Goal: Information Seeking & Learning: Learn about a topic

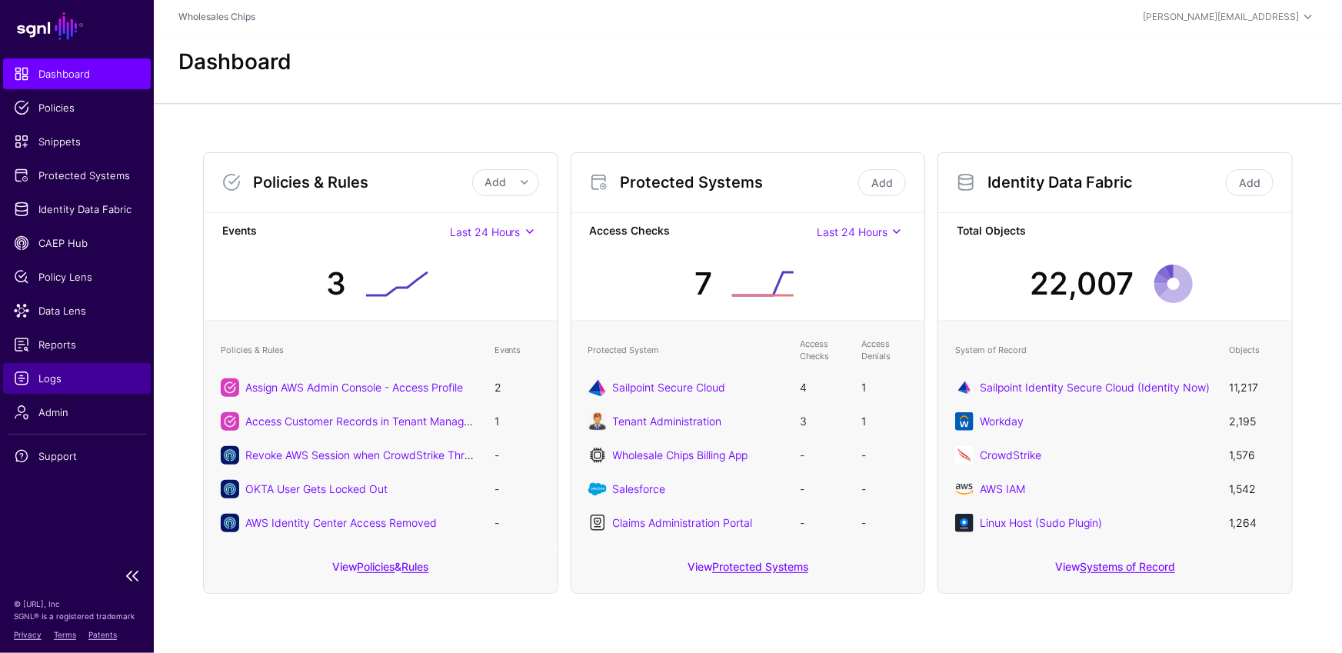
click at [38, 381] on span "Logs" at bounding box center [77, 378] width 126 height 15
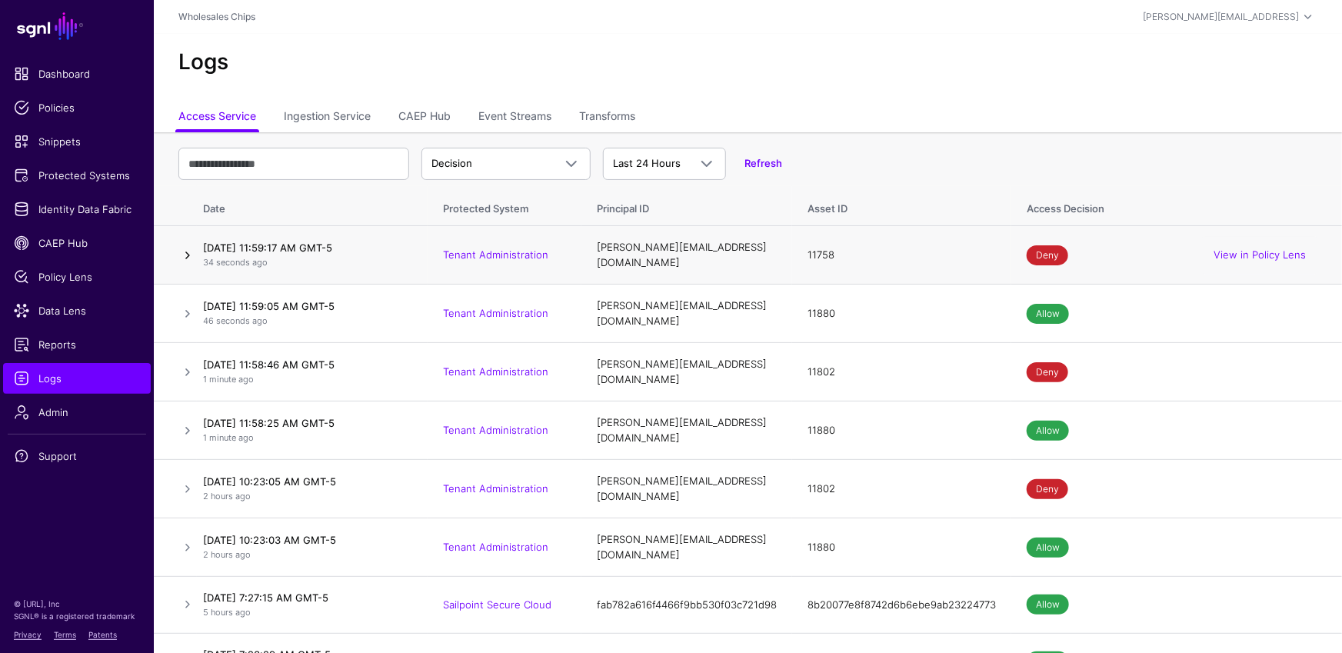
click at [187, 253] on link at bounding box center [187, 255] width 18 height 18
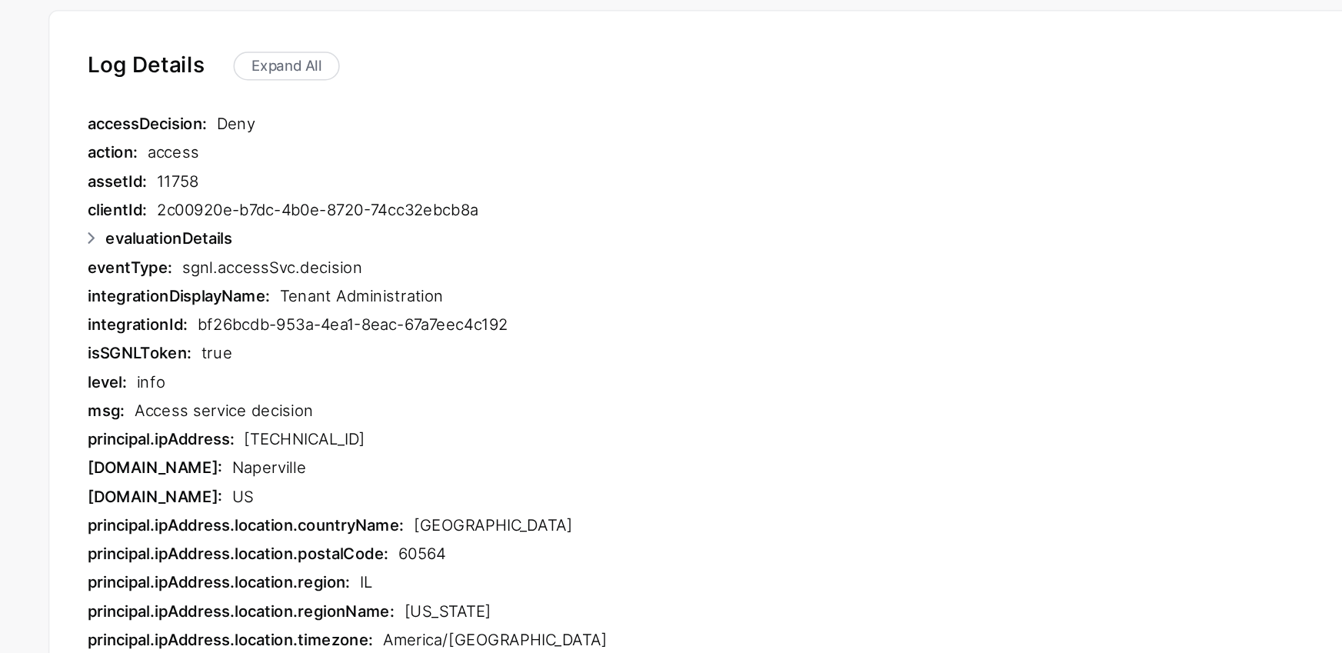
scroll to position [221, 0]
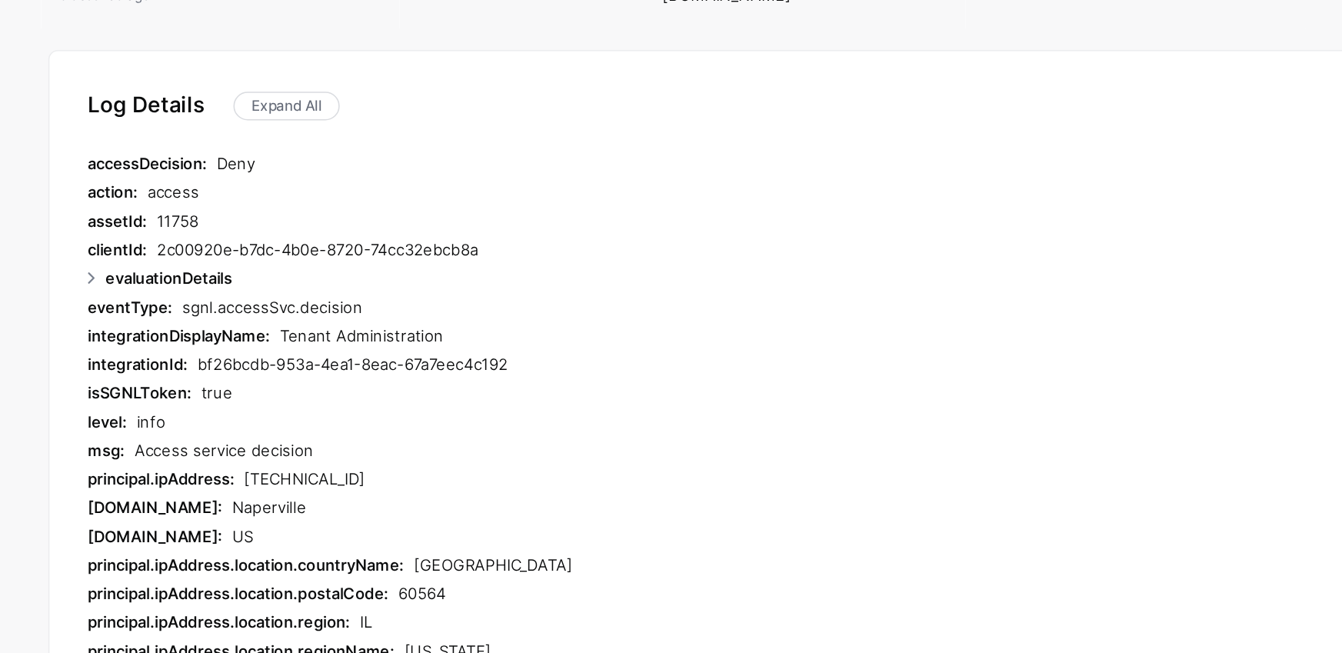
click at [275, 180] on div "11758" at bounding box center [556, 187] width 571 height 18
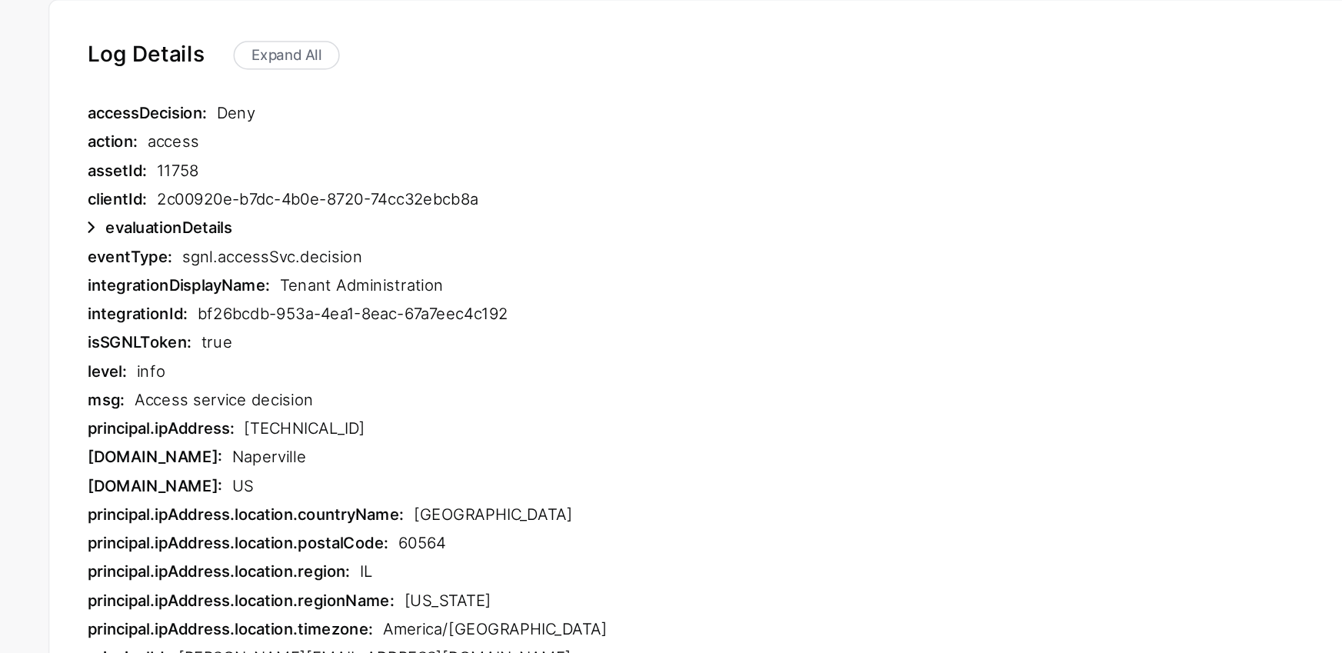
click at [230, 219] on link at bounding box center [229, 224] width 18 height 18
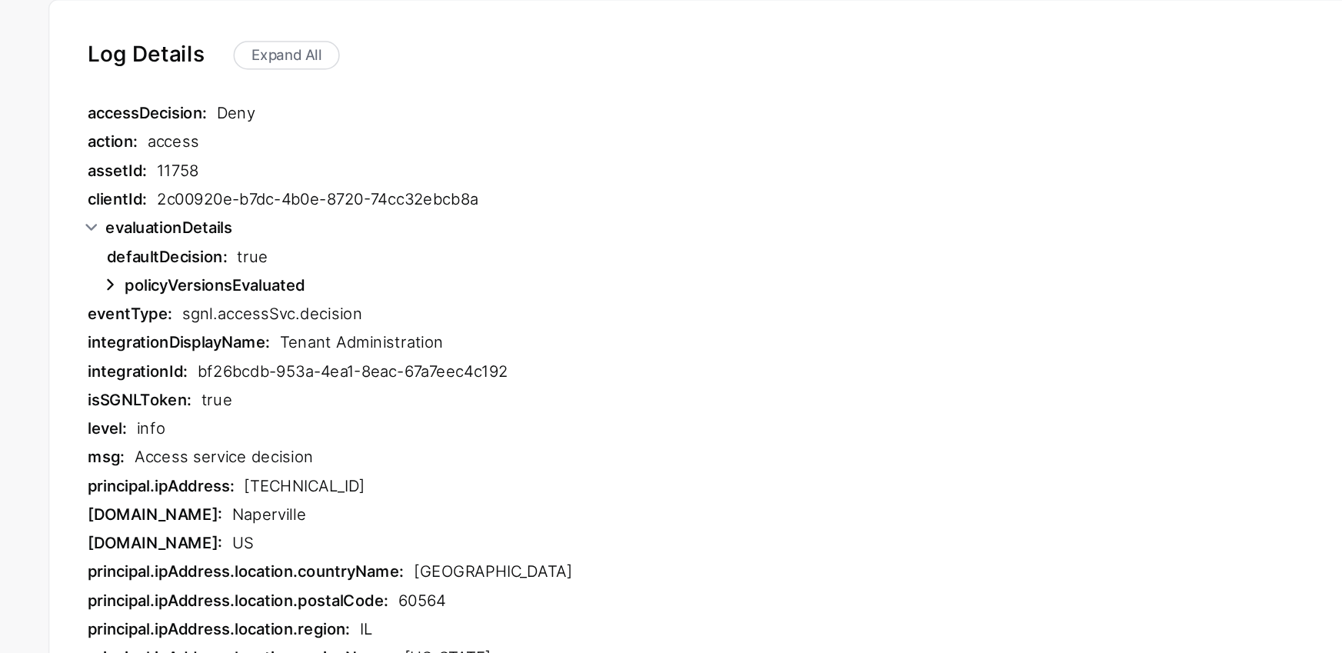
click at [235, 259] on link at bounding box center [241, 260] width 18 height 18
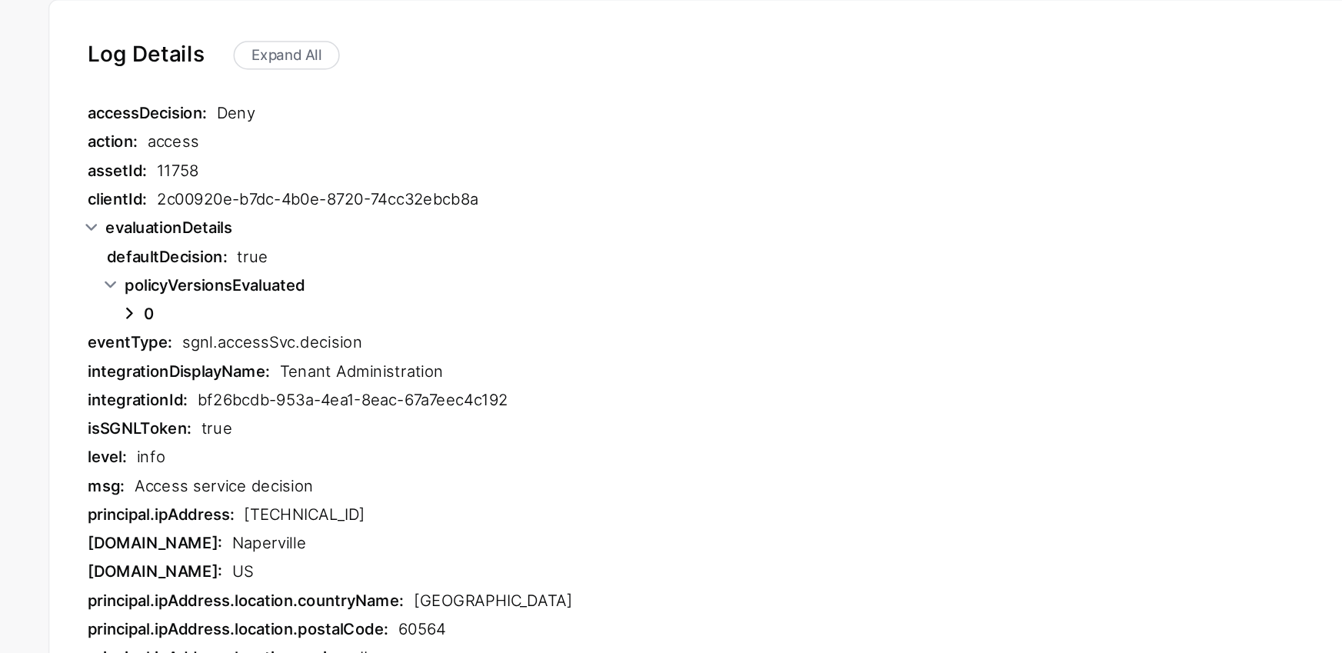
click at [253, 276] on link at bounding box center [254, 279] width 18 height 18
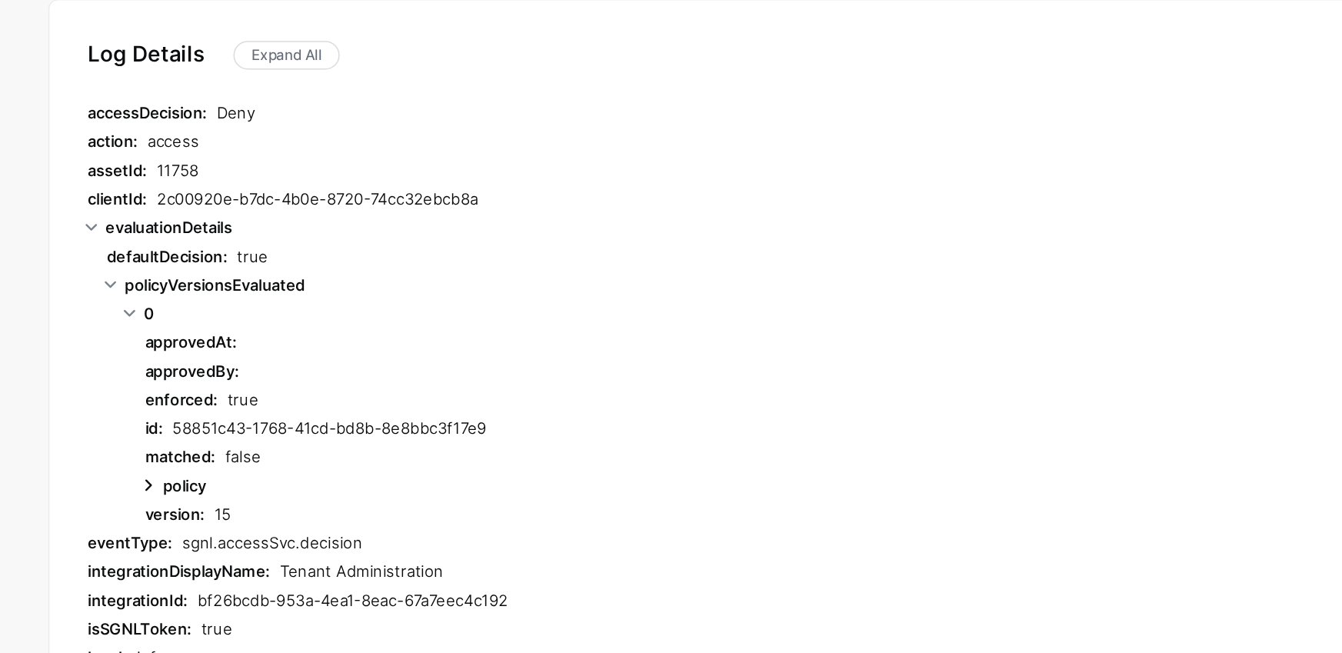
click at [265, 388] on link at bounding box center [266, 390] width 18 height 18
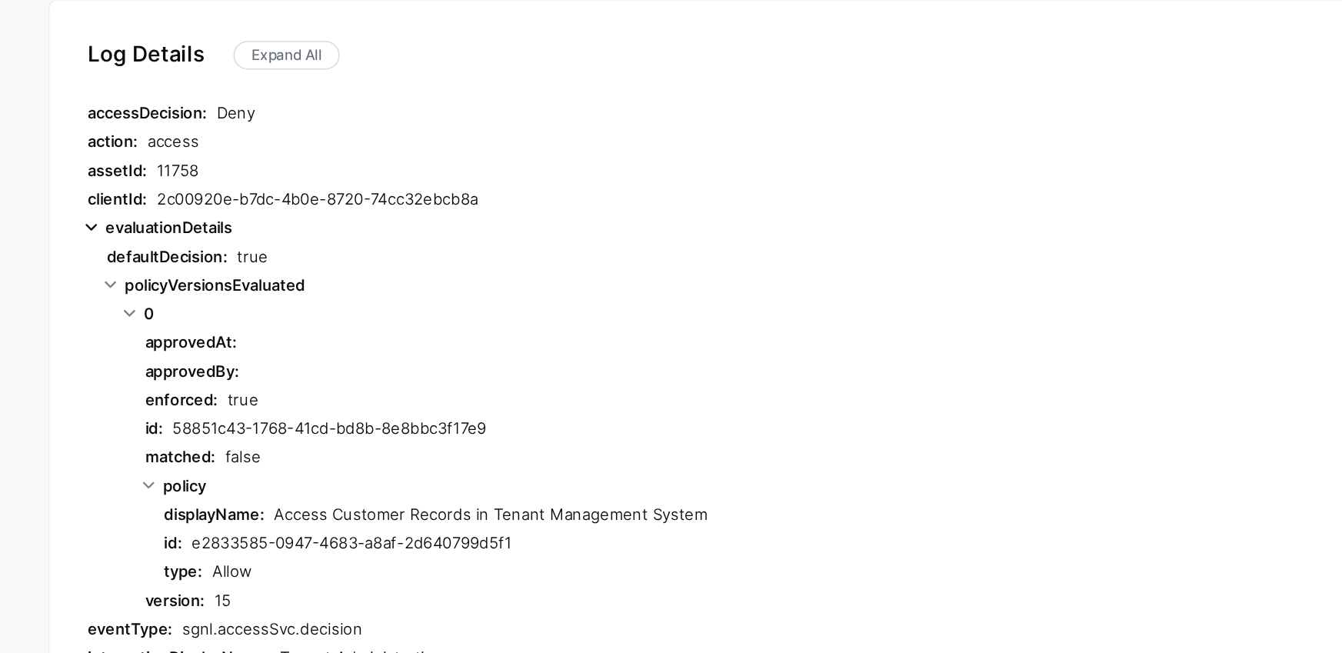
click at [225, 219] on link at bounding box center [229, 224] width 18 height 18
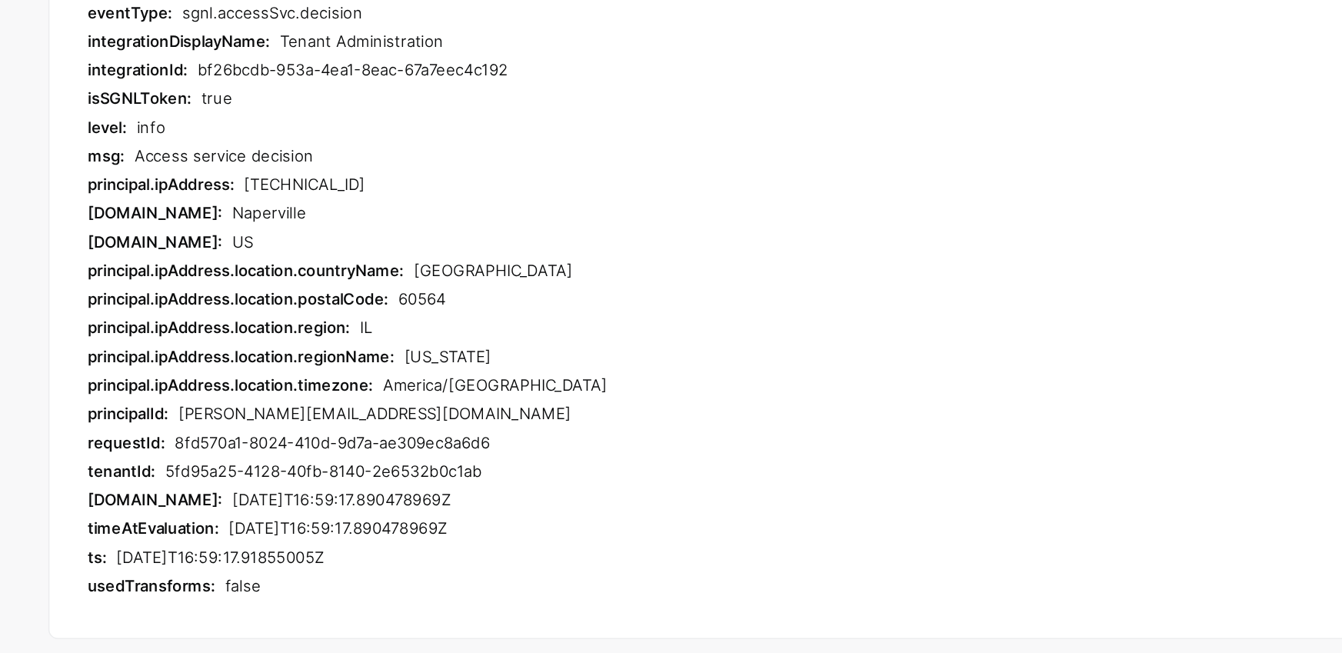
scroll to position [225, 0]
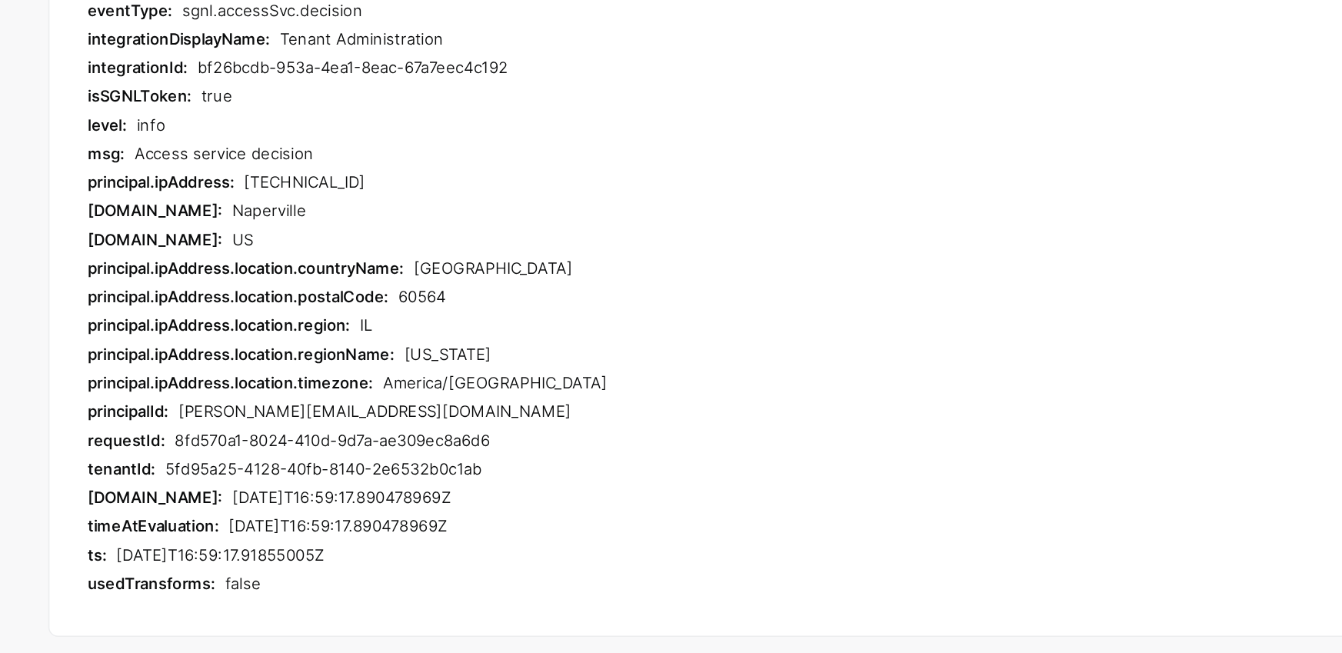
click at [368, 570] on div "2025-08-12T16:59:17.890478969Z" at bounding box center [580, 570] width 524 height 18
drag, startPoint x: 395, startPoint y: 346, endPoint x: 328, endPoint y: 340, distance: 67.9
click at [328, 340] on div "principal.ipAddress: 209.122.93.17" at bounding box center [534, 349] width 615 height 18
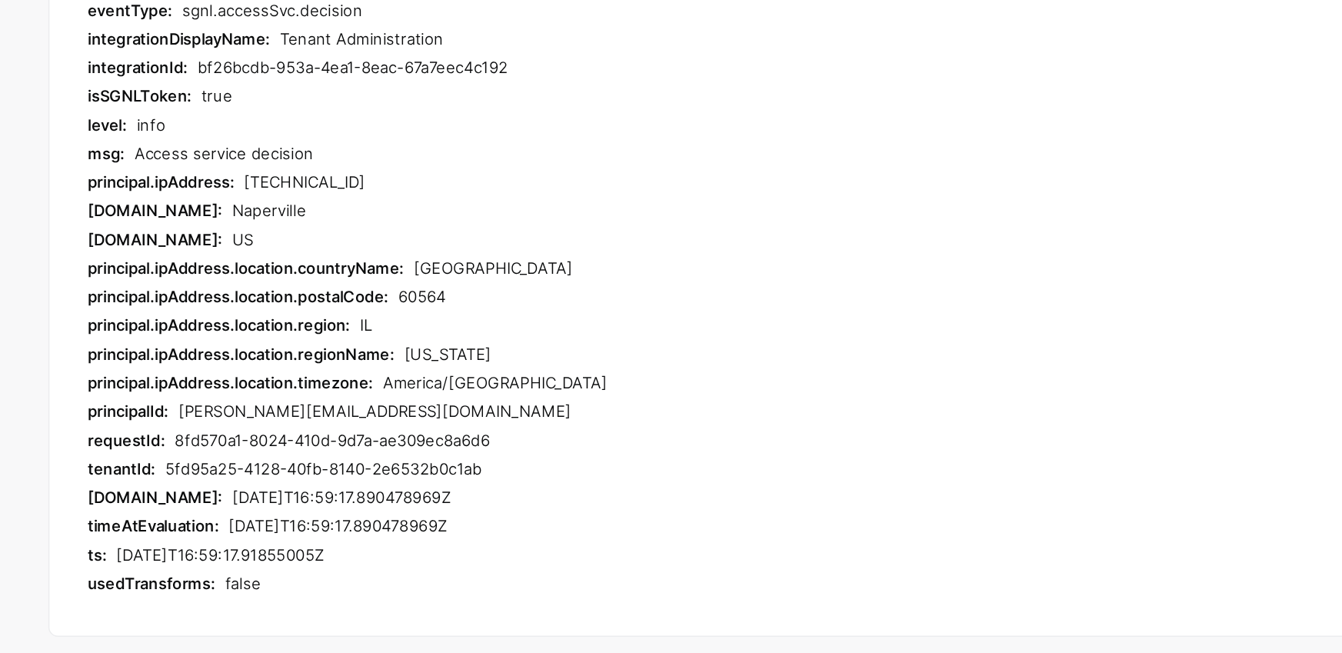
click at [429, 361] on div "Naperville" at bounding box center [581, 367] width 522 height 18
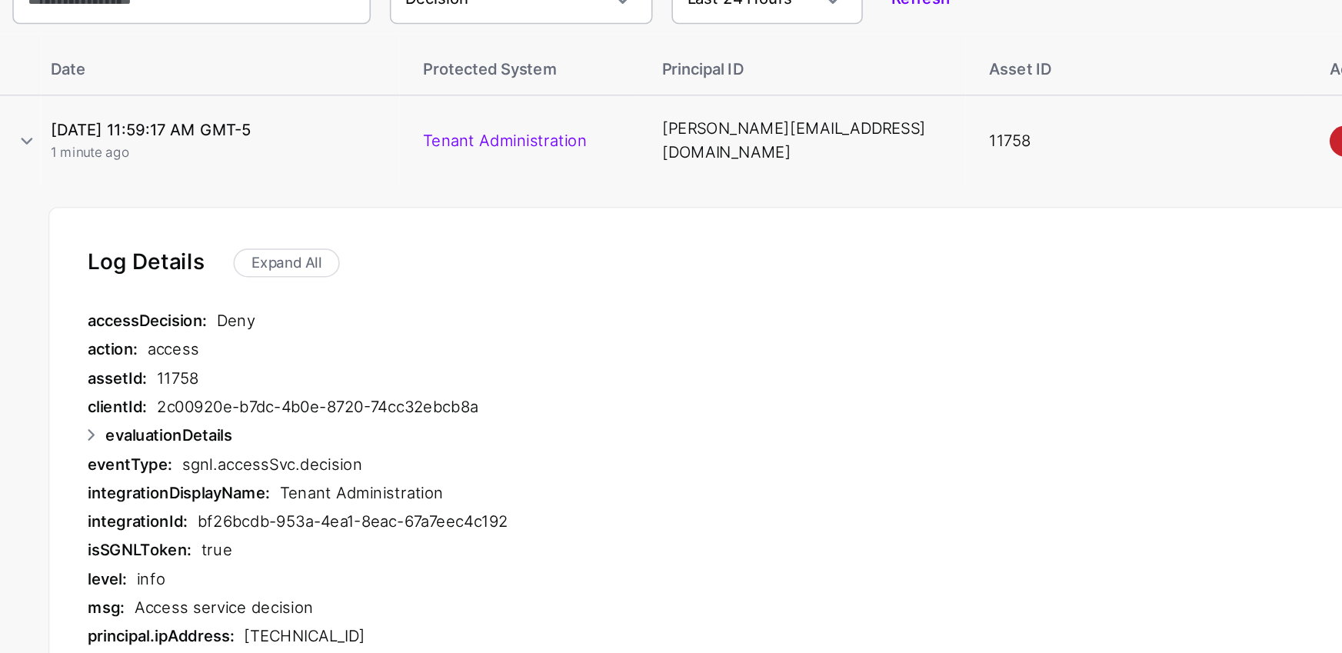
scroll to position [122, 0]
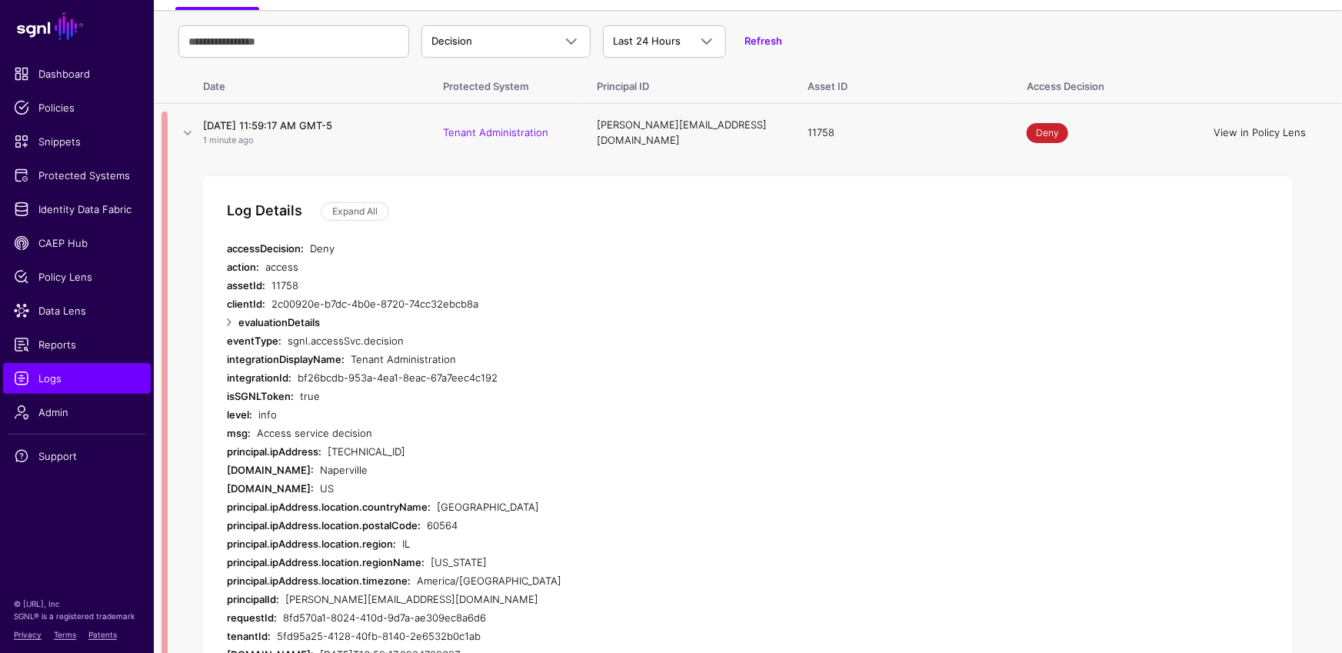
click at [1279, 131] on link "View in Policy Lens" at bounding box center [1259, 132] width 92 height 12
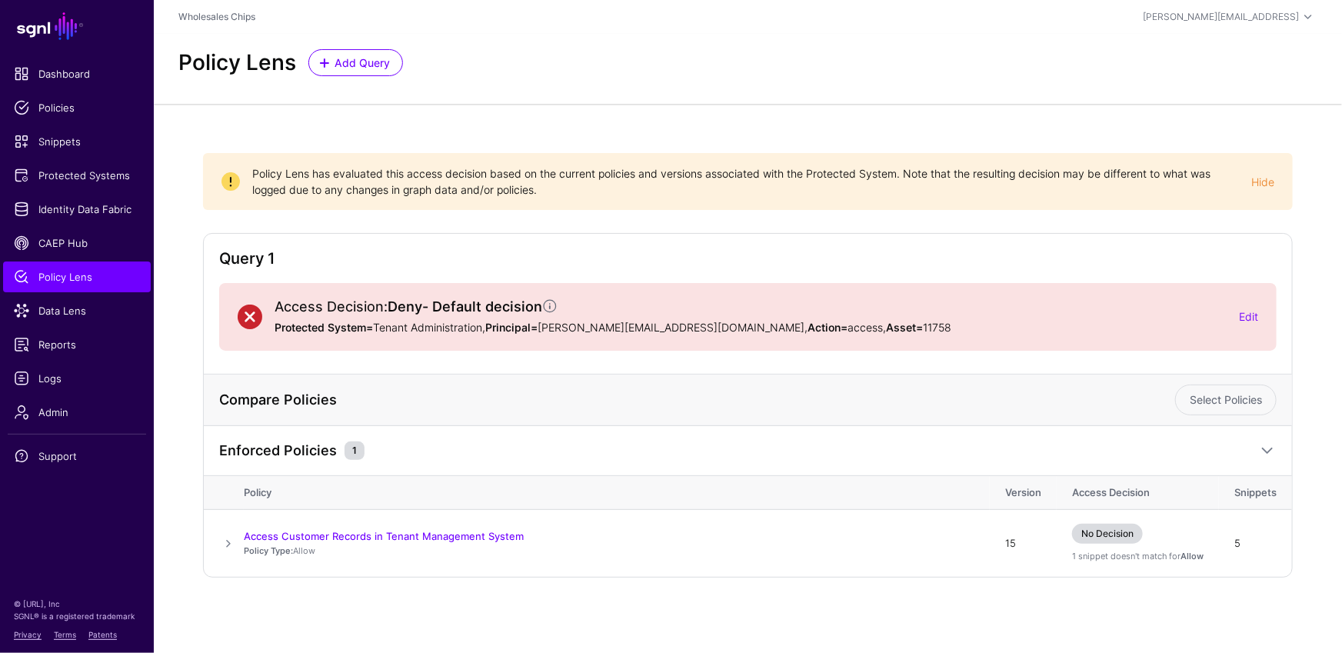
click at [1252, 324] on div "Edit" at bounding box center [1248, 316] width 19 height 16
click at [1253, 313] on link "Edit" at bounding box center [1248, 316] width 19 height 13
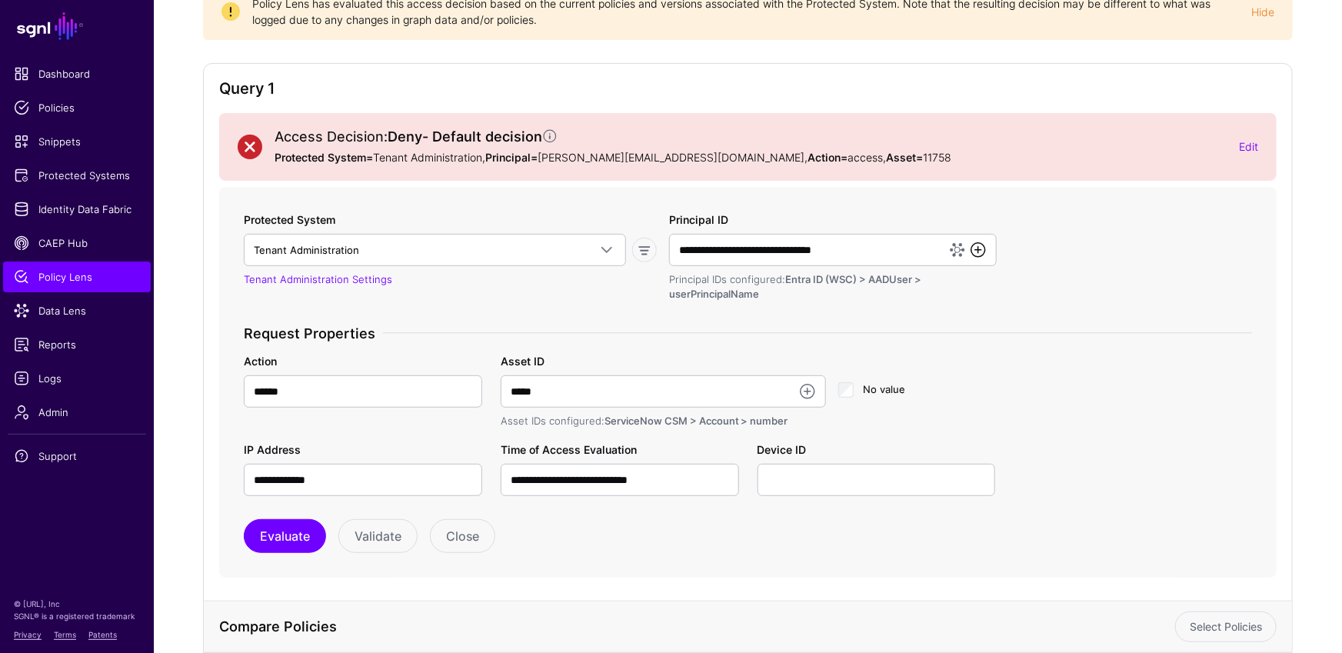
scroll to position [242, 0]
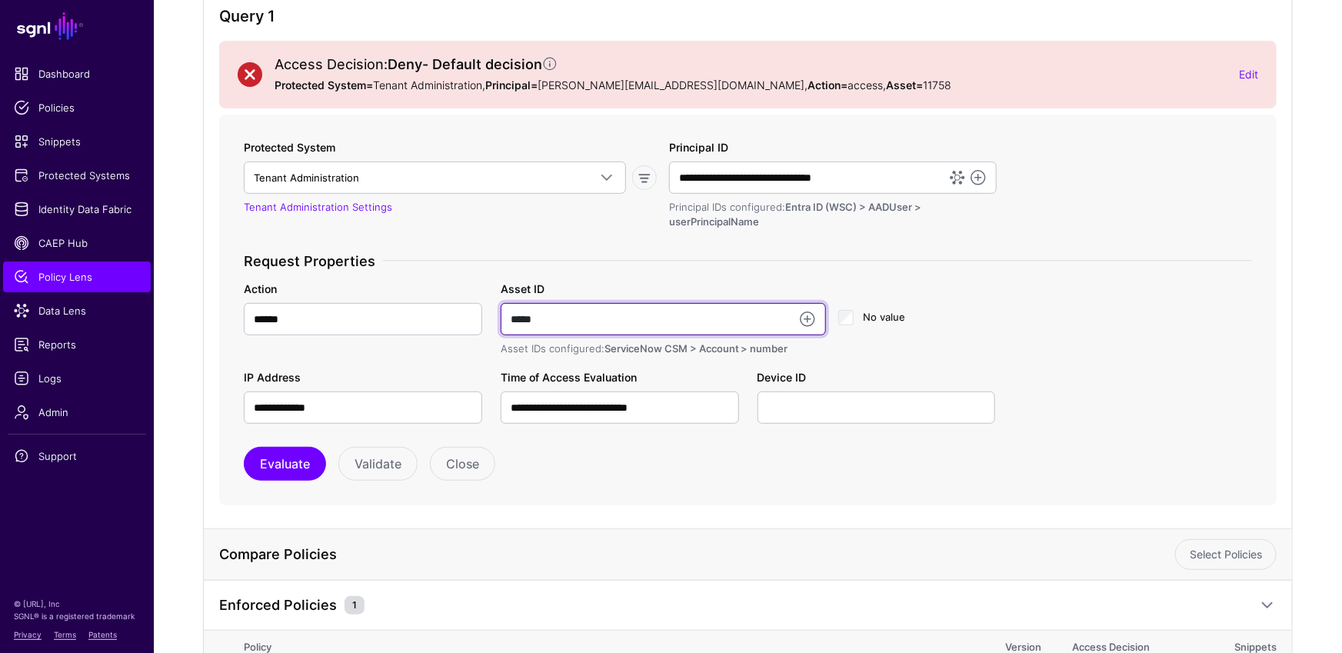
drag, startPoint x: 564, startPoint y: 315, endPoint x: 479, endPoint y: 323, distance: 85.7
click at [479, 323] on div "Action ****** Asset ID ***** Asset IDs configured: ServiceNow CSM > Account > n…" at bounding box center [748, 319] width 1027 height 76
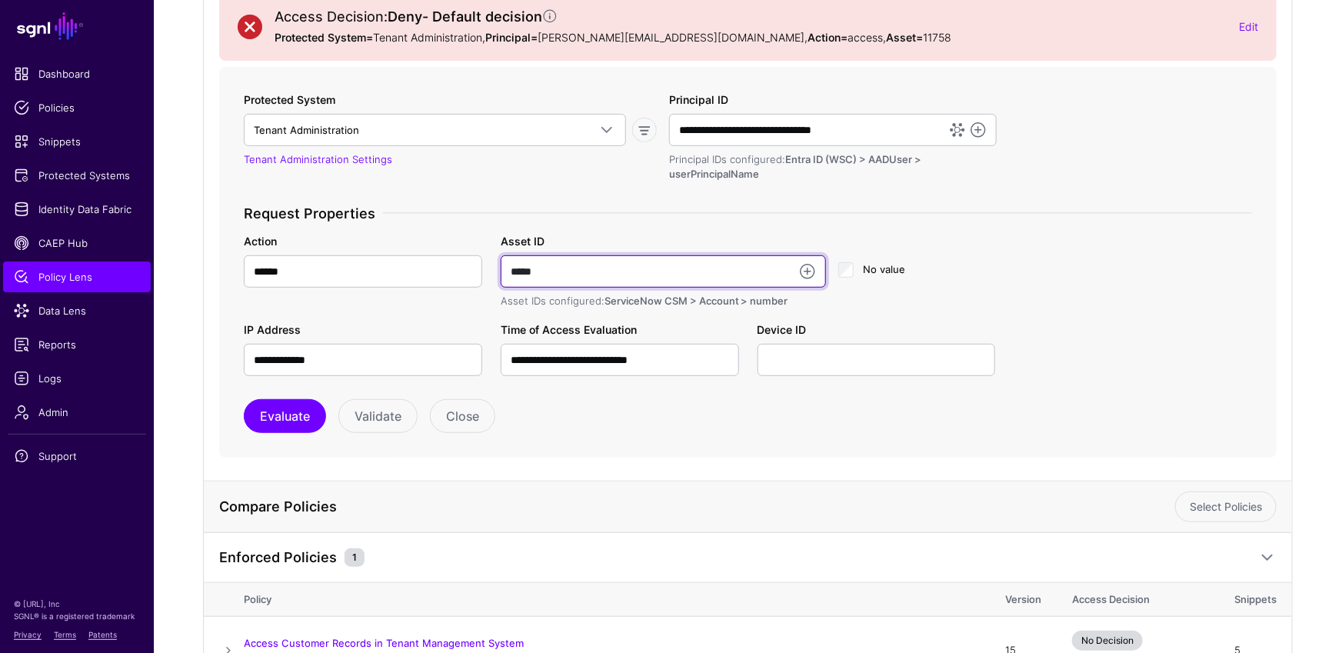
scroll to position [393, 0]
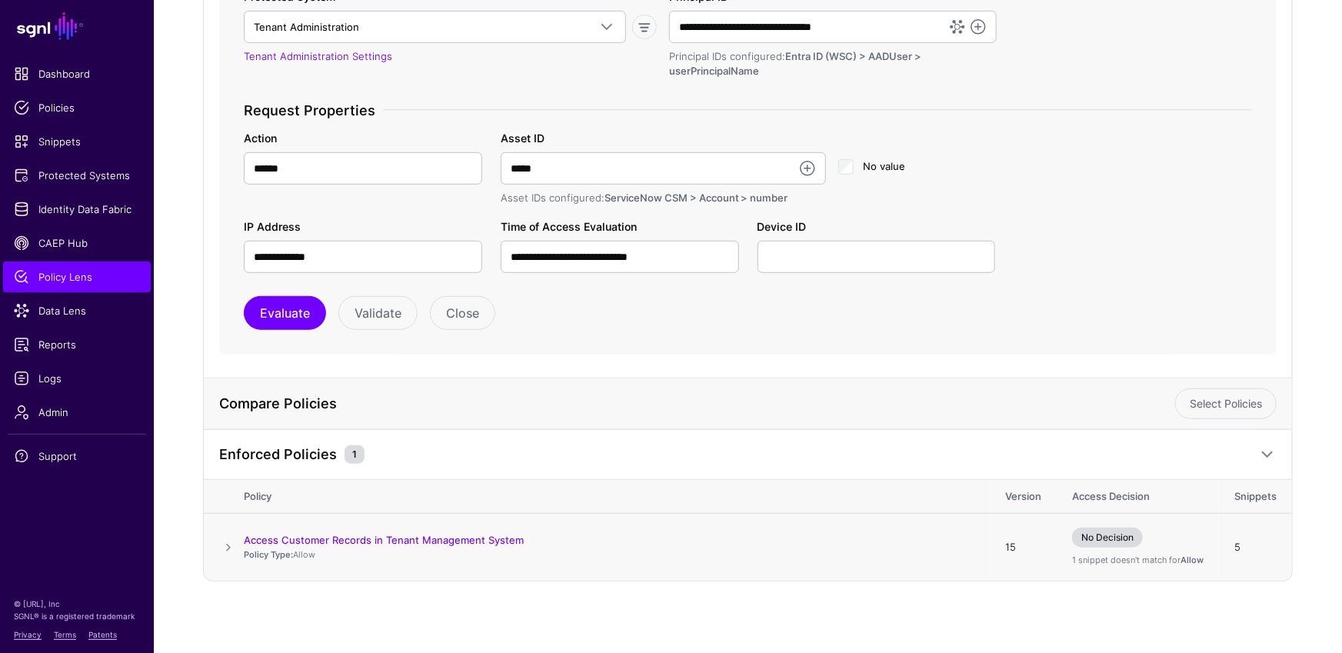
click at [219, 544] on span at bounding box center [228, 547] width 18 height 18
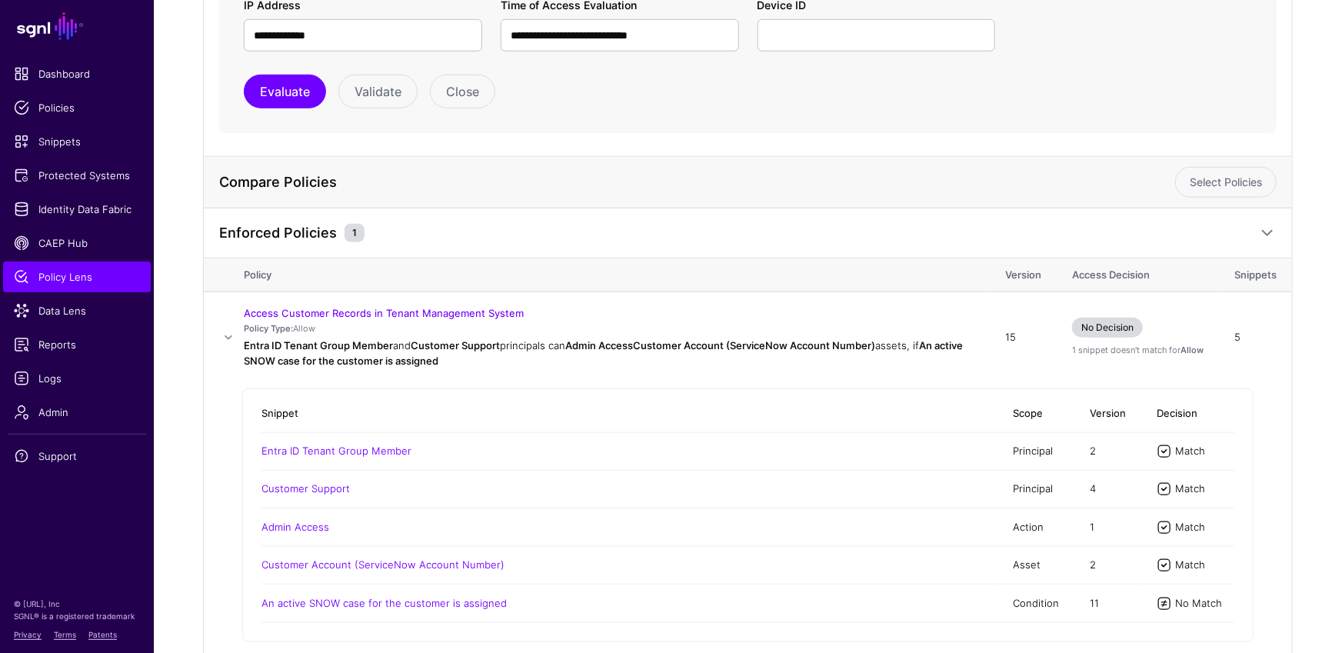
scroll to position [380, 0]
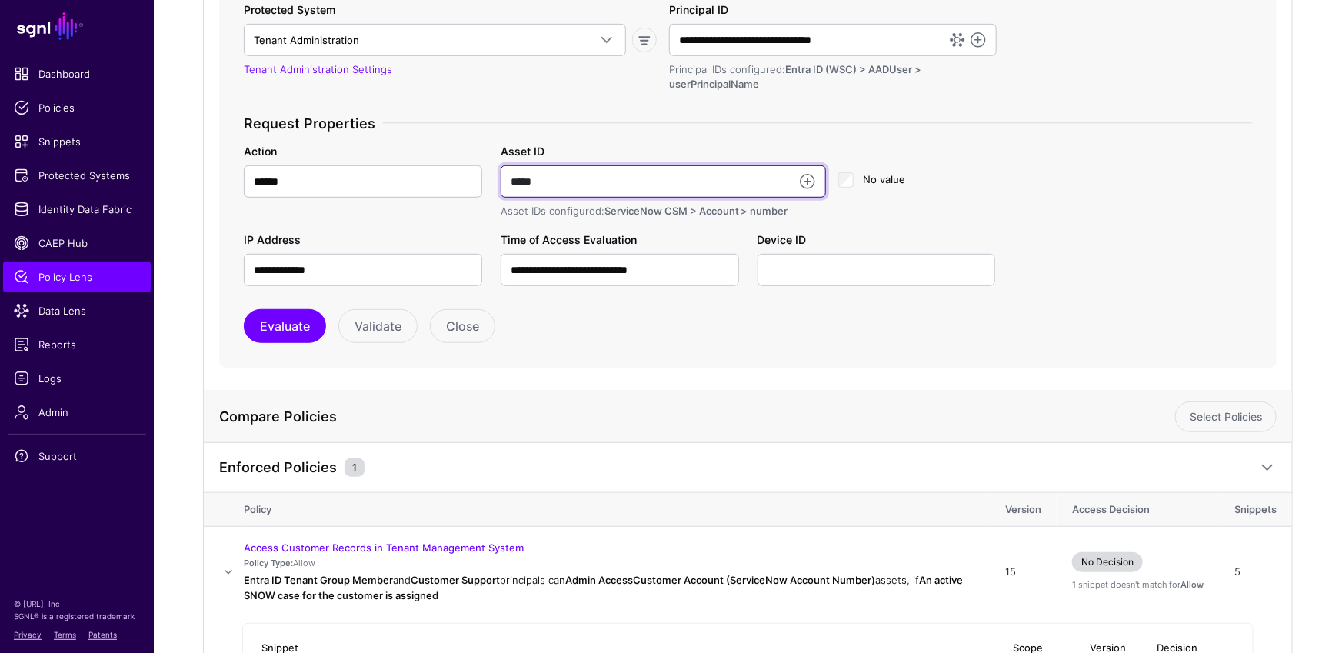
click at [555, 187] on input "*****" at bounding box center [664, 181] width 326 height 32
click at [555, 188] on input "*****" at bounding box center [664, 181] width 326 height 32
type input "*****"
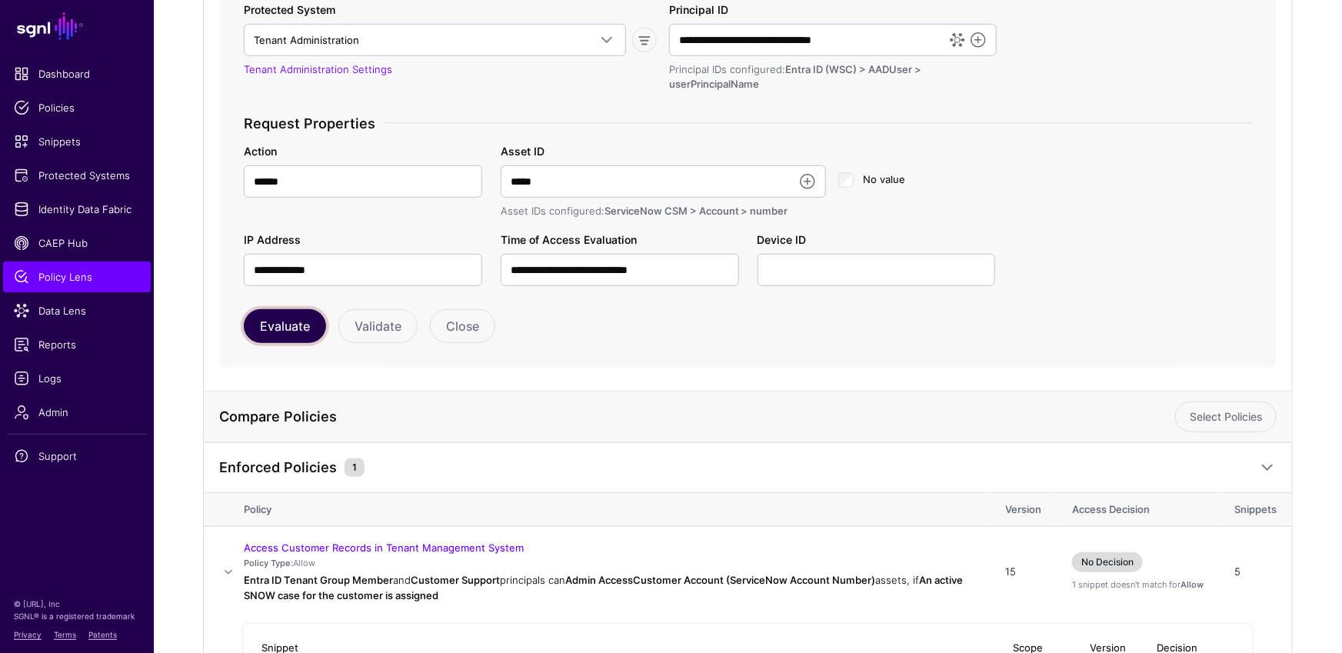
drag, startPoint x: 298, startPoint y: 314, endPoint x: 346, endPoint y: 312, distance: 47.7
click at [299, 313] on button "Evaluate" at bounding box center [285, 326] width 82 height 34
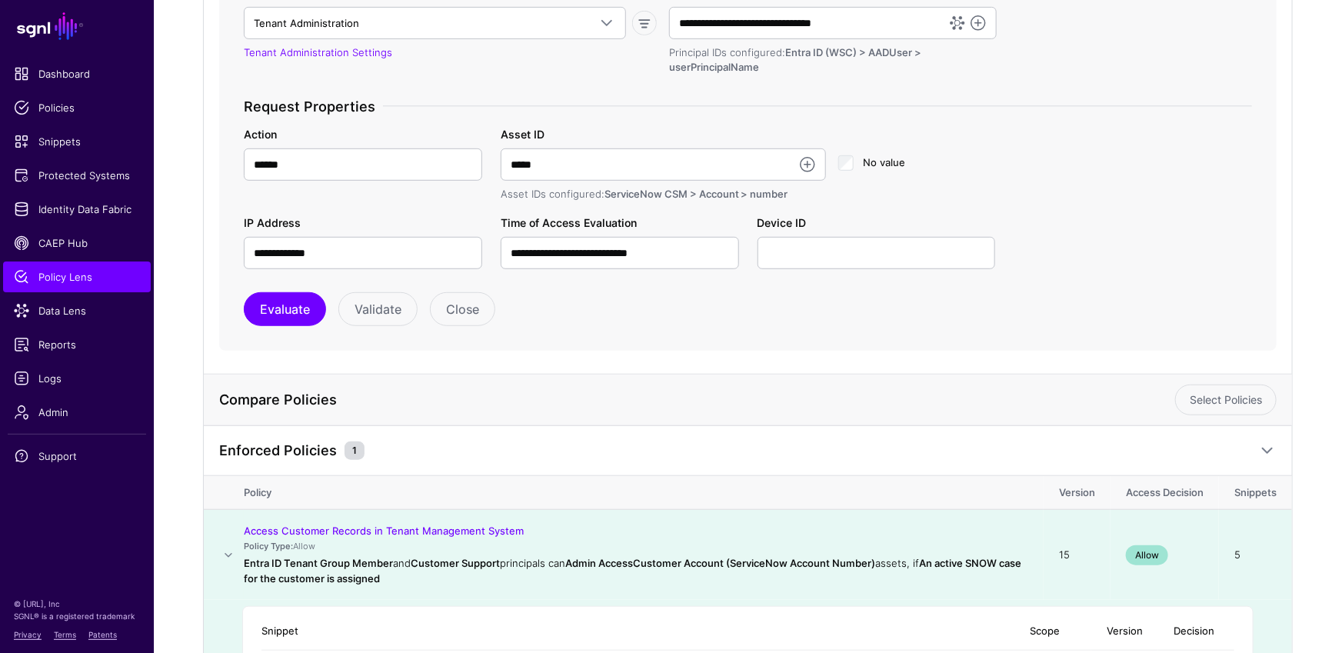
scroll to position [681, 0]
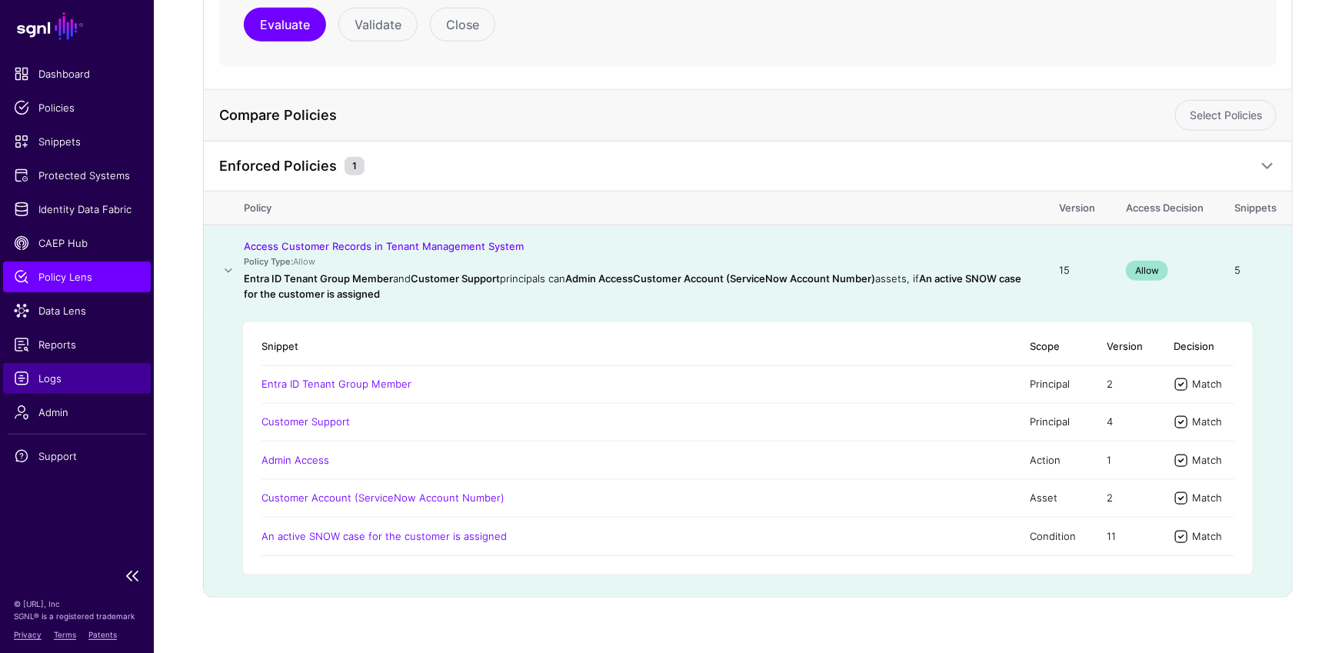
drag, startPoint x: 56, startPoint y: 375, endPoint x: 128, endPoint y: 377, distance: 71.5
click at [57, 375] on span "Logs" at bounding box center [77, 378] width 126 height 15
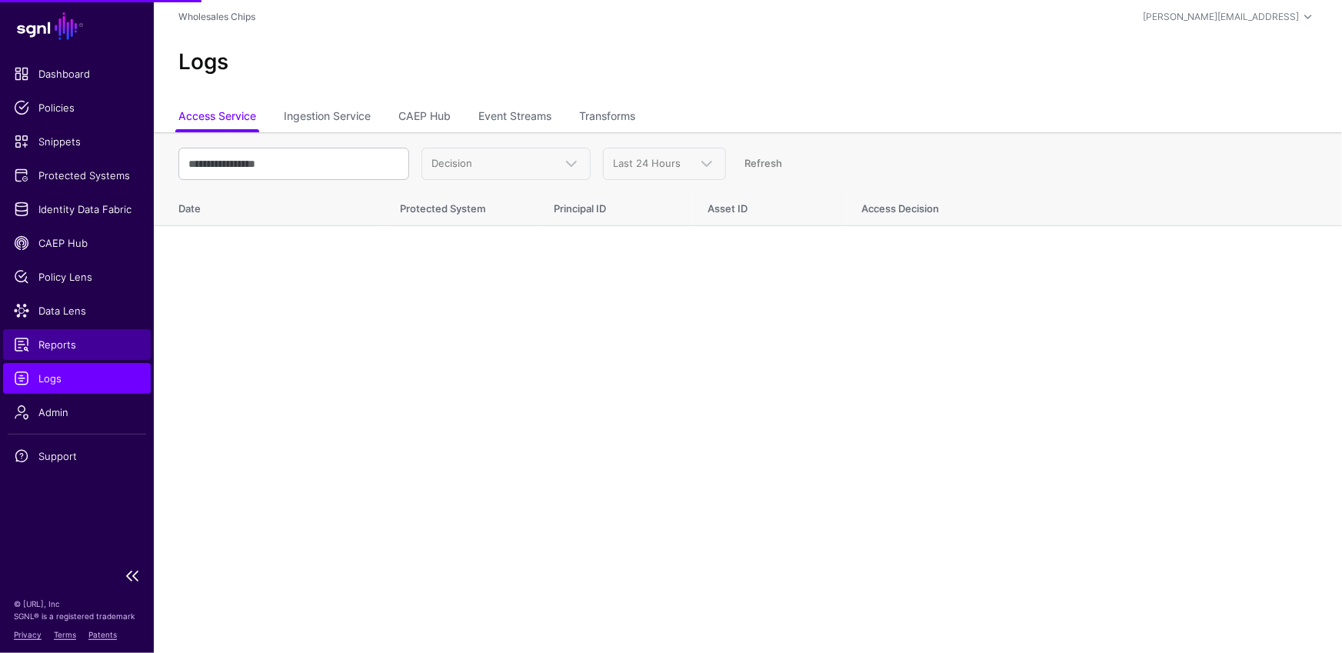
click at [57, 346] on span "Reports" at bounding box center [77, 344] width 126 height 15
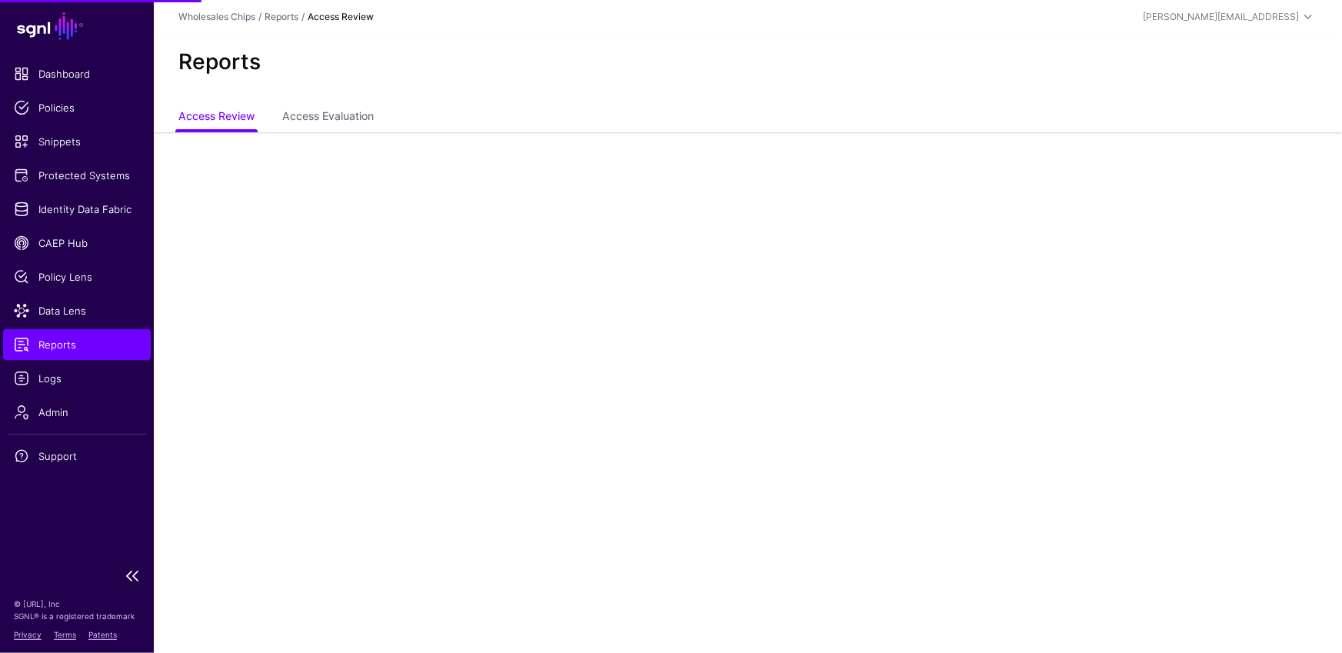
click at [81, 292] on ul "Dashboard Policies Snippets Protected Systems Identity Data Fabric CAEP Hub Pol…" at bounding box center [77, 308] width 154 height 501
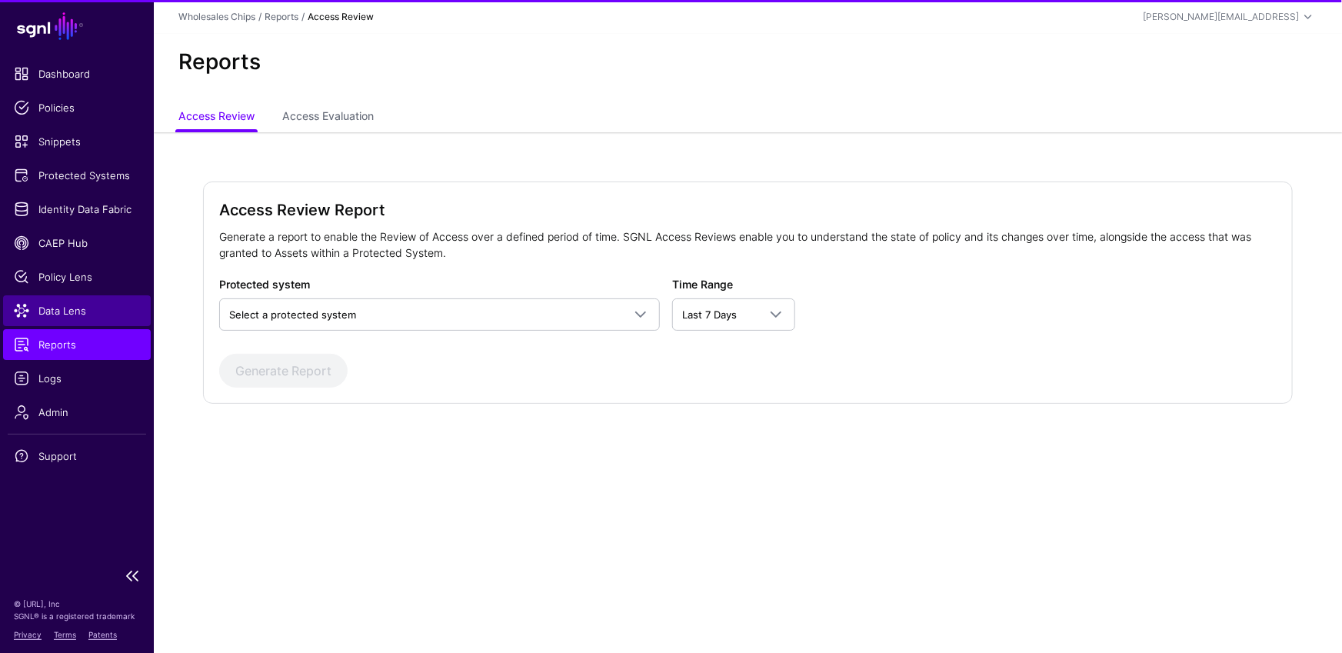
click at [83, 312] on span "Data Lens" at bounding box center [77, 310] width 126 height 15
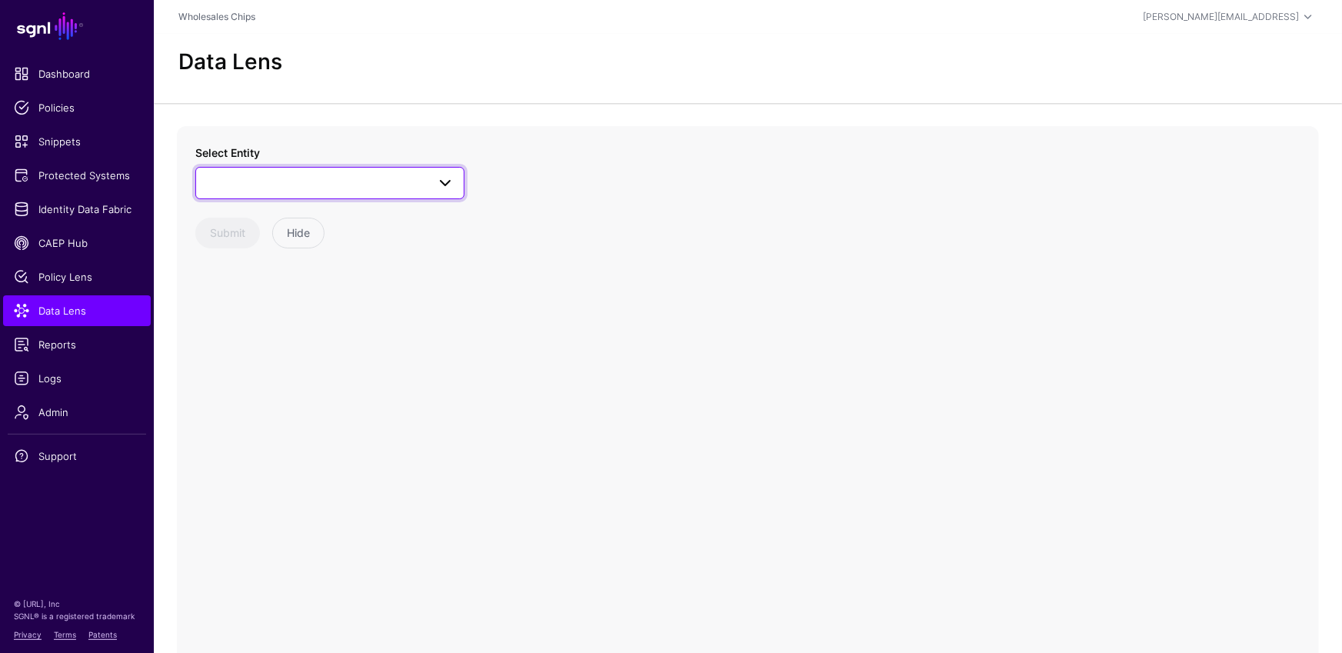
click at [436, 191] on span at bounding box center [445, 183] width 18 height 18
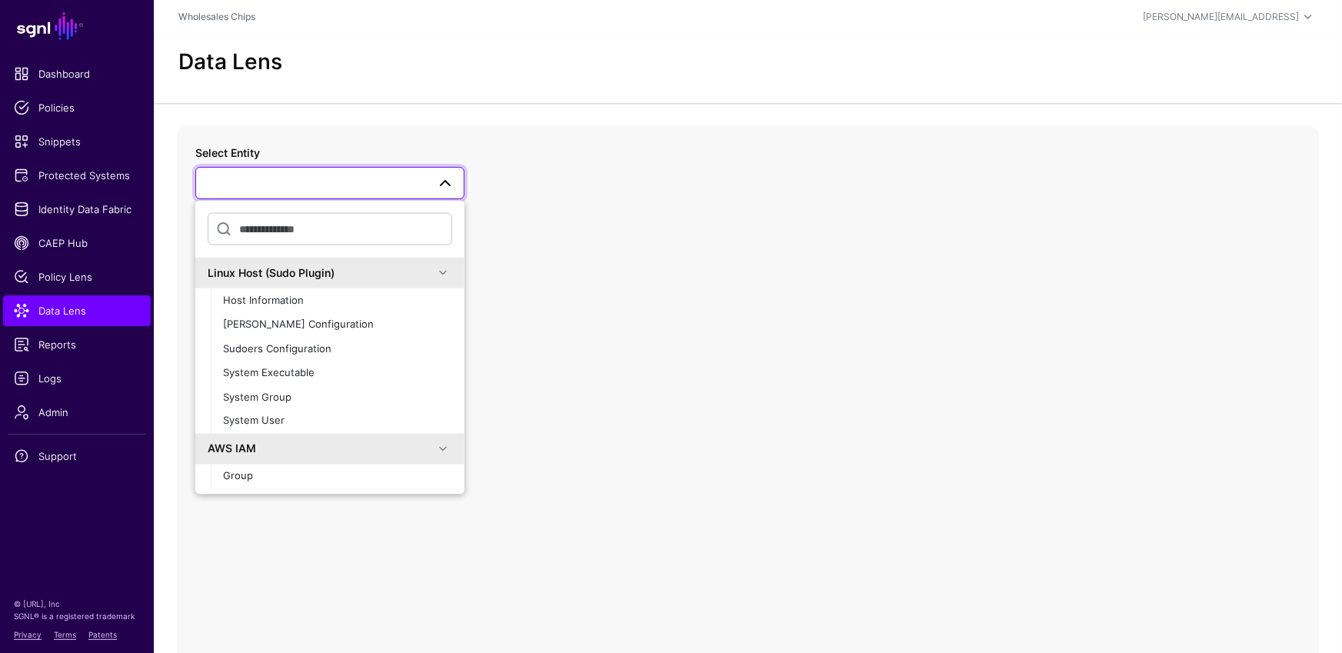
click at [528, 176] on div "Select Entity Linux Host (Sudo Plugin) Host Information PAM Configuration Sudoe…" at bounding box center [748, 433] width 1142 height 615
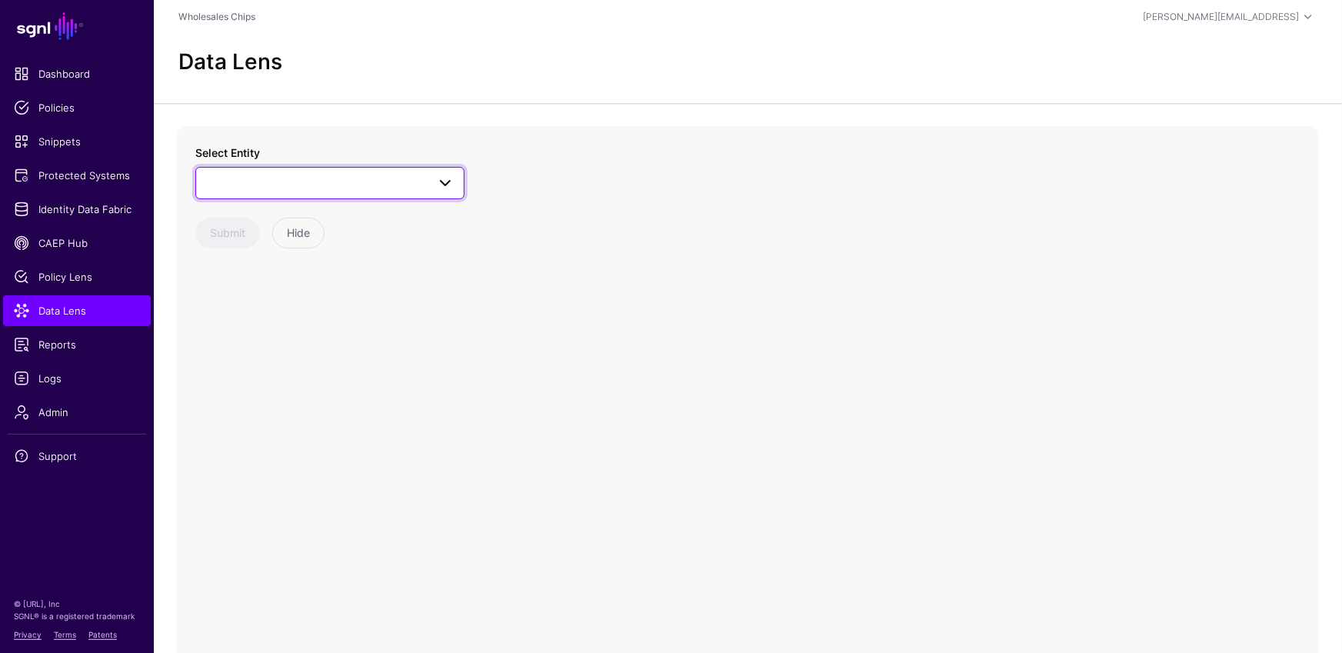
click at [390, 185] on span at bounding box center [329, 183] width 249 height 18
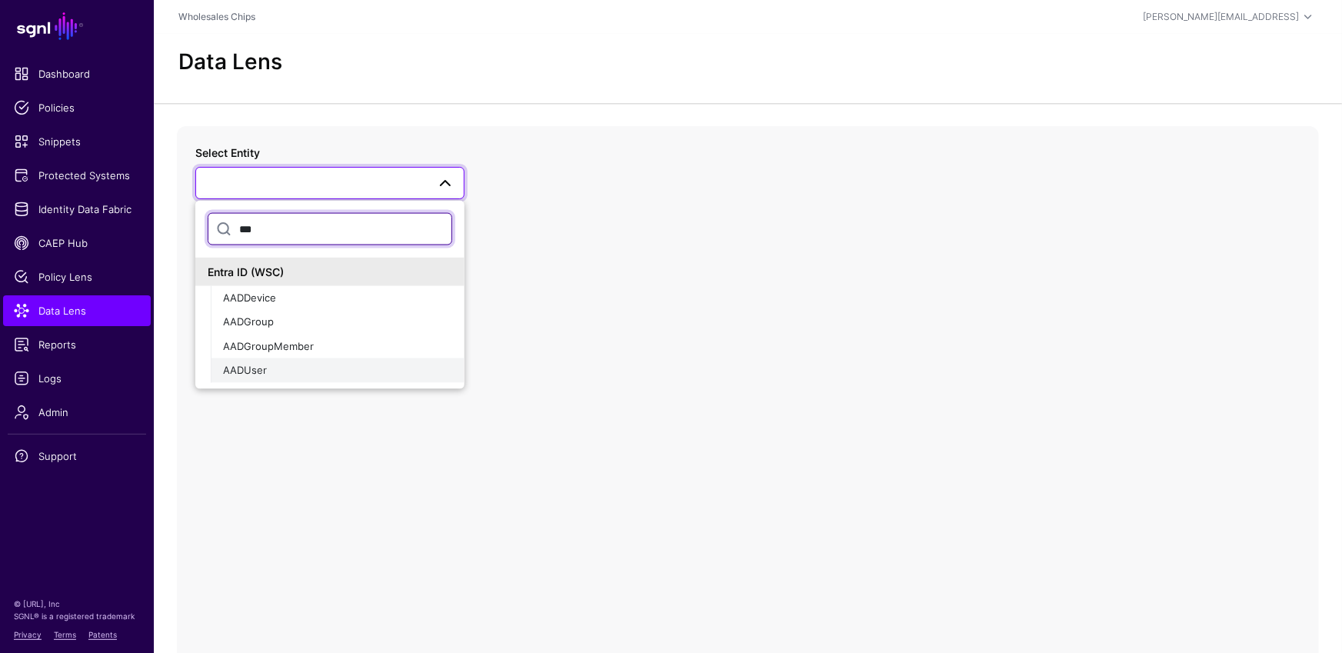
type input "***"
click at [257, 378] on button "AADUser" at bounding box center [338, 370] width 254 height 25
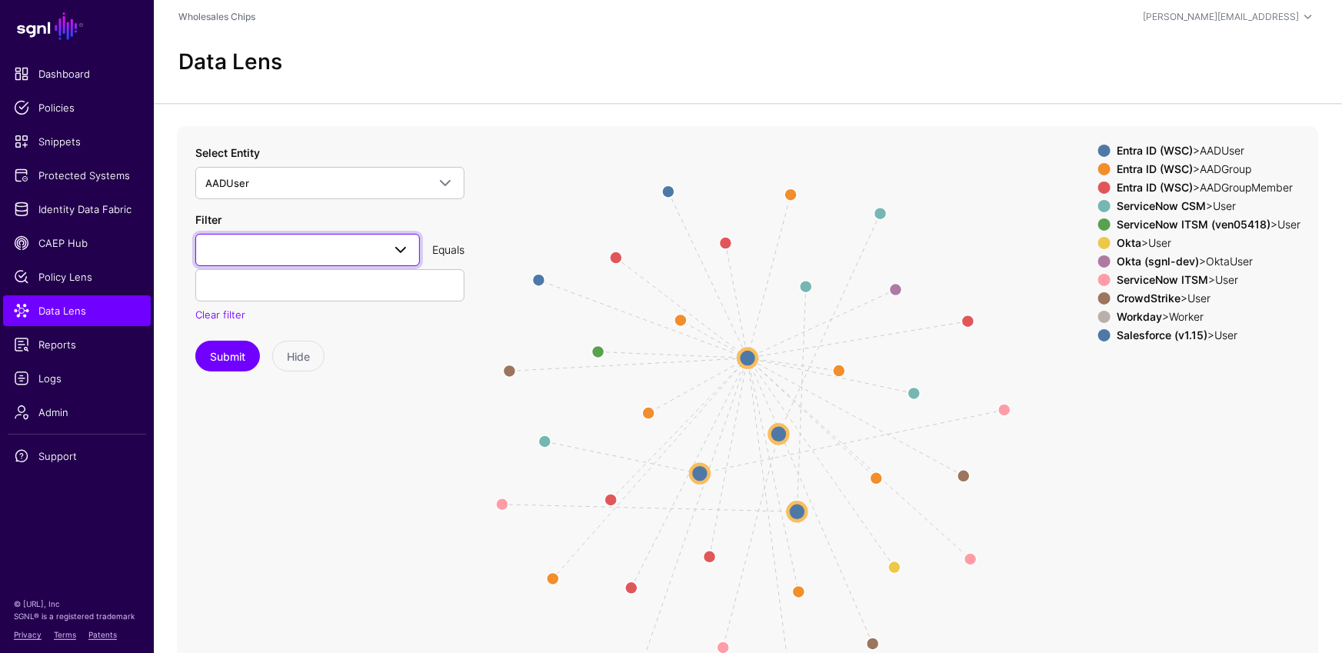
click at [371, 237] on link at bounding box center [307, 250] width 225 height 32
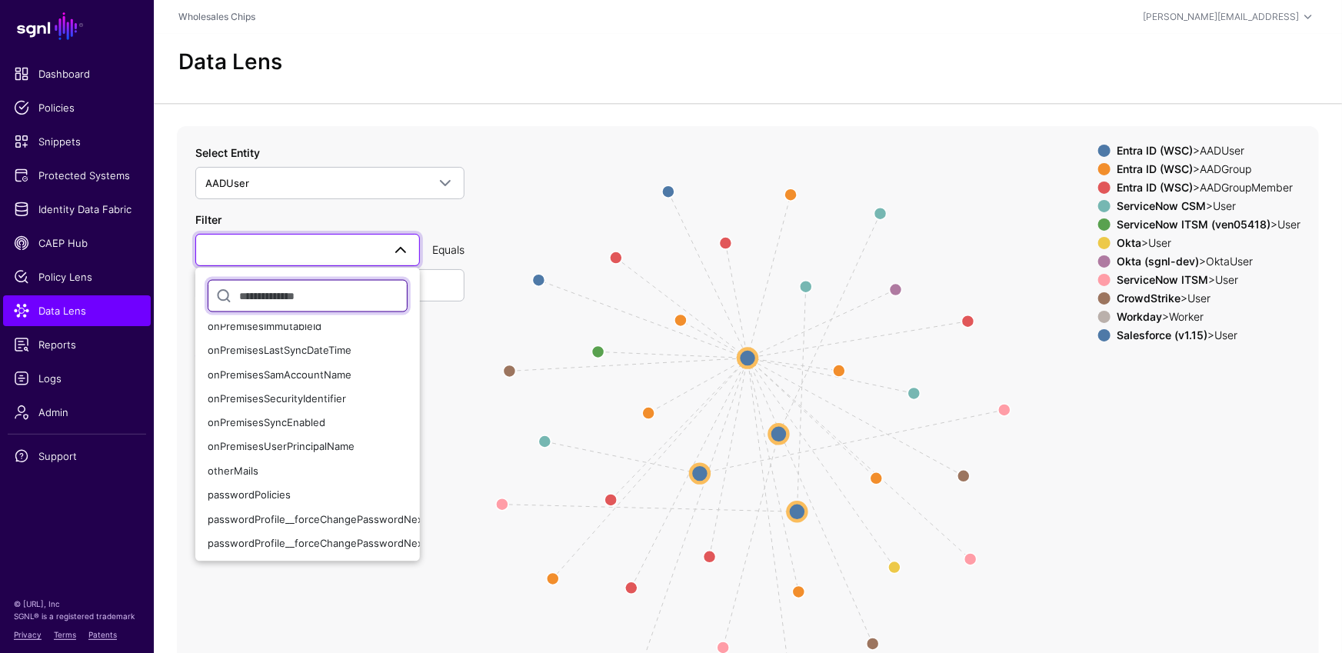
scroll to position [111, 0]
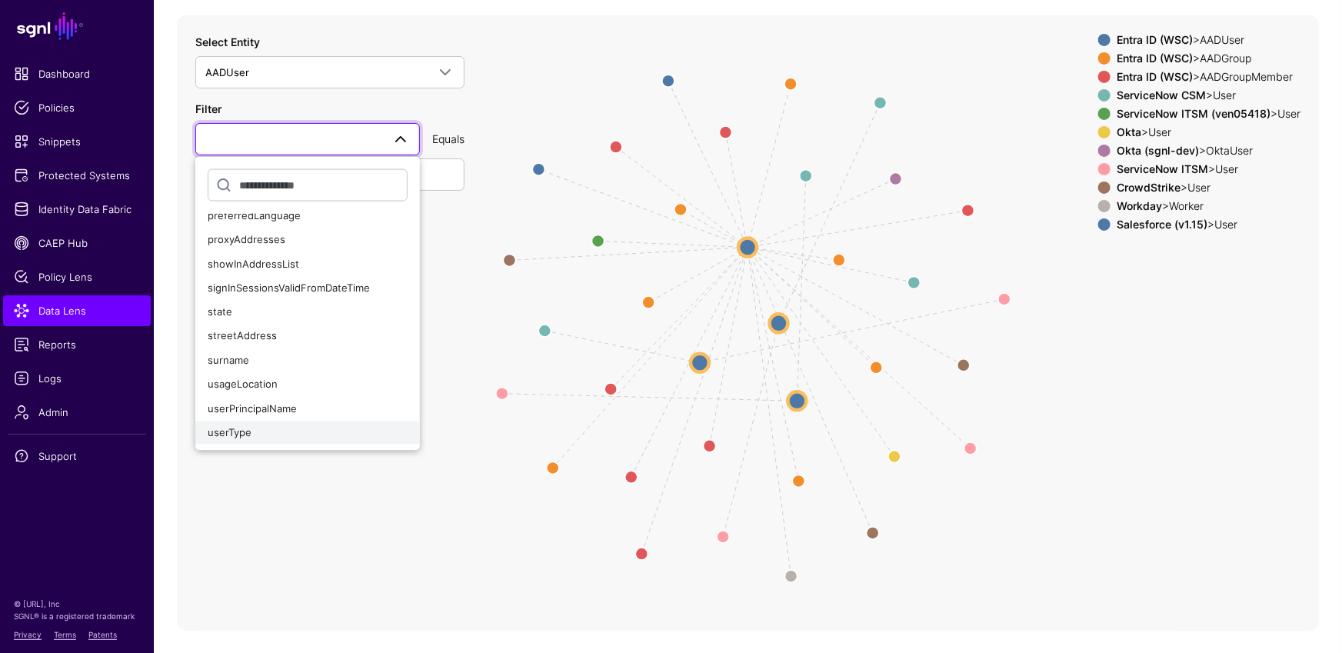
drag, startPoint x: 263, startPoint y: 420, endPoint x: 274, endPoint y: 438, distance: 21.4
click at [274, 438] on button "userType" at bounding box center [307, 433] width 225 height 25
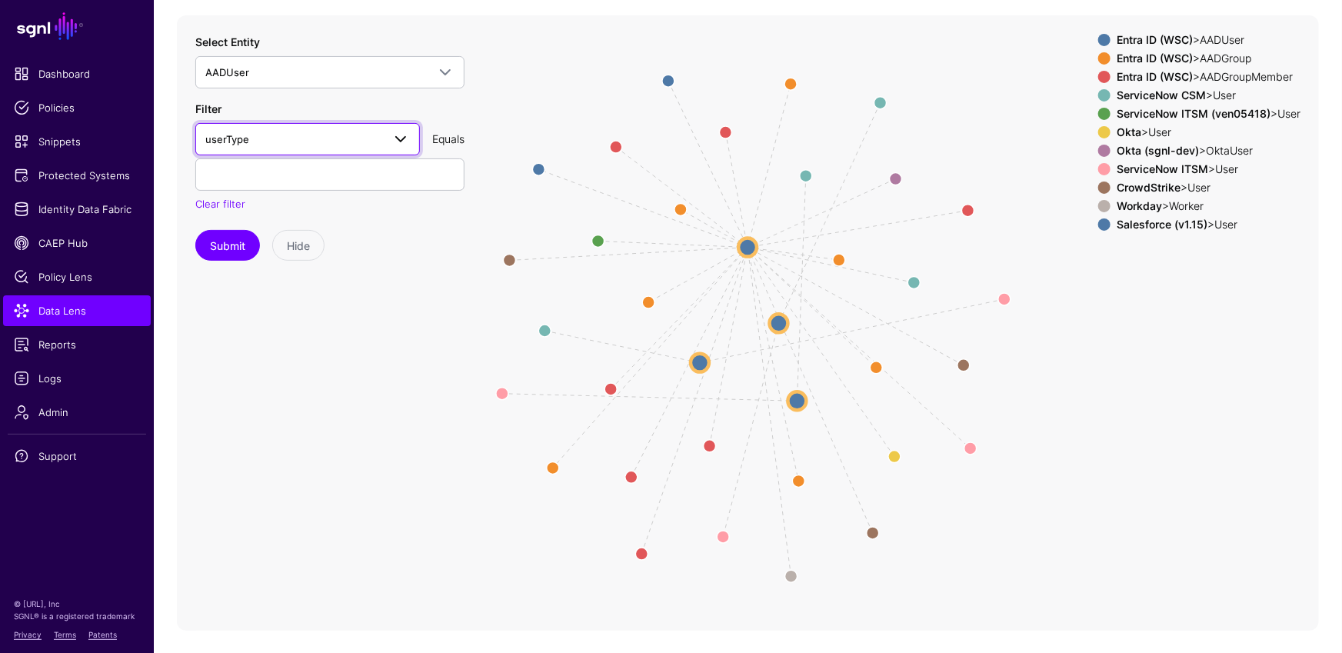
click at [314, 141] on span "userType" at bounding box center [293, 139] width 177 height 17
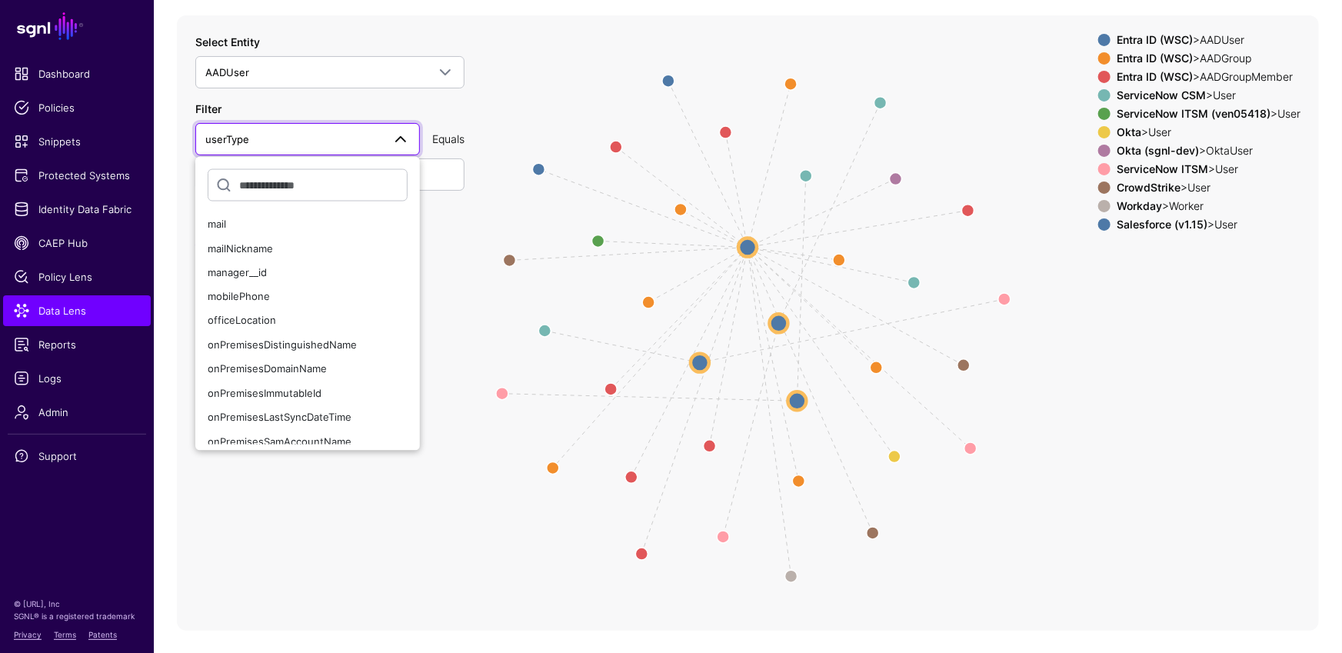
scroll to position [1096, 0]
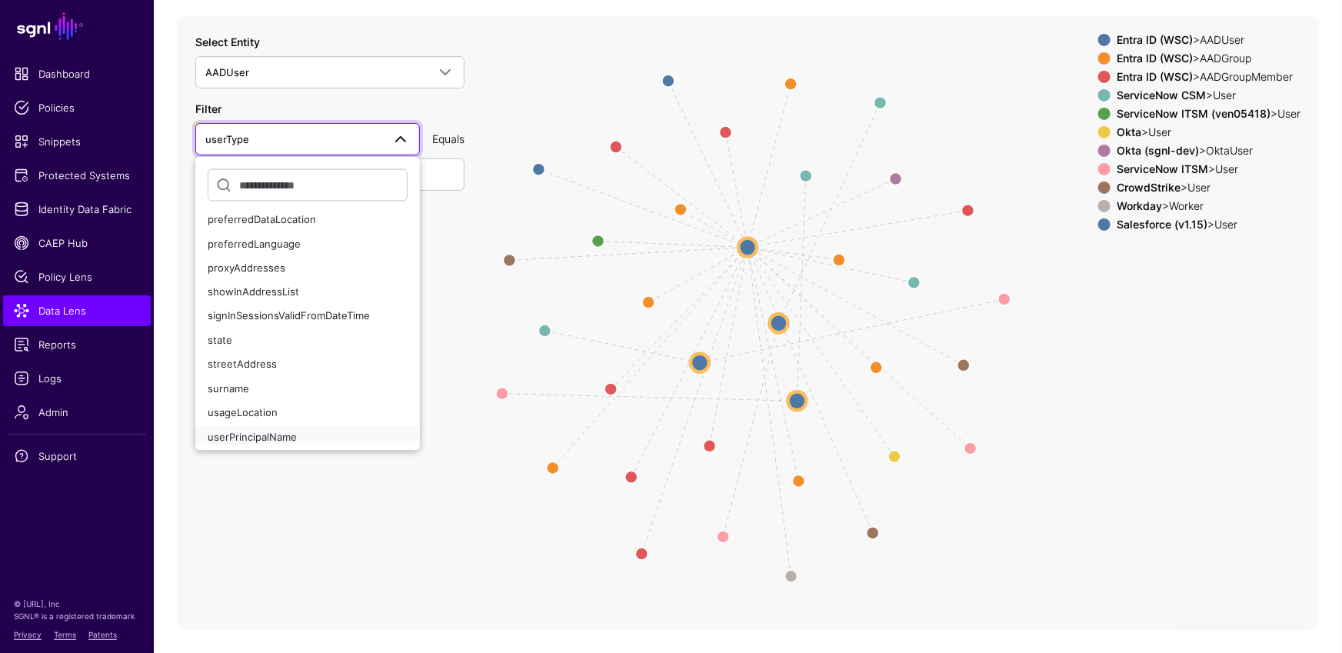
drag, startPoint x: 269, startPoint y: 428, endPoint x: 267, endPoint y: 391, distance: 37.7
click at [269, 430] on div "userPrincipalName" at bounding box center [308, 437] width 200 height 15
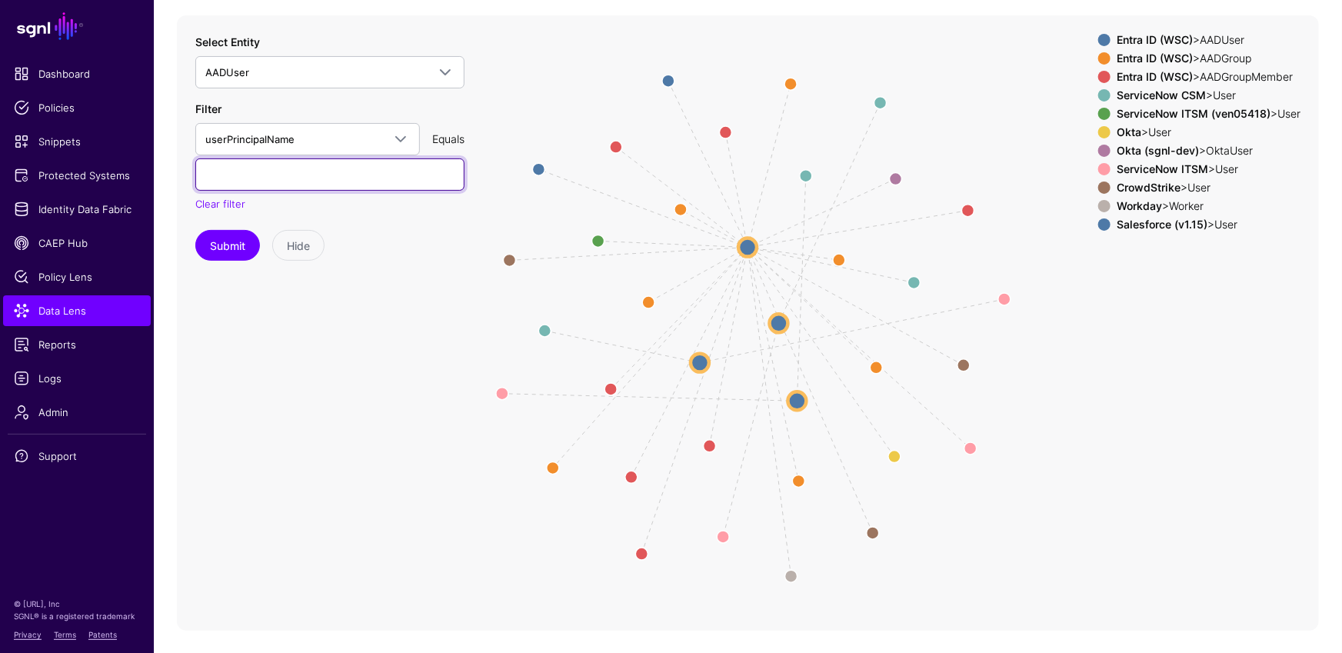
click at [275, 171] on input "text" at bounding box center [329, 174] width 269 height 32
type input "**********"
click at [241, 249] on button "Submit" at bounding box center [227, 245] width 65 height 31
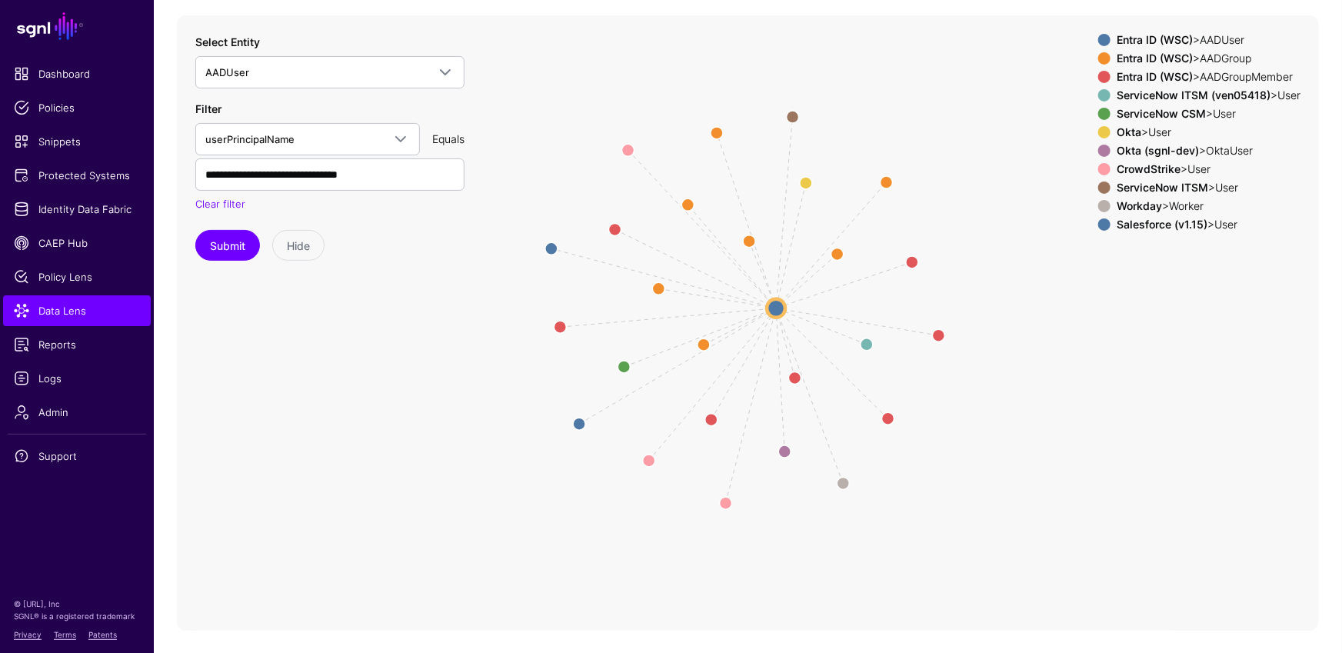
drag, startPoint x: 1156, startPoint y: 347, endPoint x: 1151, endPoint y: 334, distance: 14.1
click at [1151, 334] on icon "Member Member same_as same_as same_as same_as Member Member same_as Member Memb…" at bounding box center [748, 322] width 1142 height 615
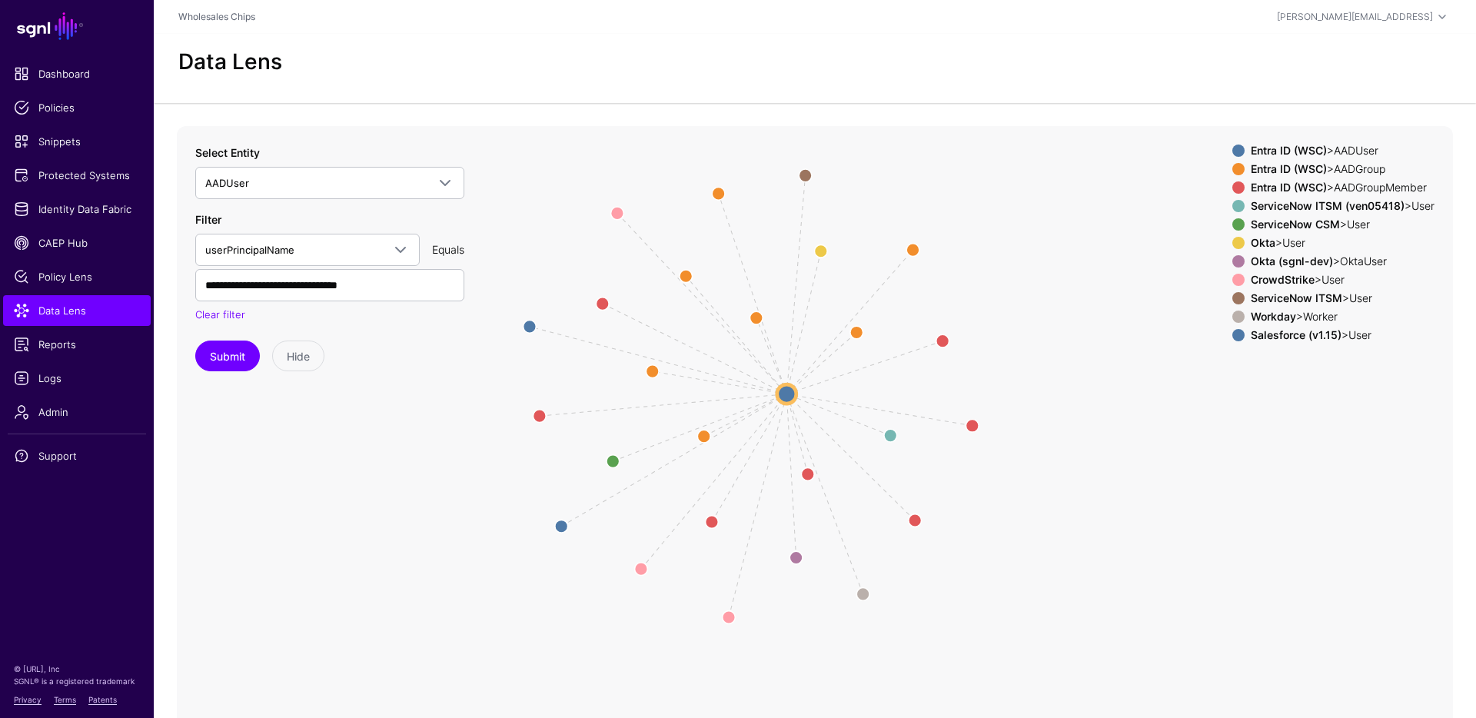
drag, startPoint x: 1066, startPoint y: 325, endPoint x: 1086, endPoint y: 289, distance: 41.3
click at [1086, 289] on icon "Member Member same_as same_as same_as same_as Member Member same_as Member Memb…" at bounding box center [748, 433] width 1142 height 615
click at [782, 391] on circle at bounding box center [787, 390] width 19 height 19
click at [781, 392] on circle at bounding box center [787, 390] width 19 height 19
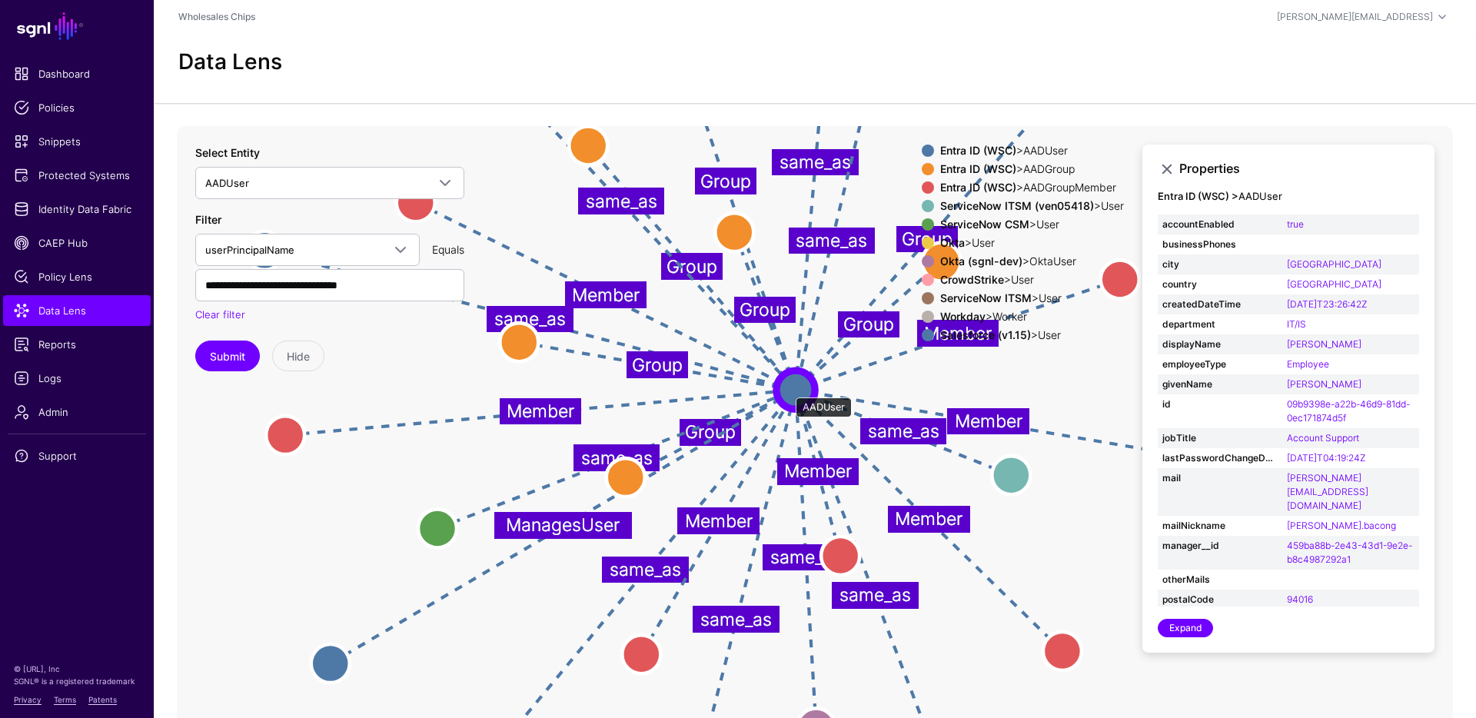
click at [789, 390] on circle at bounding box center [796, 390] width 38 height 38
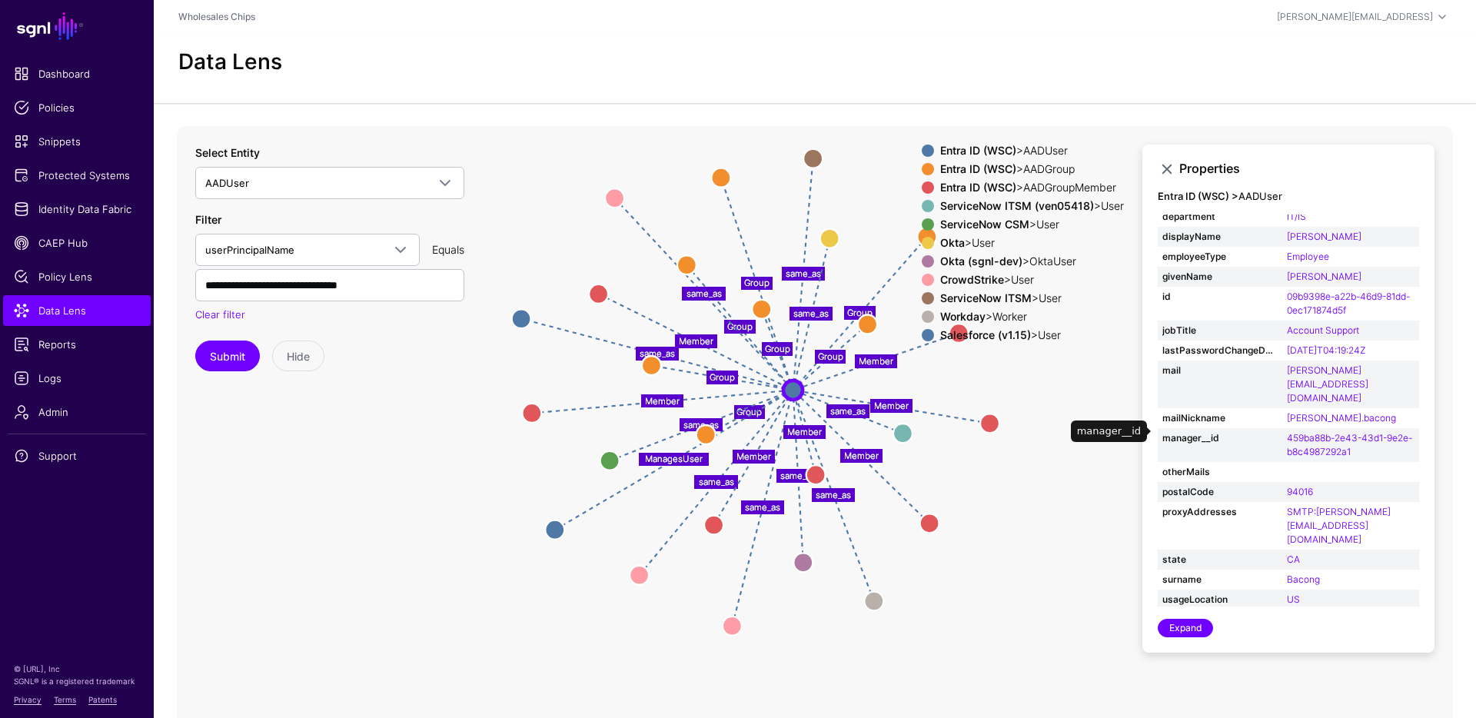
scroll to position [137, 0]
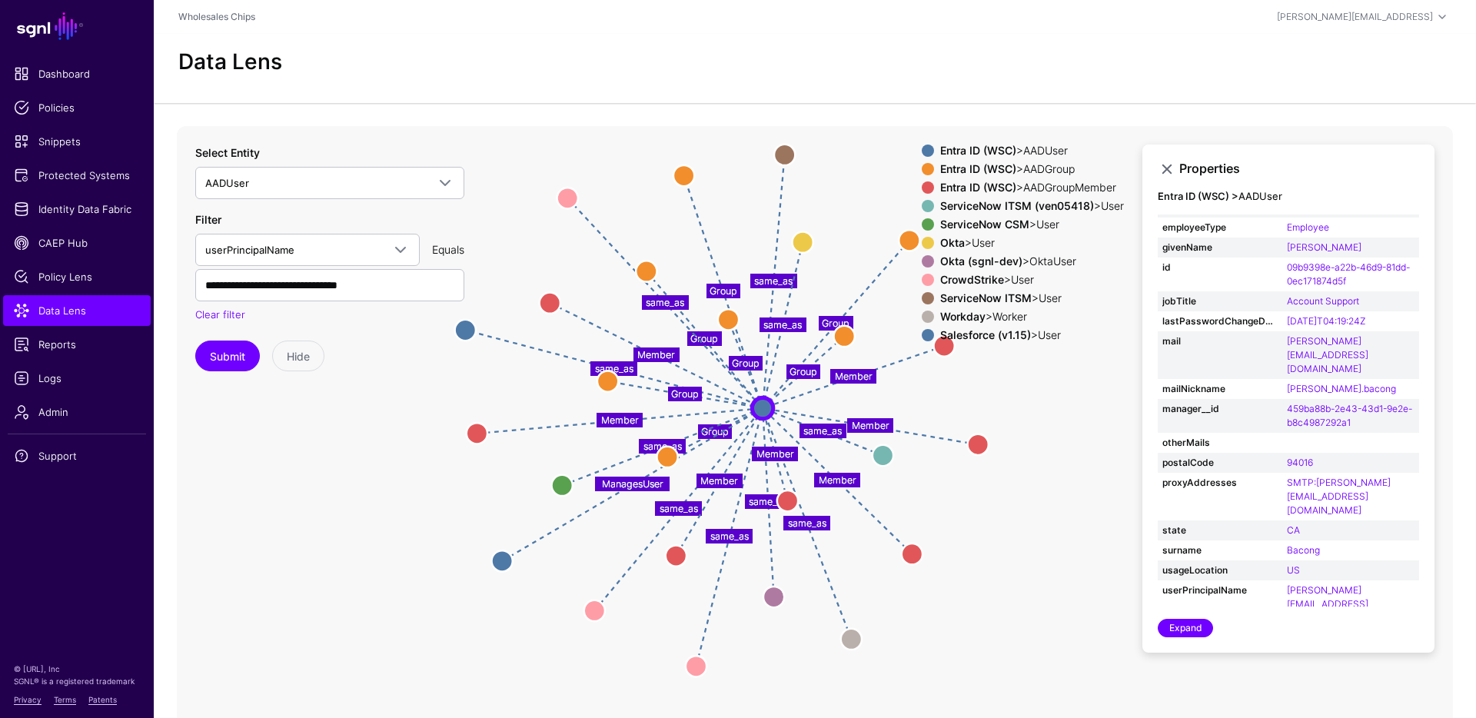
drag, startPoint x: 960, startPoint y: 460, endPoint x: 942, endPoint y: 465, distance: 19.2
click at [942, 465] on icon "same_as same_as Group Group Group Group Group Group Group same_as ManagesUser M…" at bounding box center [748, 433] width 1142 height 615
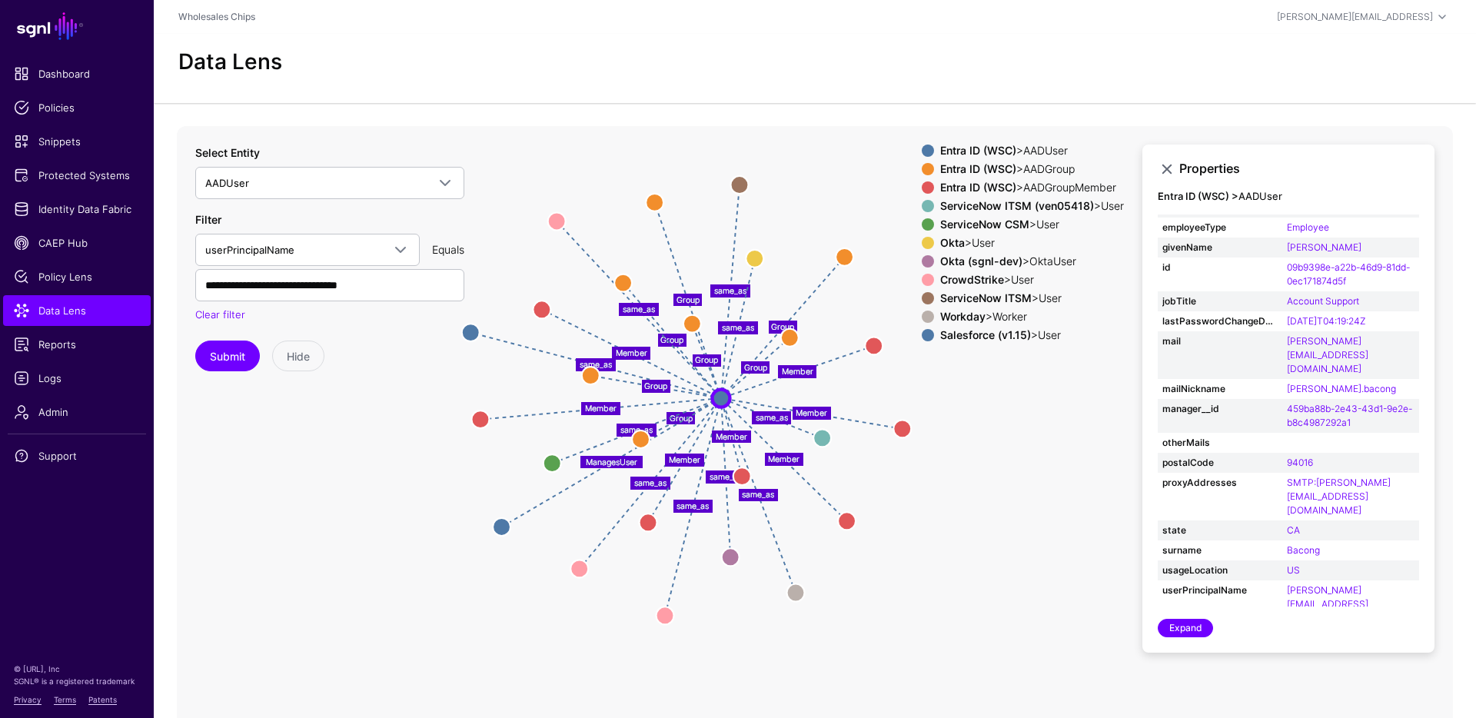
drag, startPoint x: 1018, startPoint y: 393, endPoint x: 970, endPoint y: 407, distance: 50.4
click at [970, 407] on icon "same_as same_as Group Group Group Group Group Group Group same_as ManagesUser M…" at bounding box center [748, 433] width 1142 height 615
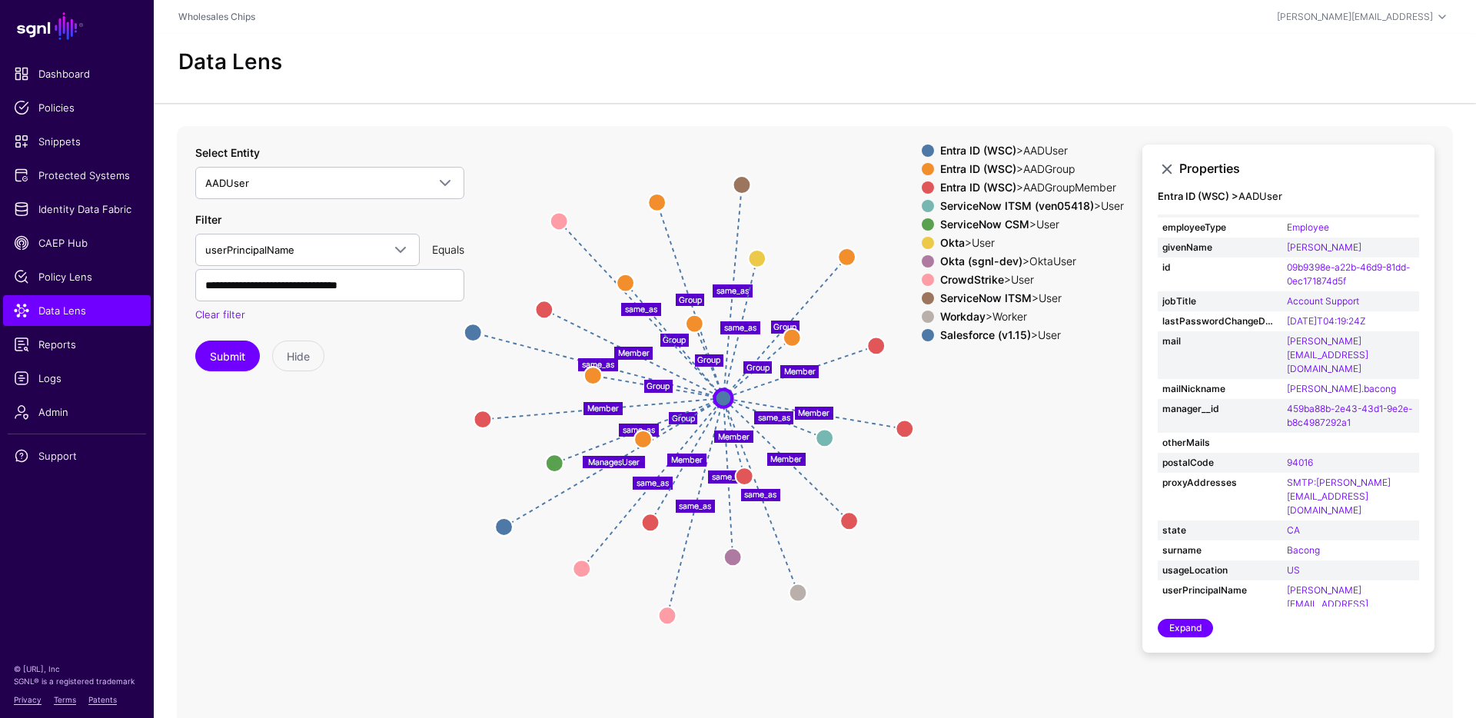
click at [1000, 334] on strong "Salesforce (v1.15)" at bounding box center [985, 334] width 91 height 13
click at [980, 311] on div "Workday > Worker" at bounding box center [1032, 317] width 190 height 12
click at [984, 296] on strong "ServiceNow ITSM" at bounding box center [986, 297] width 92 height 13
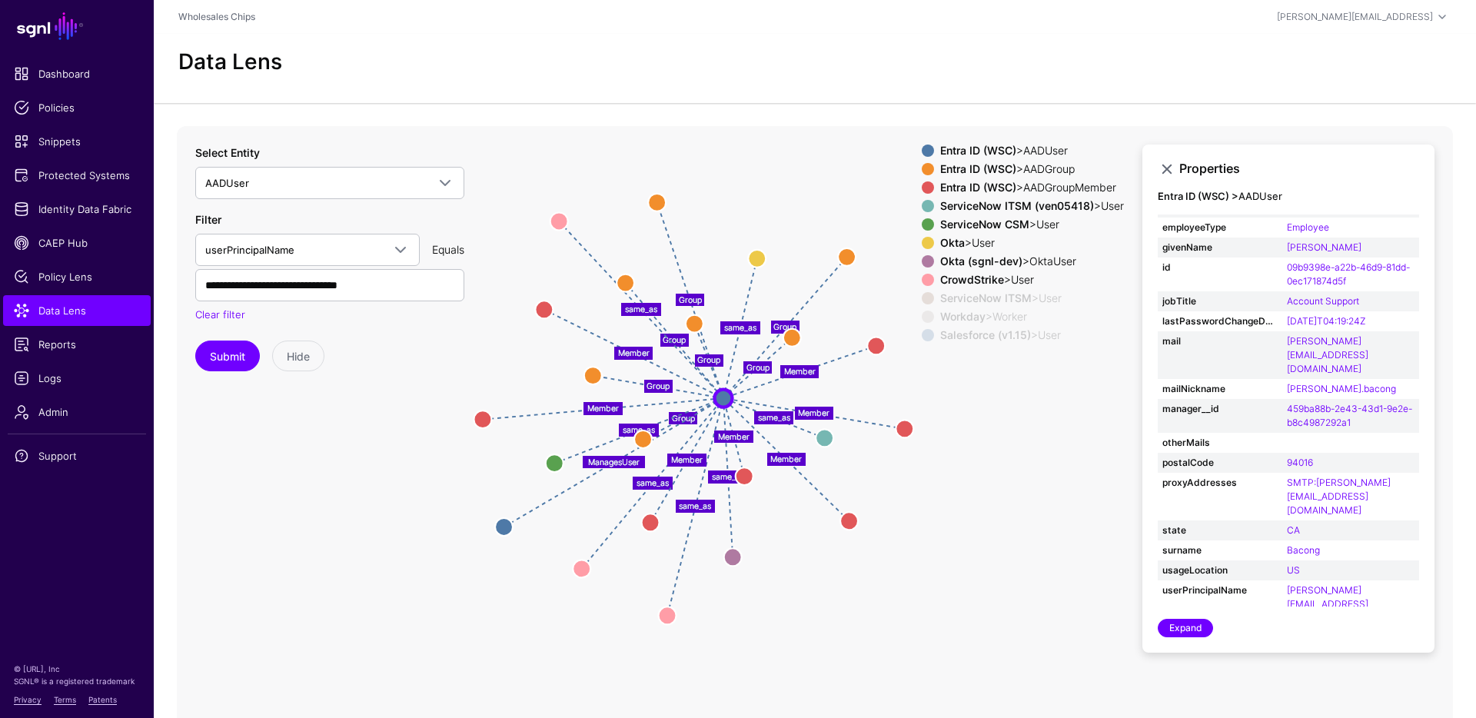
drag, startPoint x: 941, startPoint y: 281, endPoint x: 947, endPoint y: 275, distance: 8.2
click at [941, 281] on strong "CrowdStrike" at bounding box center [972, 279] width 64 height 13
click at [953, 257] on strong "Okta (sgnl-dev)" at bounding box center [981, 261] width 82 height 13
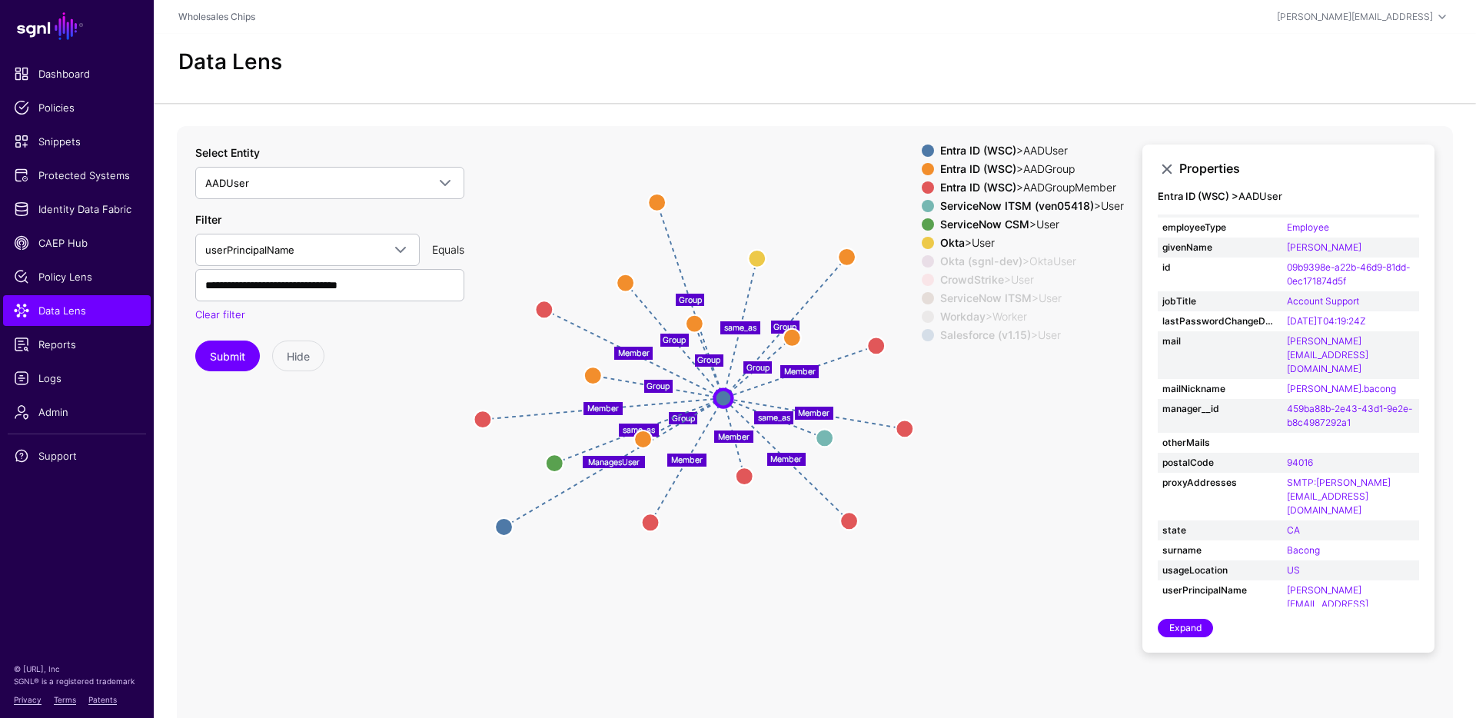
click at [950, 241] on strong "Okta" at bounding box center [952, 242] width 25 height 13
click at [1001, 186] on strong "Entra ID (WSC)" at bounding box center [978, 187] width 76 height 13
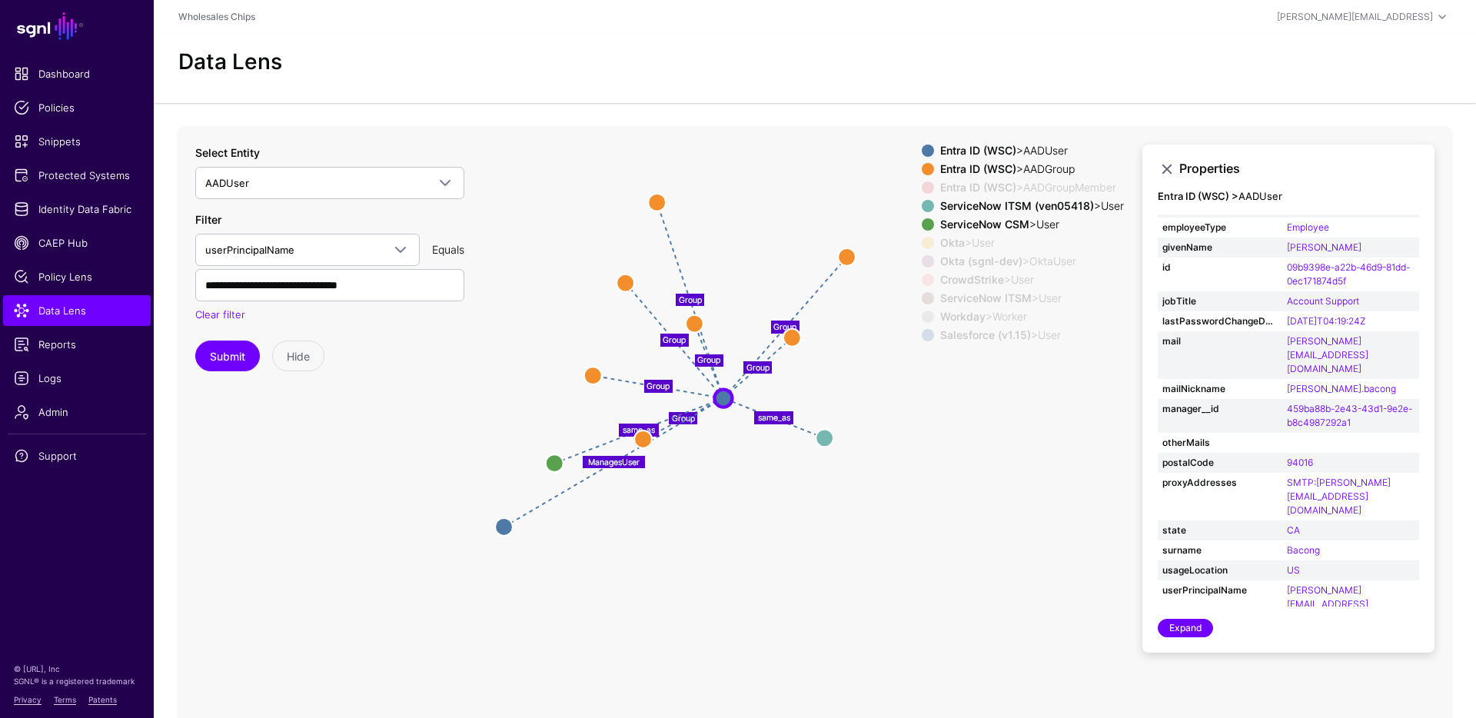
click at [996, 171] on strong "Entra ID (WSC)" at bounding box center [978, 168] width 76 height 13
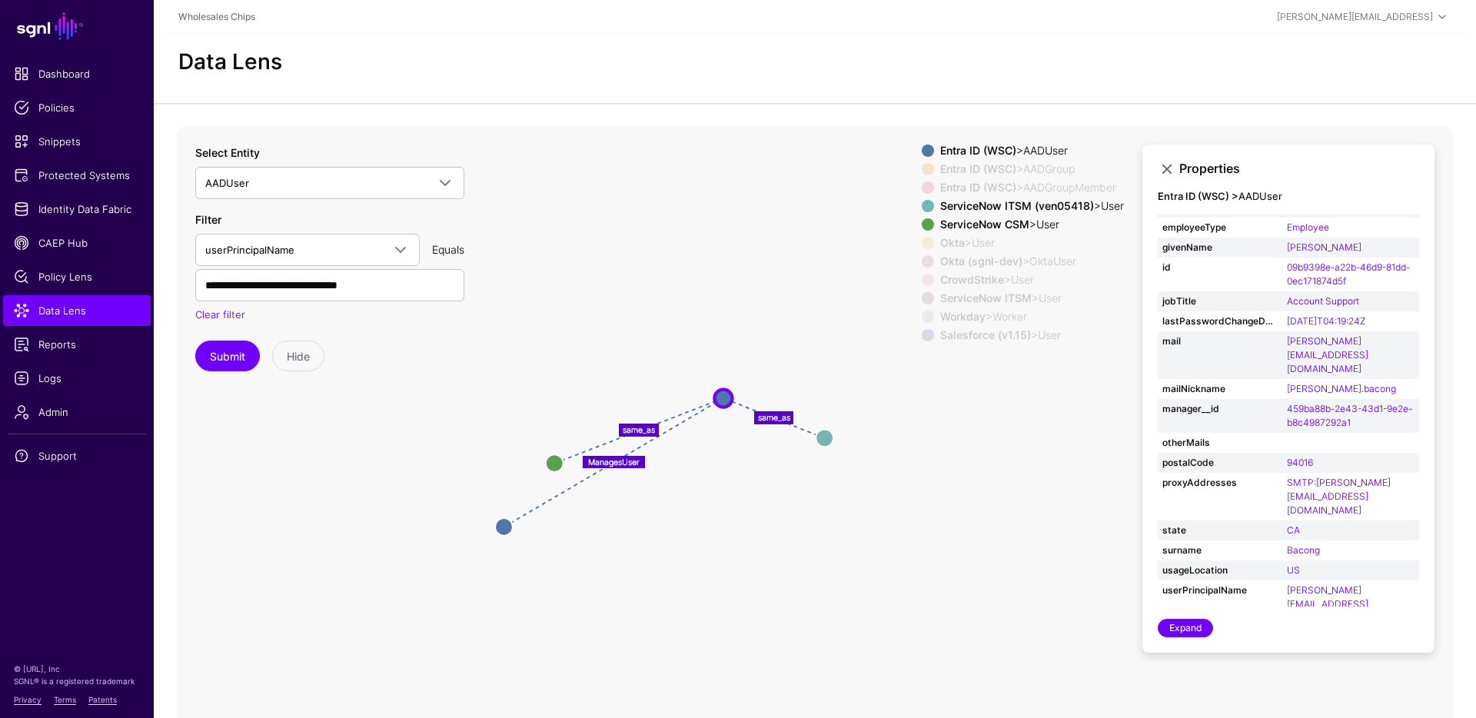
click at [1010, 208] on strong "ServiceNow ITSM (ven05418)" at bounding box center [1017, 205] width 154 height 13
drag, startPoint x: 557, startPoint y: 456, endPoint x: 824, endPoint y: 394, distance: 273.8
click at [824, 394] on circle at bounding box center [822, 402] width 18 height 18
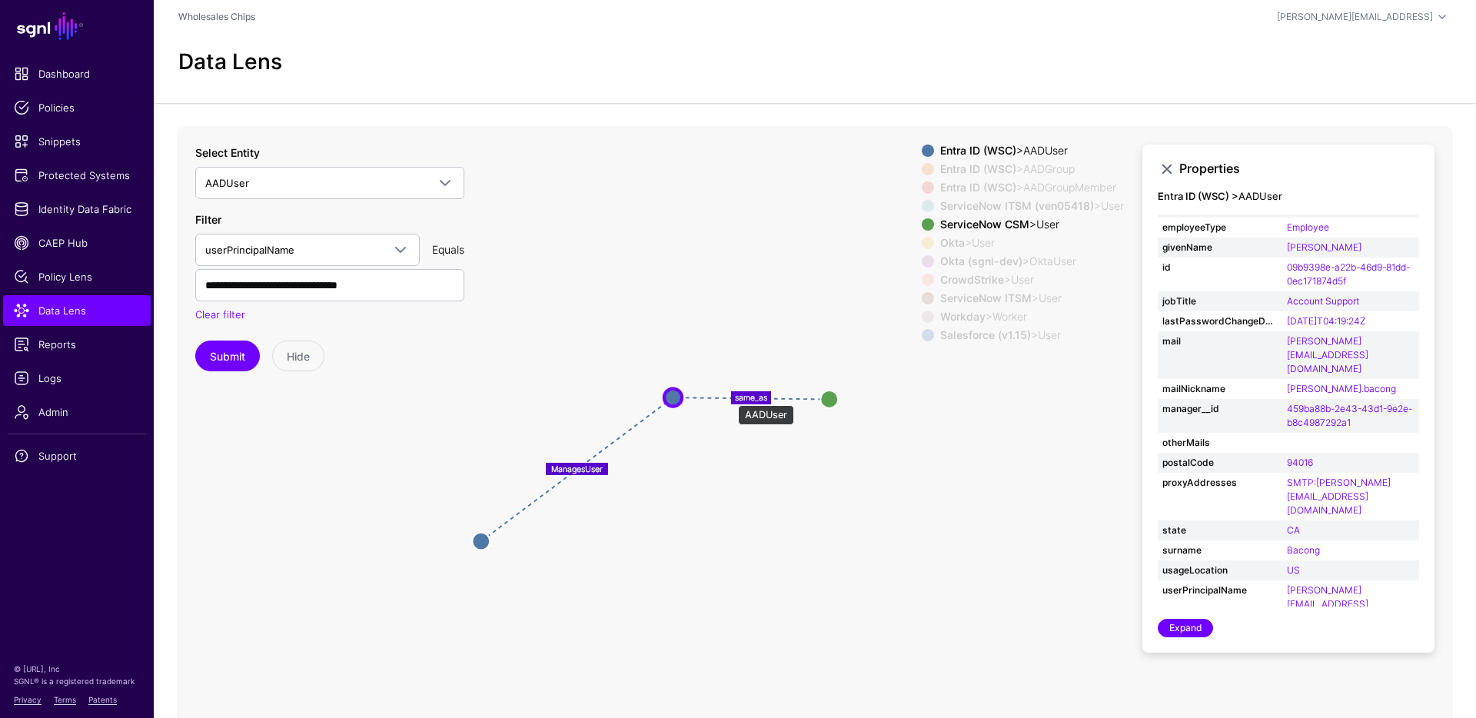
drag, startPoint x: 730, startPoint y: 398, endPoint x: 955, endPoint y: 205, distance: 295.6
click at [680, 397] on circle at bounding box center [673, 397] width 18 height 18
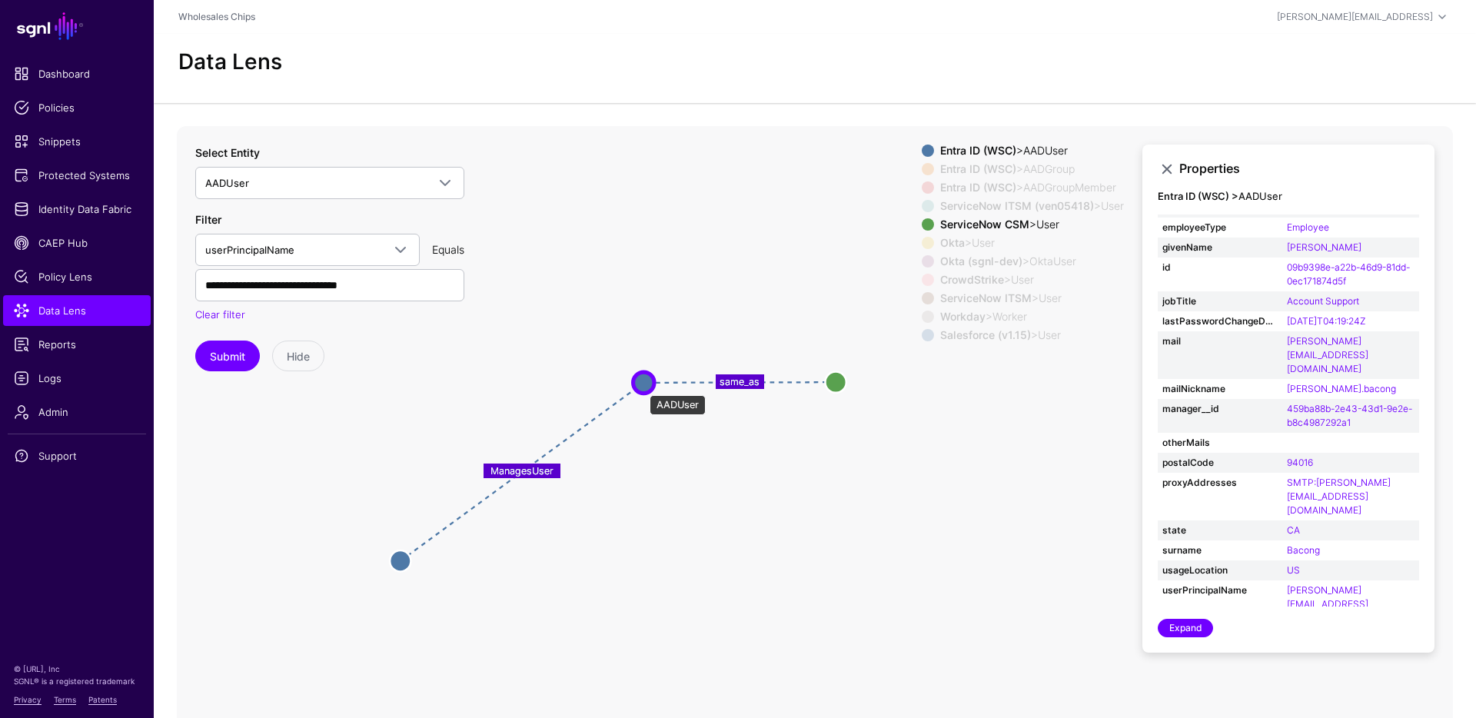
click at [642, 388] on circle at bounding box center [644, 382] width 21 height 21
click at [844, 381] on circle at bounding box center [837, 381] width 21 height 21
click at [843, 380] on circle at bounding box center [838, 380] width 21 height 21
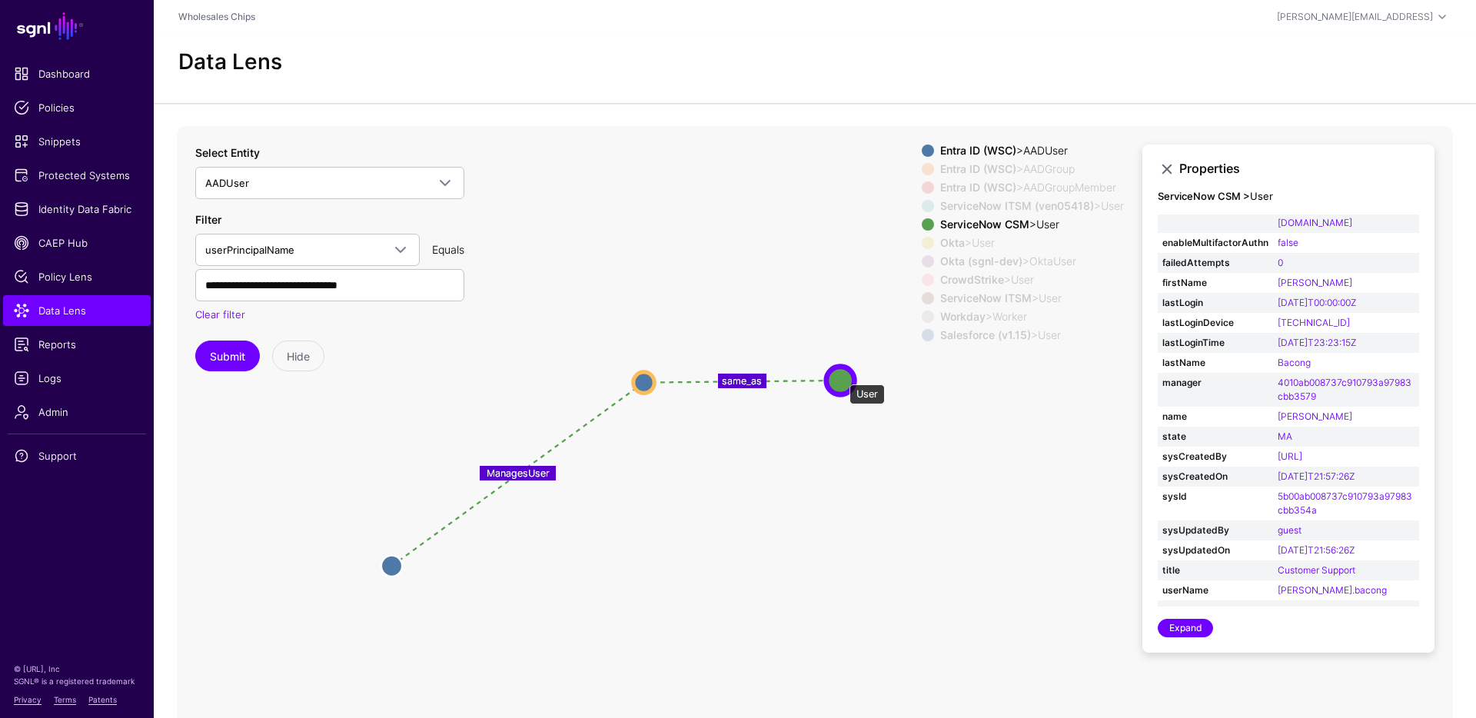
click at [842, 377] on circle at bounding box center [841, 380] width 28 height 28
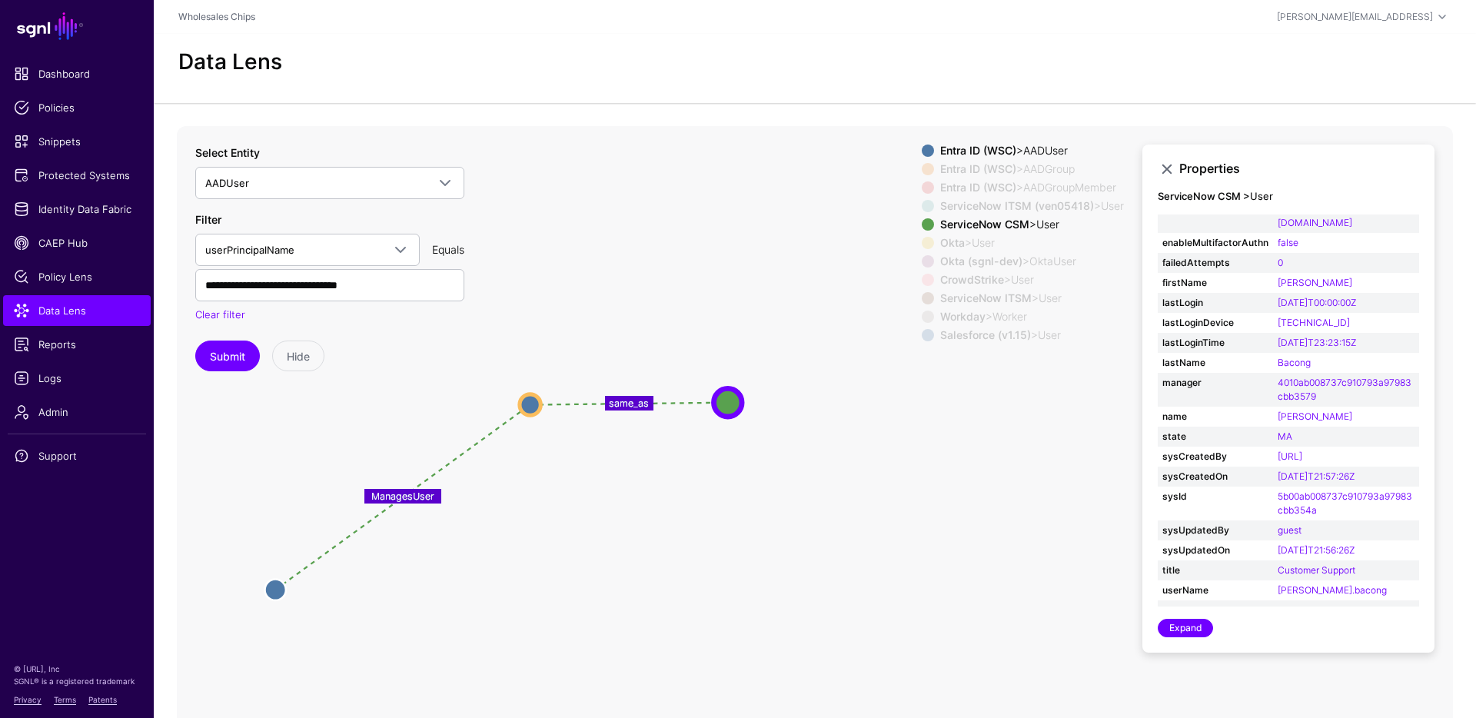
drag, startPoint x: 889, startPoint y: 421, endPoint x: 778, endPoint y: 444, distance: 112.9
click at [778, 443] on icon "Group Group Group Group Group Group Group same_as same_as Member Member same_as…" at bounding box center [748, 433] width 1142 height 615
click at [1188, 621] on link "Expand" at bounding box center [1185, 628] width 55 height 18
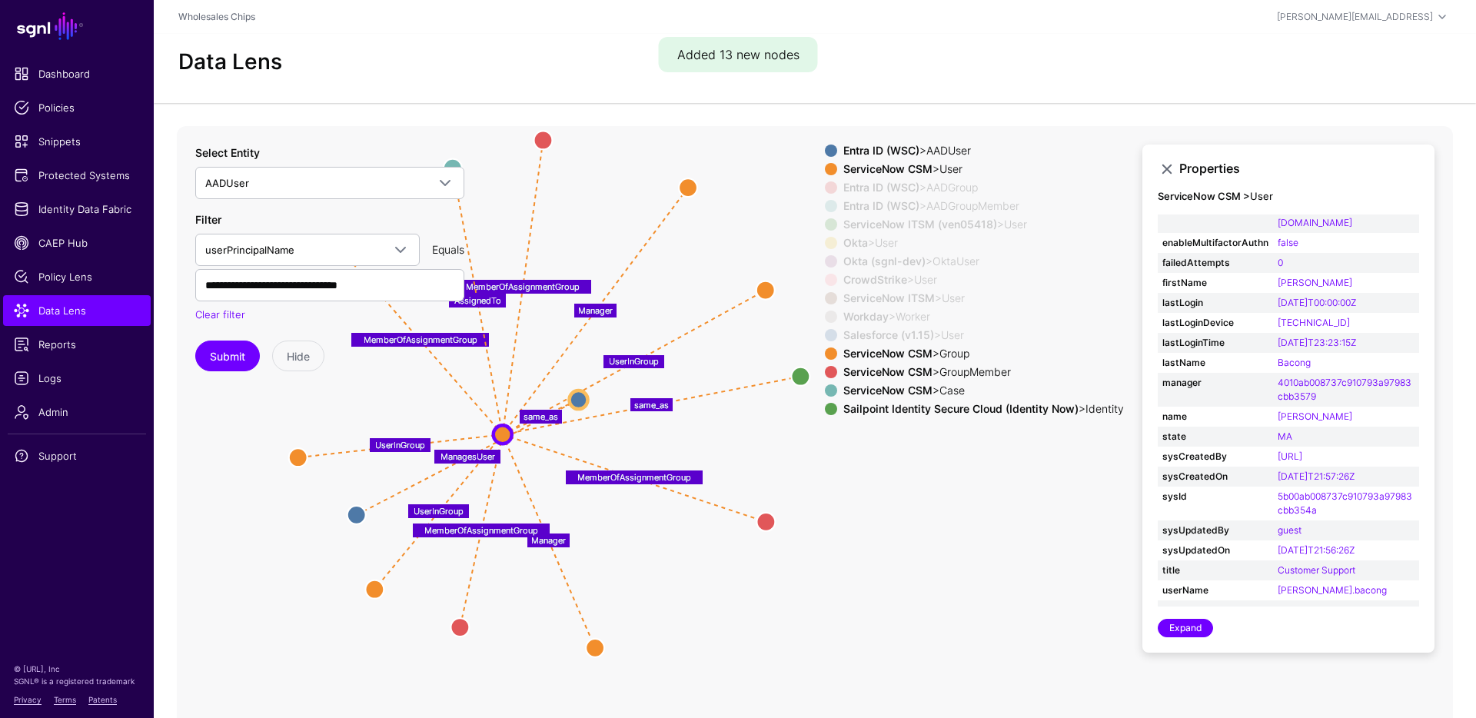
drag, startPoint x: 1080, startPoint y: 488, endPoint x: 811, endPoint y: 452, distance: 271.5
click at [811, 452] on icon "same_as same_as Group Group Group Group Group Group Group MemberOfAssignmentGro…" at bounding box center [815, 433] width 1276 height 615
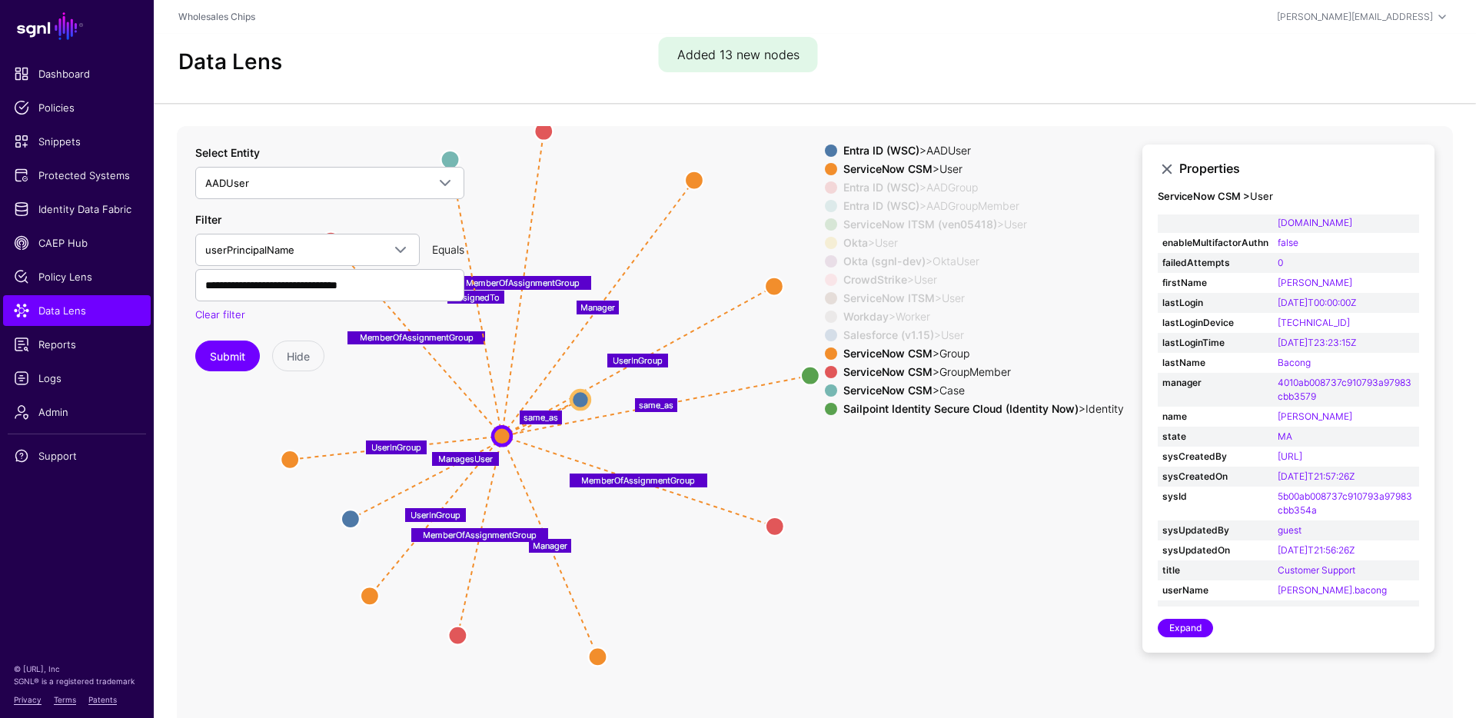
click at [970, 349] on div "ServiceNow CSM > Group" at bounding box center [983, 354] width 287 height 12
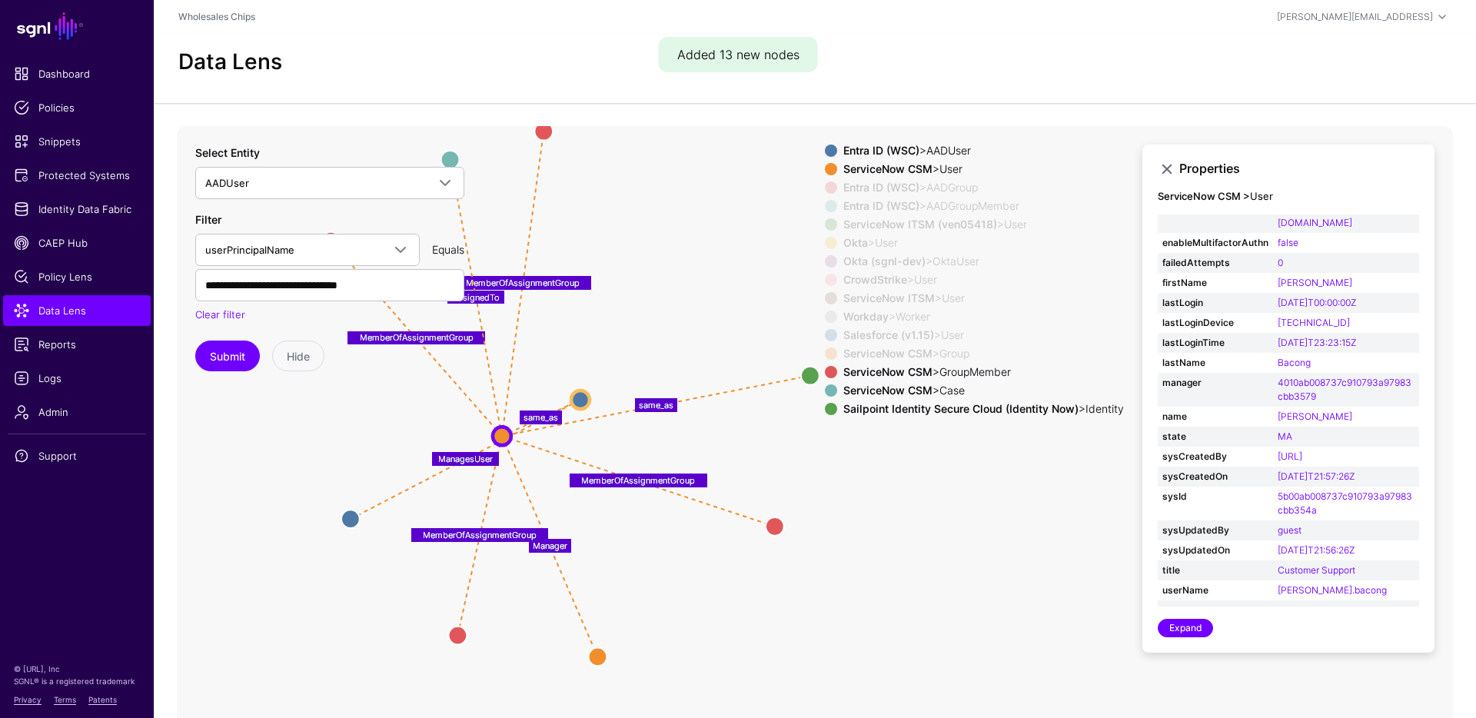
click at [986, 378] on div "Entra ID (WSC) > AADUser ServiceNow CSM > User Entra ID (WSC) > AADGroup Entra …" at bounding box center [974, 283] width 299 height 277
click at [987, 368] on div "ServiceNow CSM > GroupMember" at bounding box center [983, 372] width 287 height 12
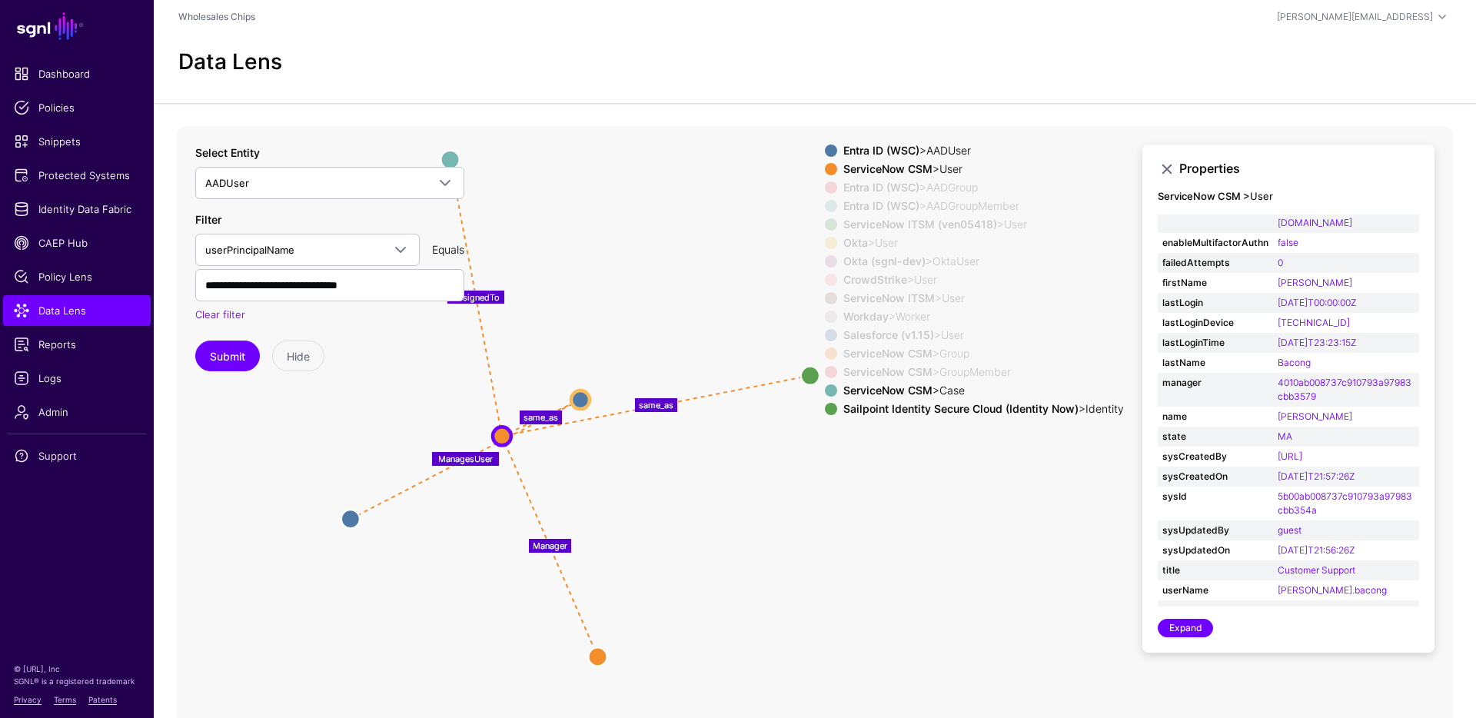
click at [1019, 409] on strong "Sailpoint Identity Secure Cloud (Identity Now)" at bounding box center [961, 408] width 235 height 13
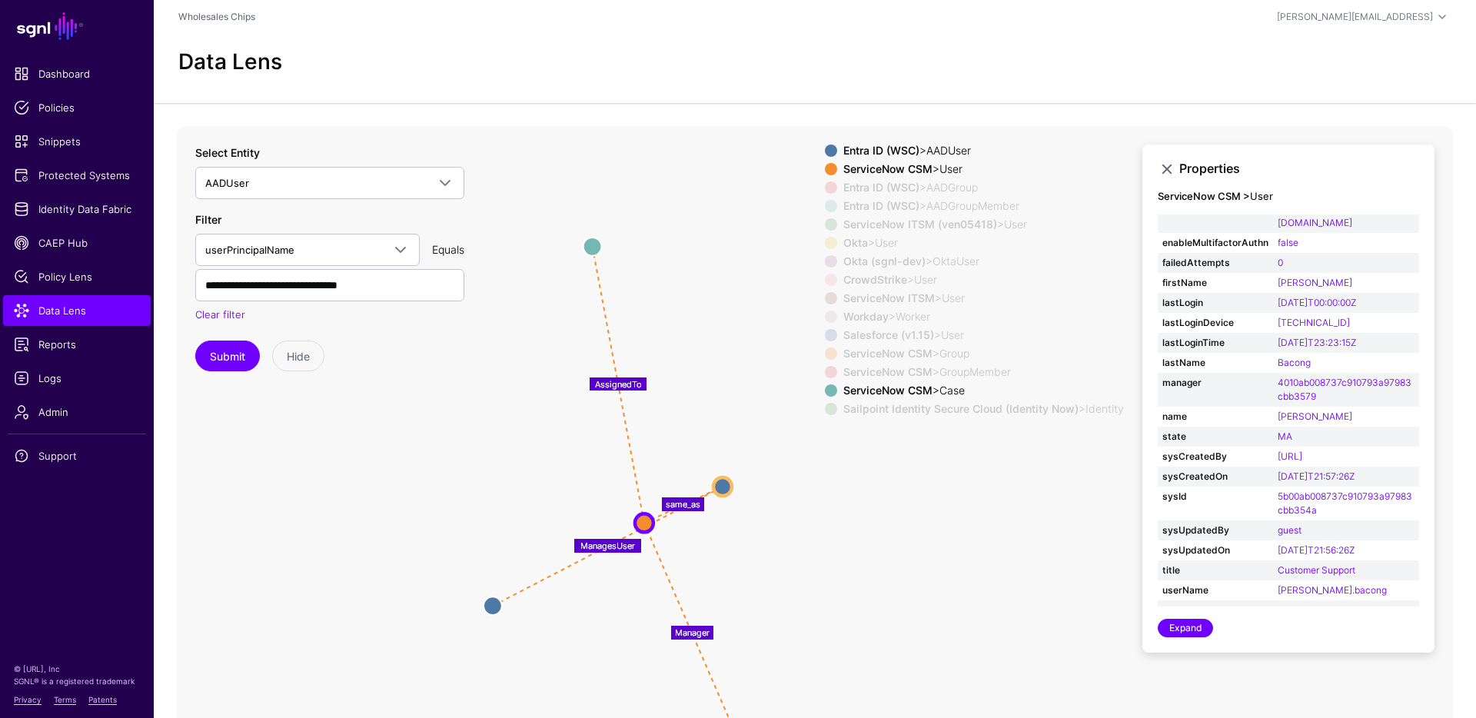
drag, startPoint x: 568, startPoint y: 275, endPoint x: 751, endPoint y: 396, distance: 219.7
click at [754, 399] on icon "same_as same_as Group Group Group Group Group Group Group MemberOfAssignmentGro…" at bounding box center [815, 433] width 1276 height 615
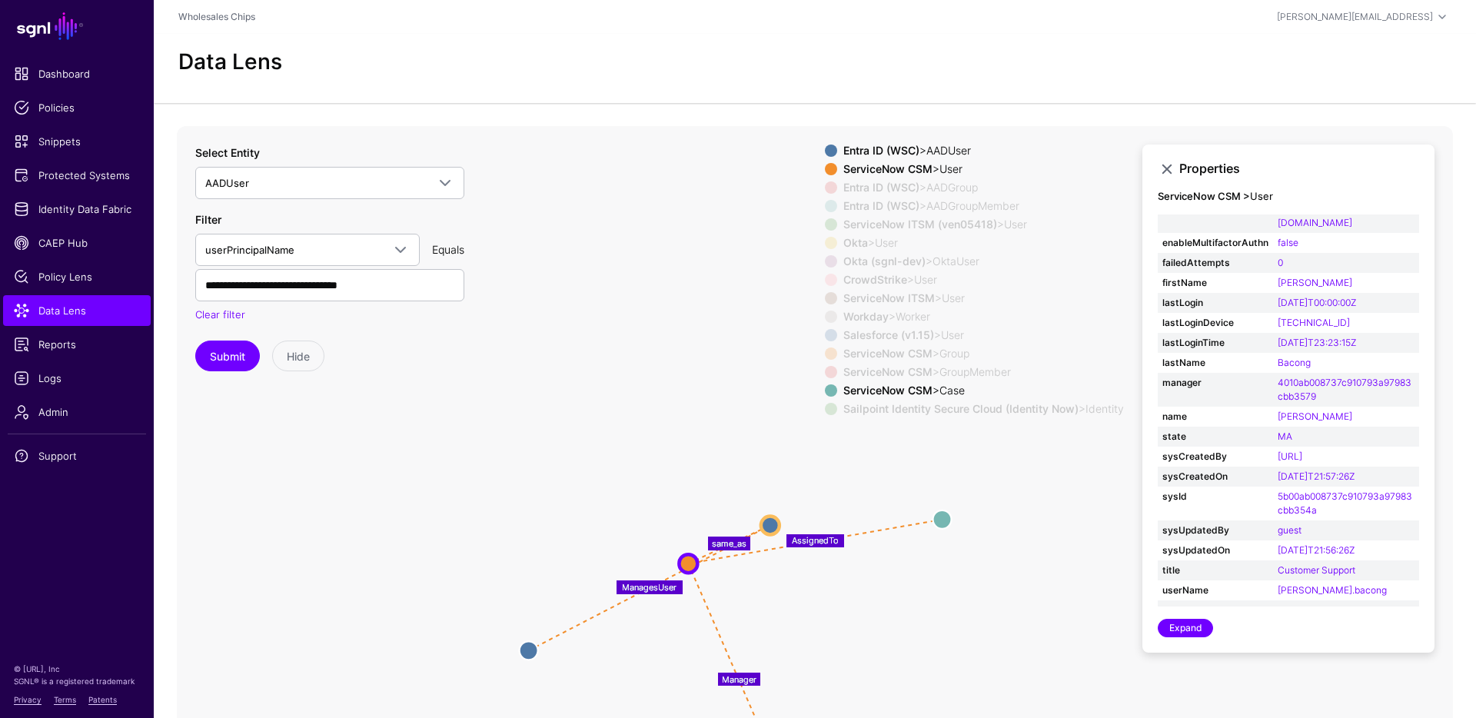
drag, startPoint x: 639, startPoint y: 280, endPoint x: 942, endPoint y: 531, distance: 393.2
click at [942, 528] on circle at bounding box center [942, 519] width 18 height 18
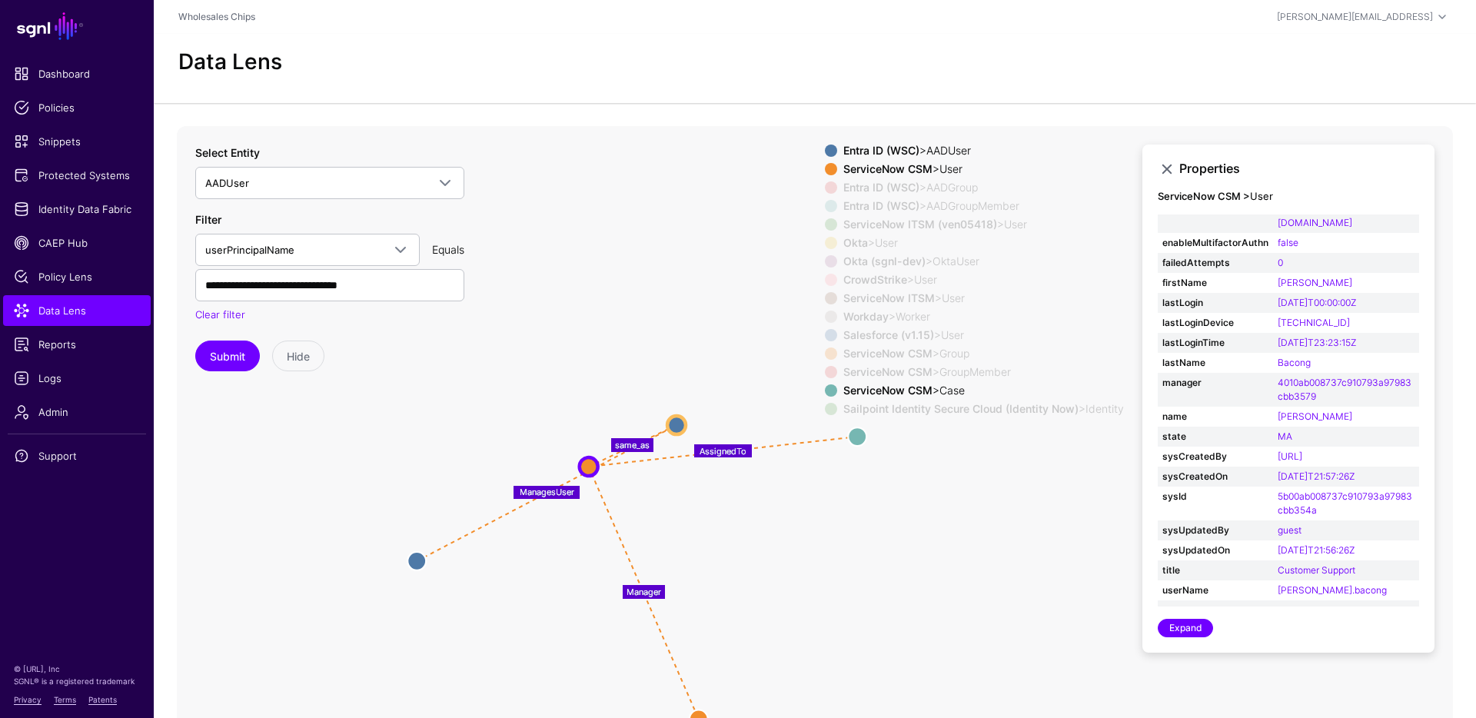
drag, startPoint x: 865, startPoint y: 504, endPoint x: 908, endPoint y: 468, distance: 56.2
click at [771, 410] on icon "same_as same_as Group Group Group Group Group Group Group MemberOfAssignmentGro…" at bounding box center [815, 433] width 1276 height 615
click at [868, 441] on circle at bounding box center [859, 439] width 18 height 18
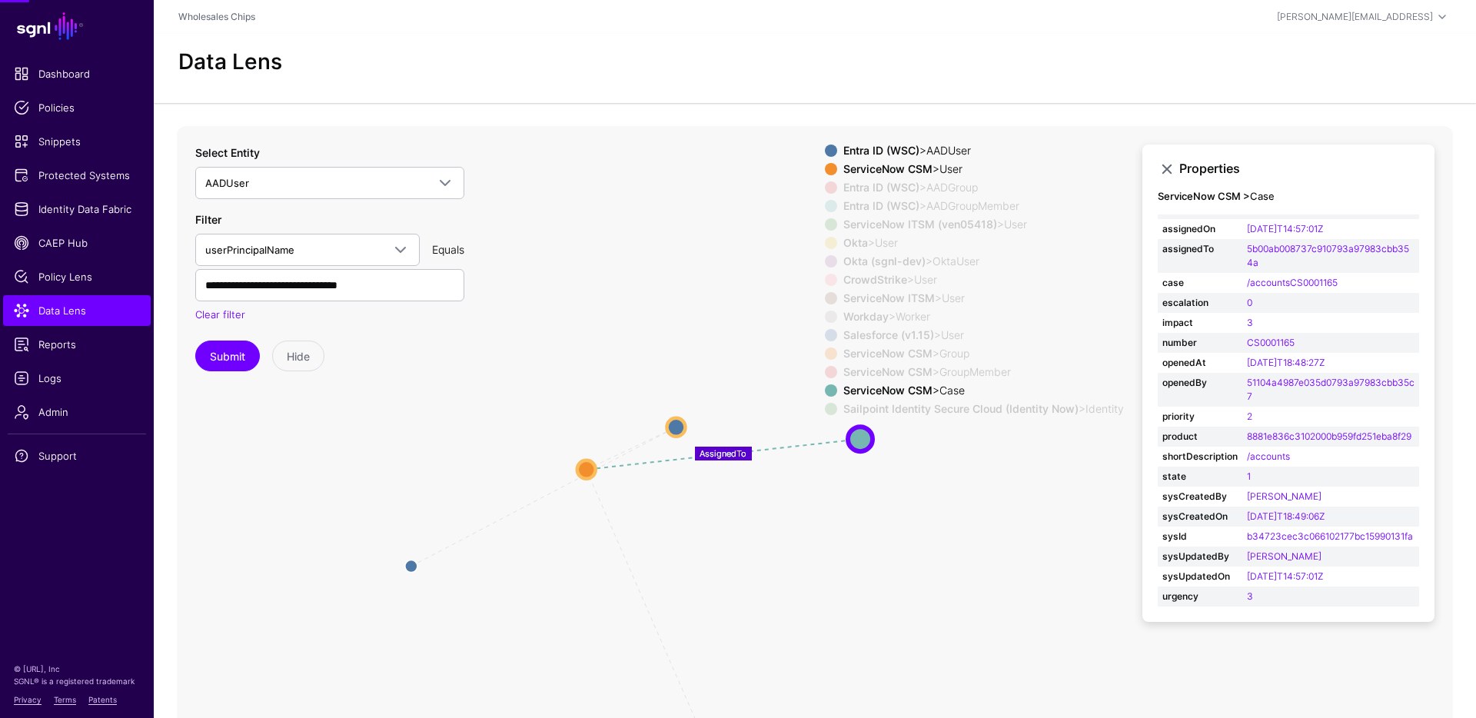
scroll to position [97, 0]
drag, startPoint x: 683, startPoint y: 420, endPoint x: 644, endPoint y: 384, distance: 53.3
click at [644, 384] on circle at bounding box center [637, 390] width 18 height 18
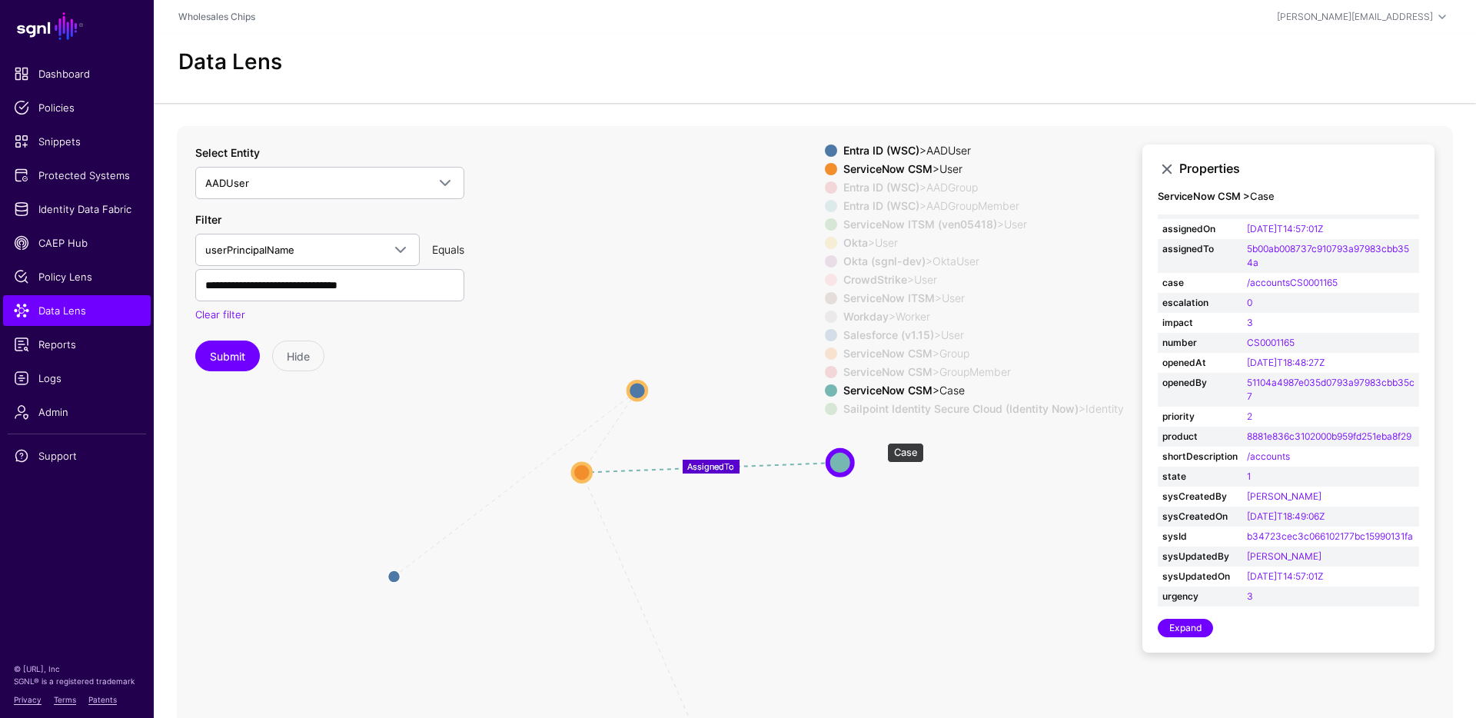
drag, startPoint x: 880, startPoint y: 435, endPoint x: 848, endPoint y: 458, distance: 38.6
click at [848, 458] on circle at bounding box center [840, 462] width 25 height 25
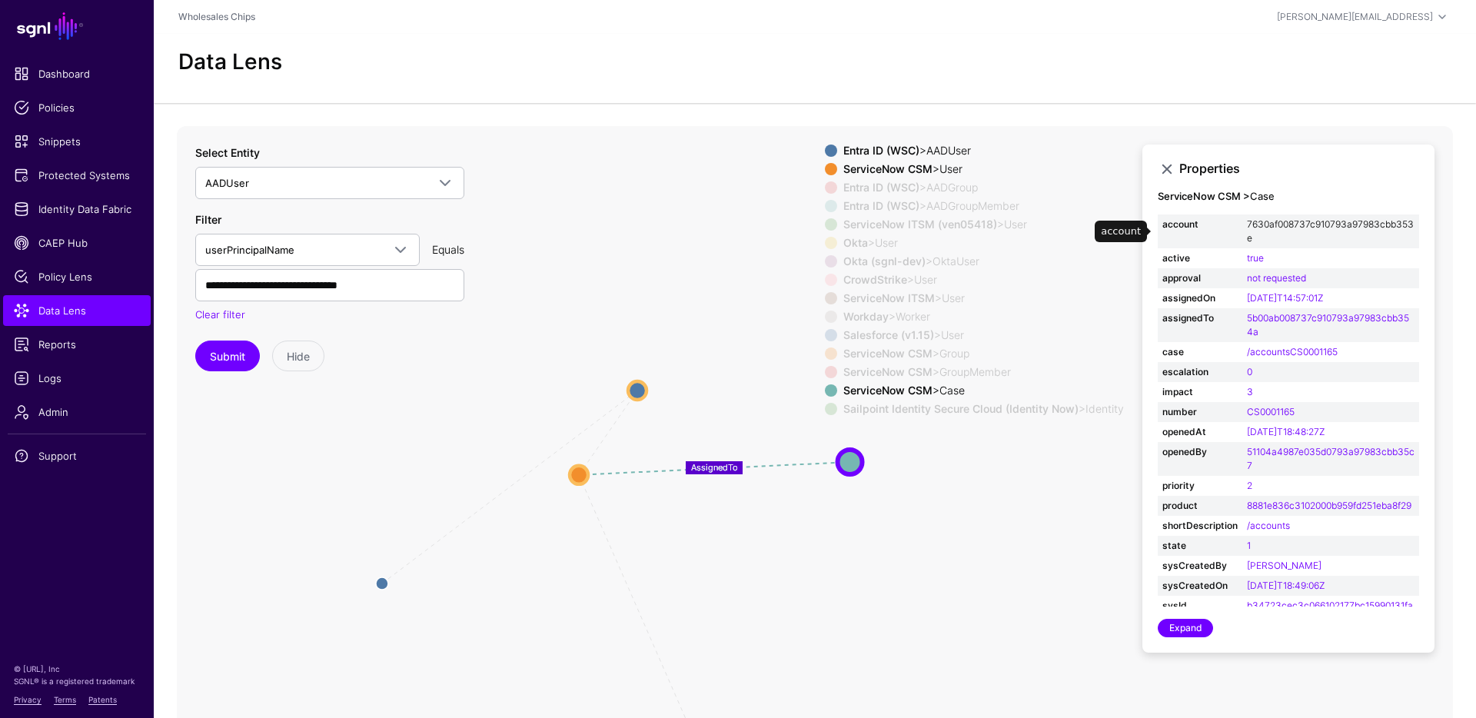
click at [1274, 219] on link "7630af008737c910793a97983cbb353e" at bounding box center [1330, 230] width 167 height 25
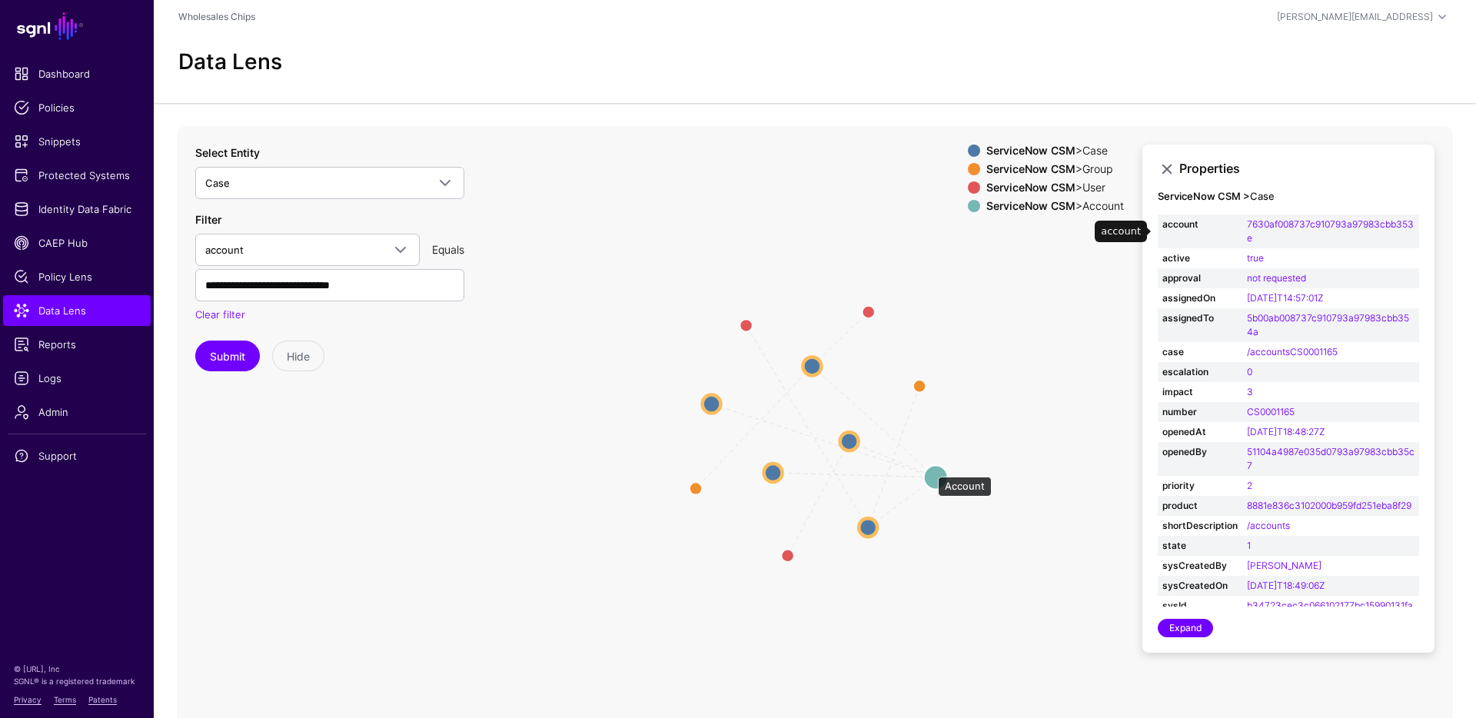
click at [931, 470] on circle at bounding box center [935, 477] width 25 height 25
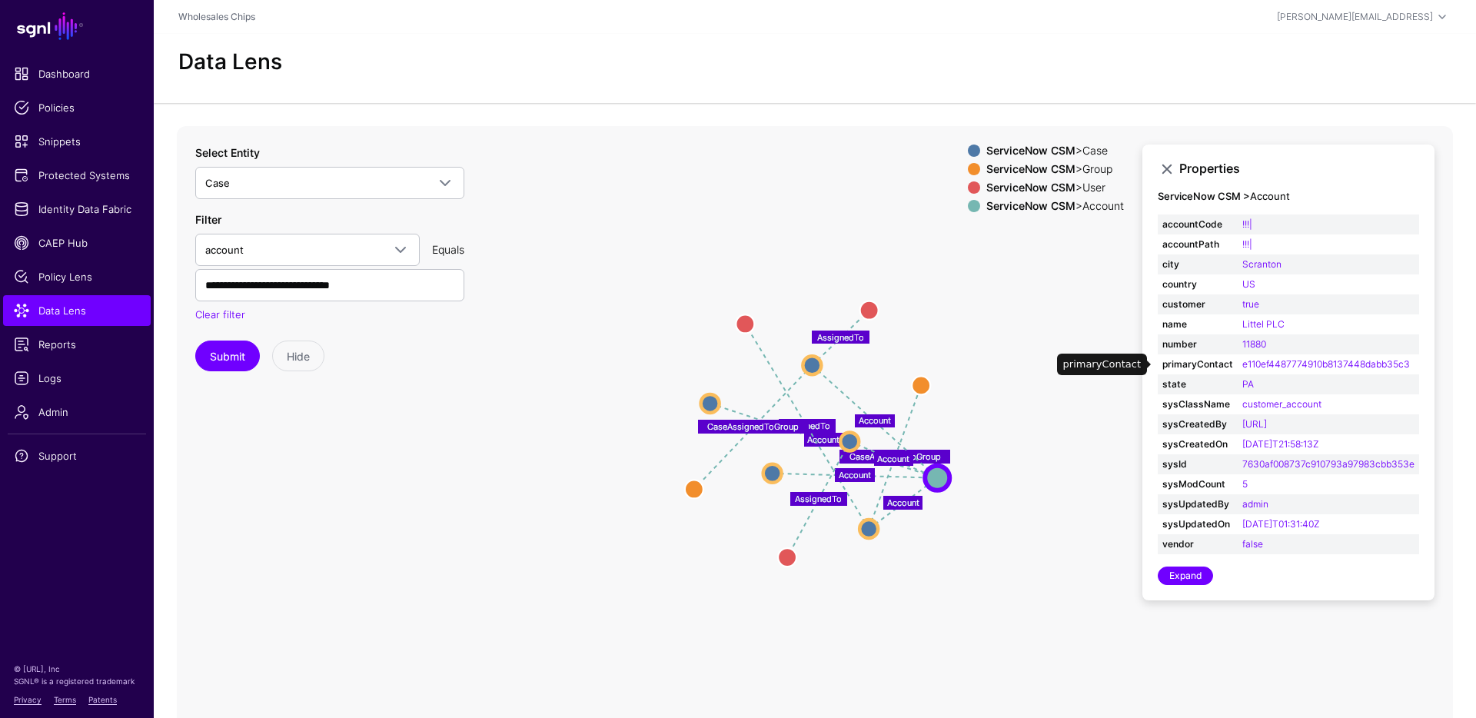
drag, startPoint x: 1273, startPoint y: 349, endPoint x: 1230, endPoint y: 354, distance: 44.1
click at [1230, 354] on table "accountCode !!!| accountPath !!!| city Scranton country US customer true name L…" at bounding box center [1288, 385] width 261 height 340
drag, startPoint x: 1329, startPoint y: 318, endPoint x: 1224, endPoint y: 332, distance: 105.5
click at [1224, 332] on tr "name Littel PLC" at bounding box center [1288, 324] width 261 height 20
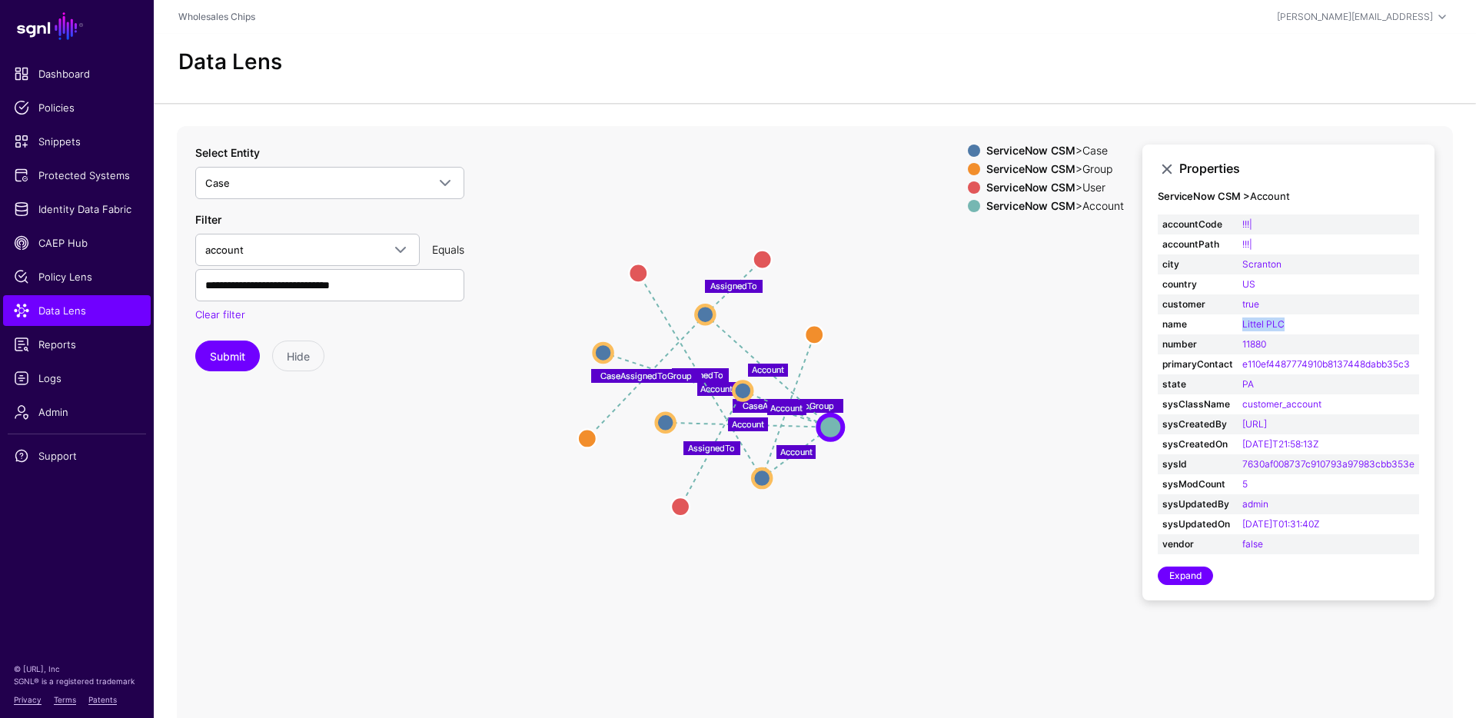
drag, startPoint x: 940, startPoint y: 399, endPoint x: 860, endPoint y: 370, distance: 84.4
click at [860, 370] on icon "Account Account AssignedTo CaseAssignedToGroup AssignedTo CaseAssignedToGroup A…" at bounding box center [815, 433] width 1276 height 615
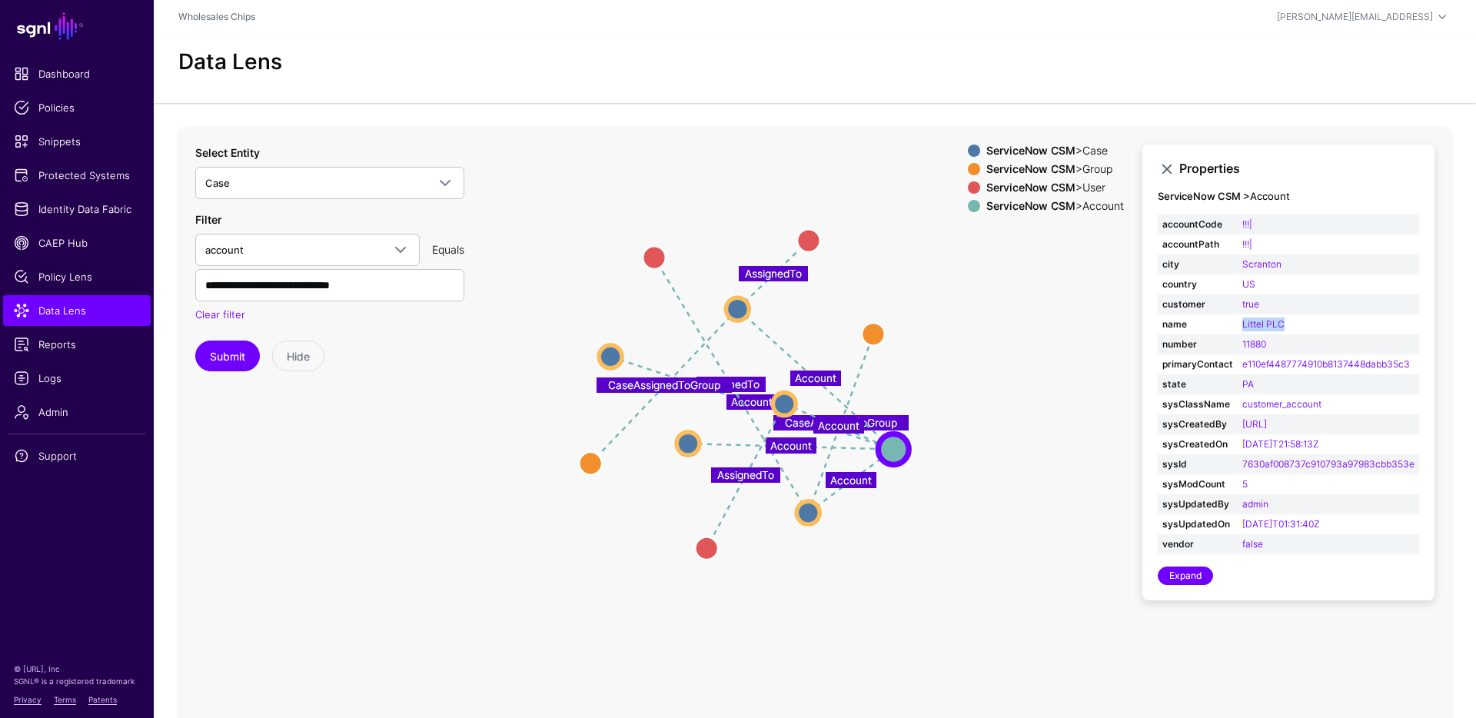
drag, startPoint x: 890, startPoint y: 404, endPoint x: 964, endPoint y: 416, distance: 74.7
click at [965, 416] on icon "Account Account AssignedTo CaseAssignedToGroup AssignedTo CaseAssignedToGroup A…" at bounding box center [815, 433] width 1276 height 615
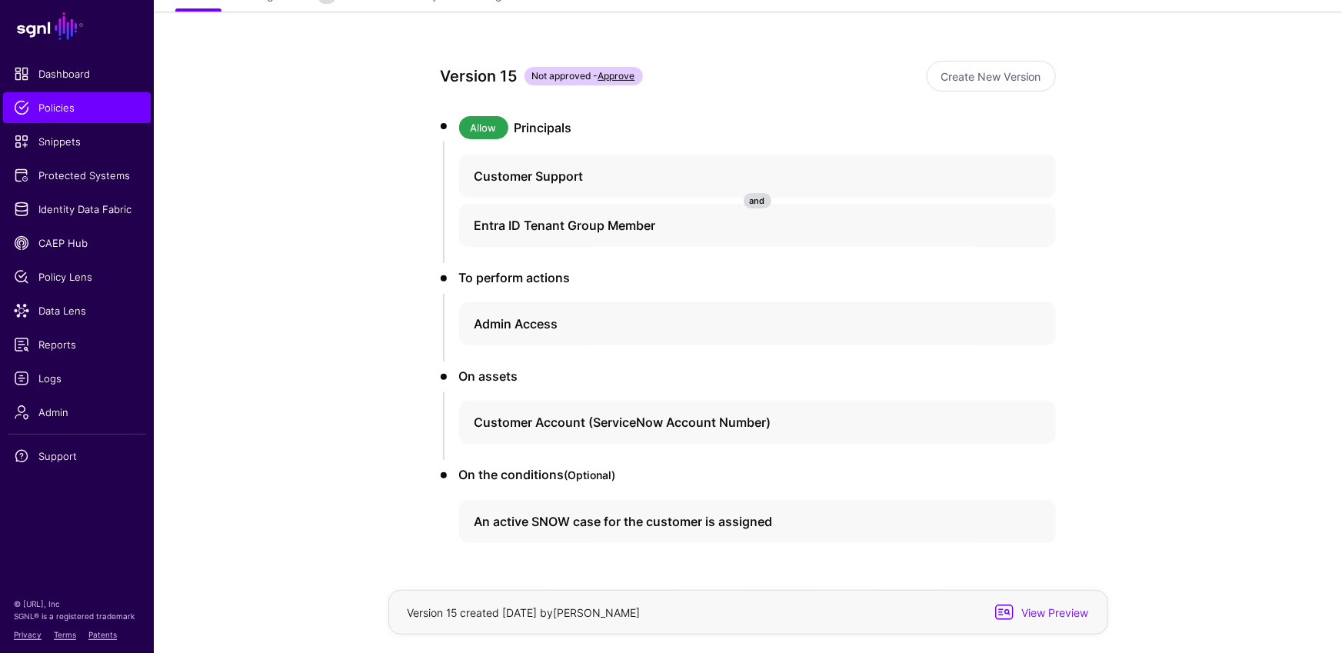
scroll to position [184, 0]
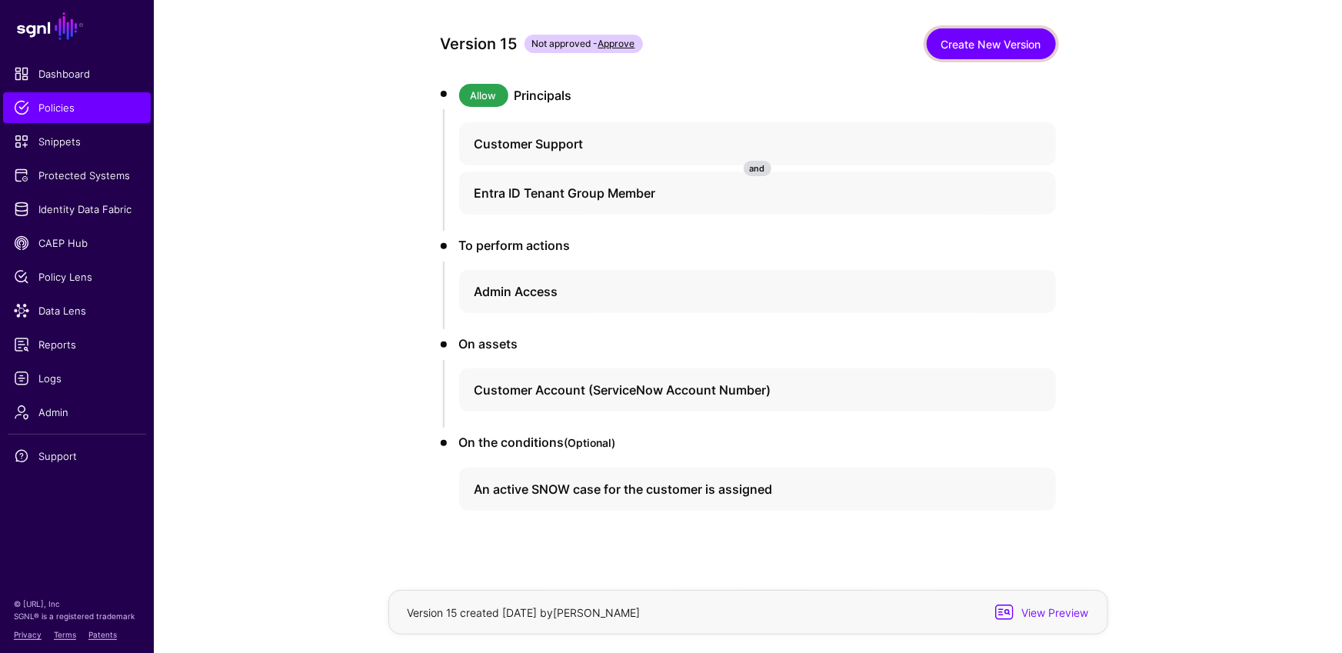
click at [993, 37] on link "Create New Version" at bounding box center [991, 43] width 129 height 31
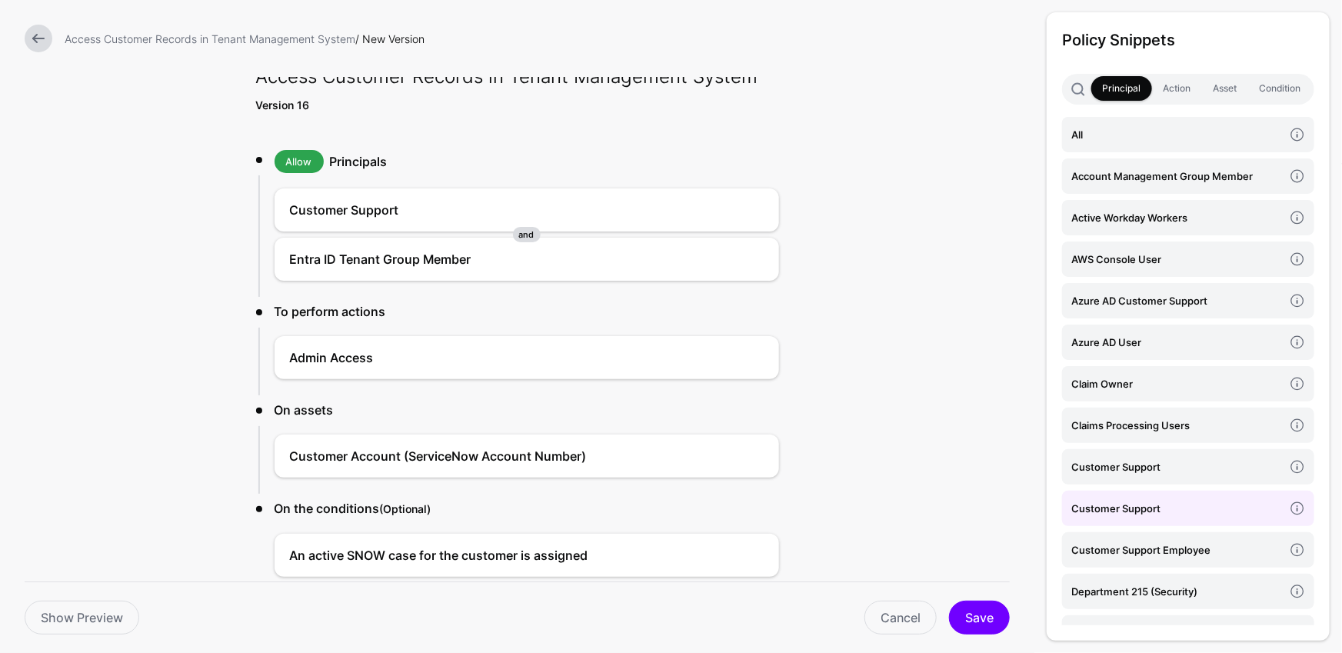
scroll to position [89, 0]
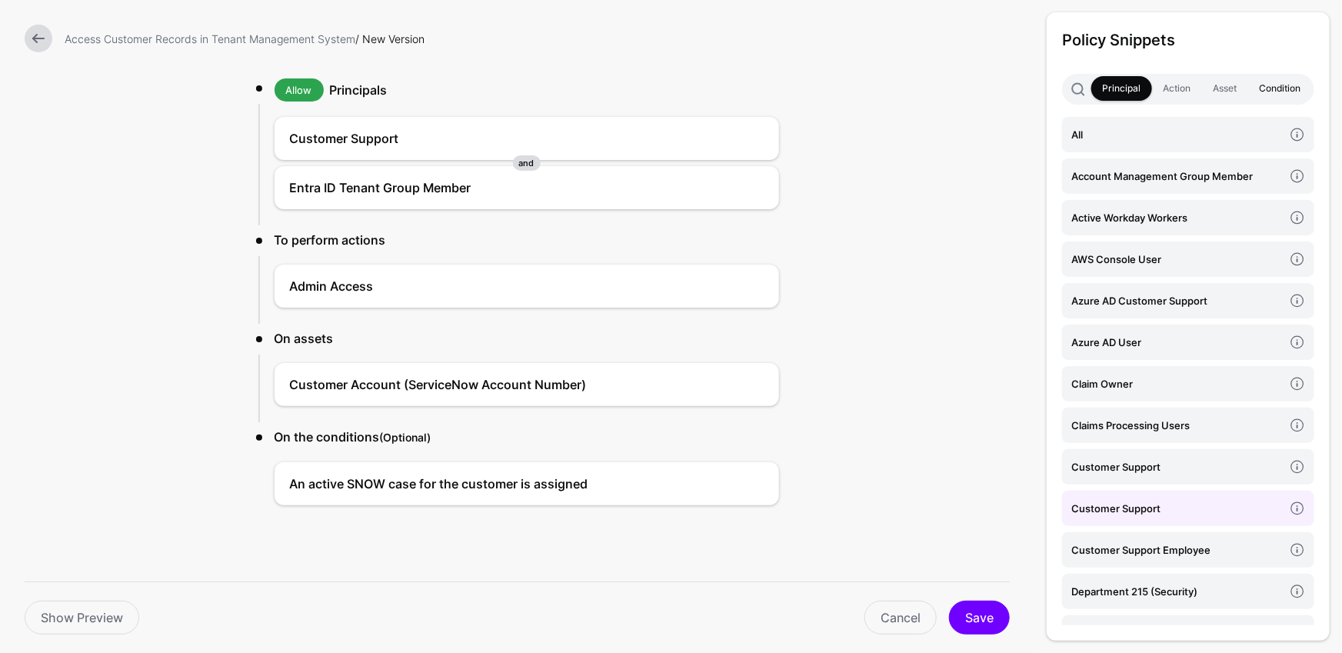
click at [1289, 92] on link "Condition" at bounding box center [1280, 88] width 64 height 25
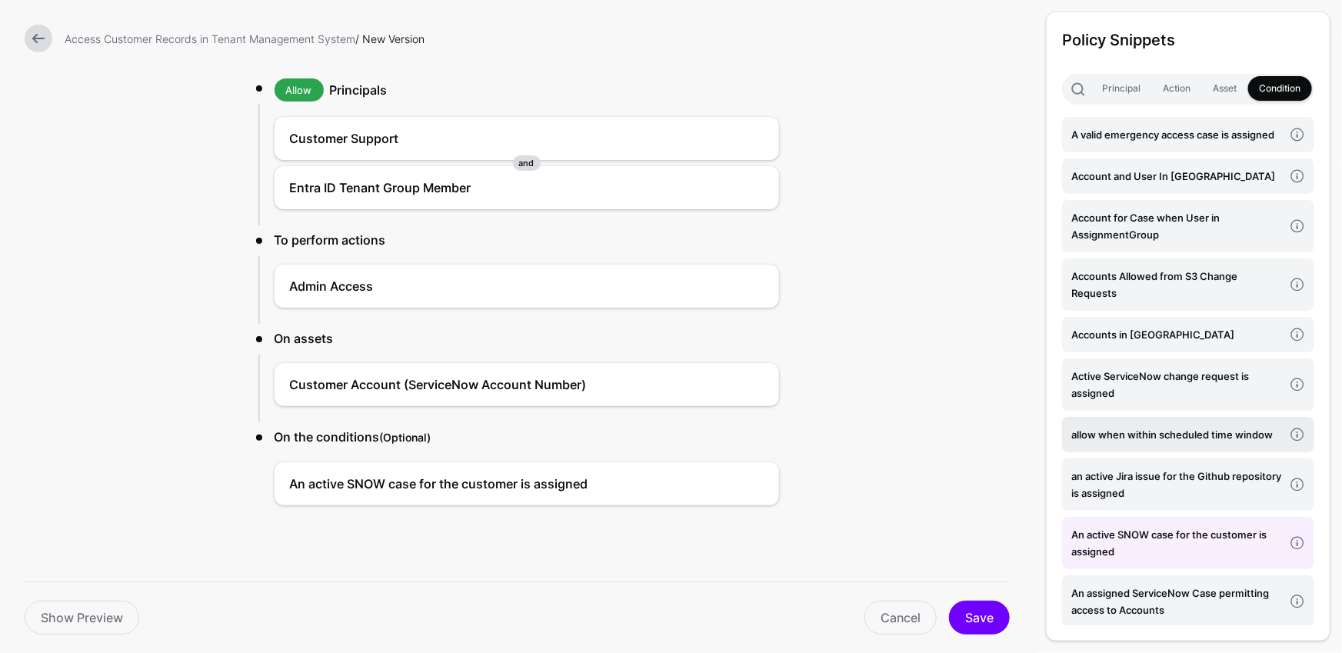
click at [1120, 448] on link "allow when within scheduled time window" at bounding box center [1188, 434] width 252 height 35
click at [733, 530] on link at bounding box center [733, 533] width 18 height 18
click at [930, 321] on form "Access Customer Records in Tenant Management System / New Version Access Custom…" at bounding box center [517, 282] width 1034 height 743
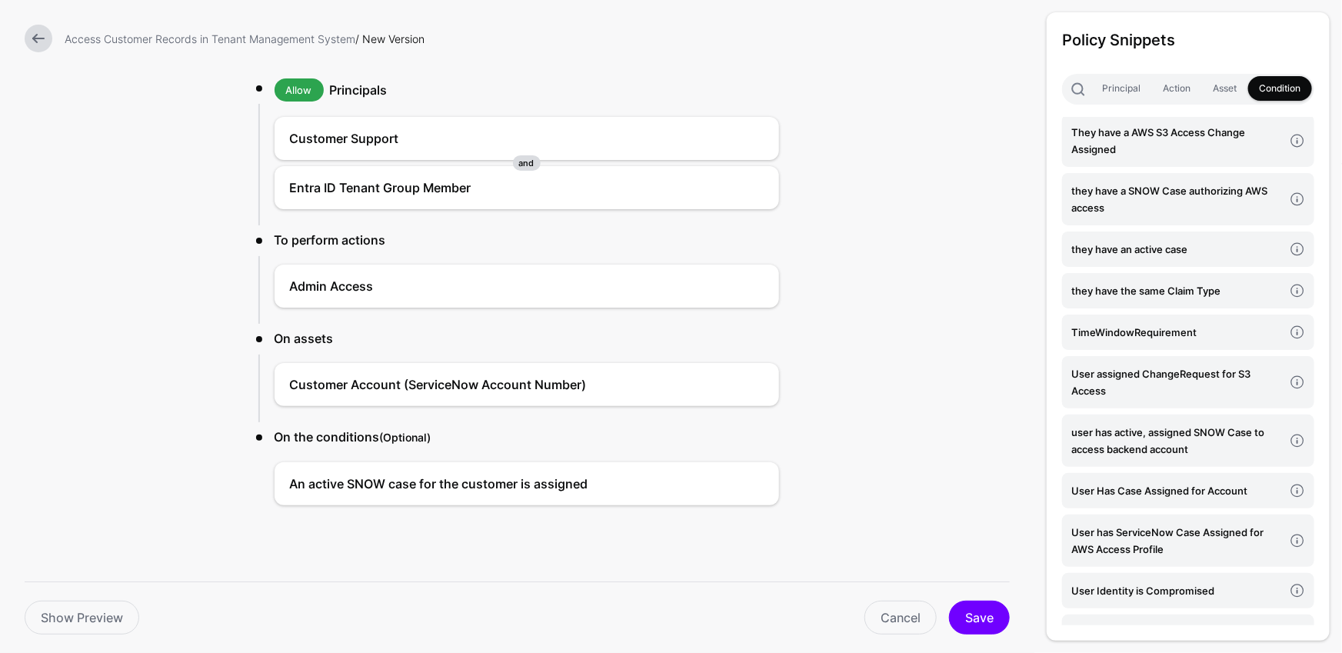
scroll to position [2574, 0]
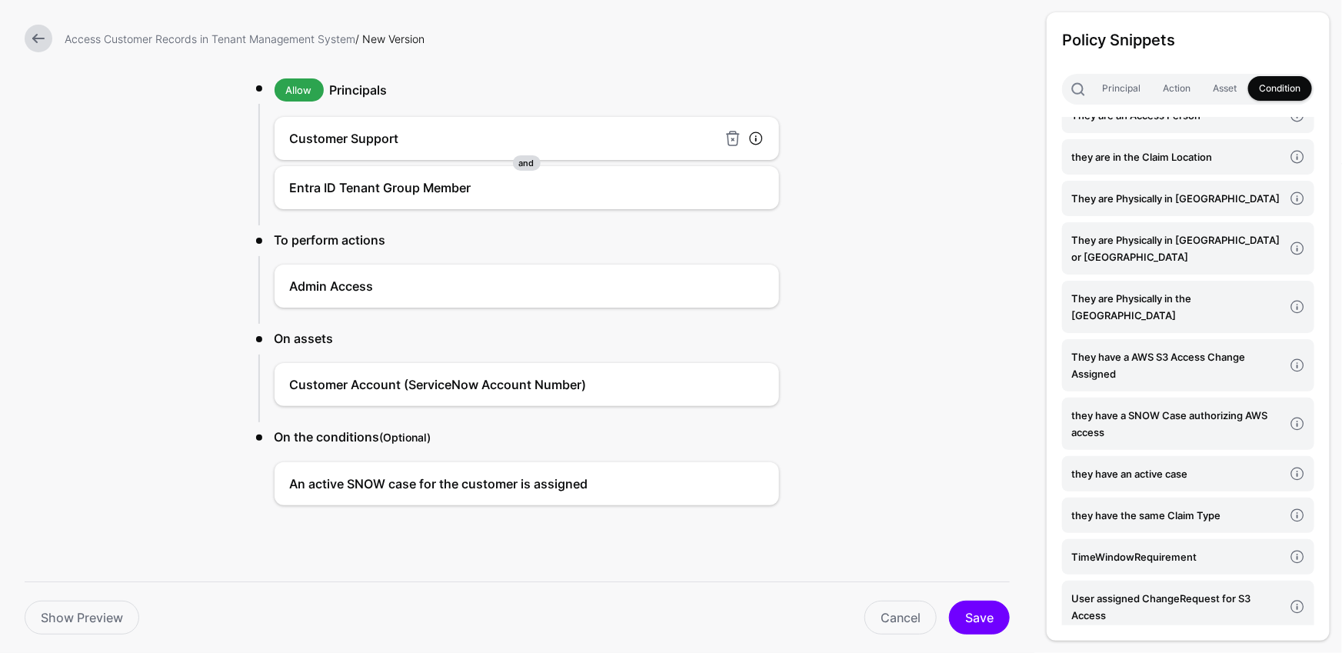
click at [756, 137] on link at bounding box center [755, 138] width 15 height 15
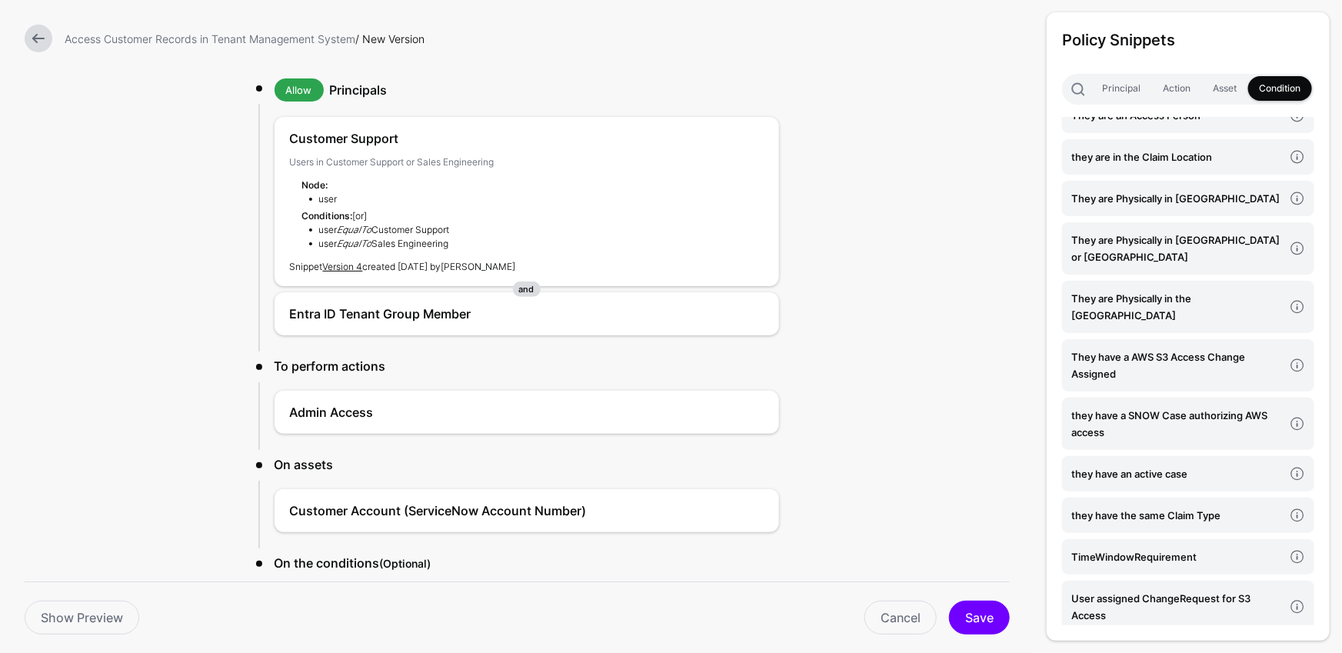
click at [845, 204] on form "Access Customer Records in Tenant Management System / New Version Access Custom…" at bounding box center [517, 345] width 1034 height 869
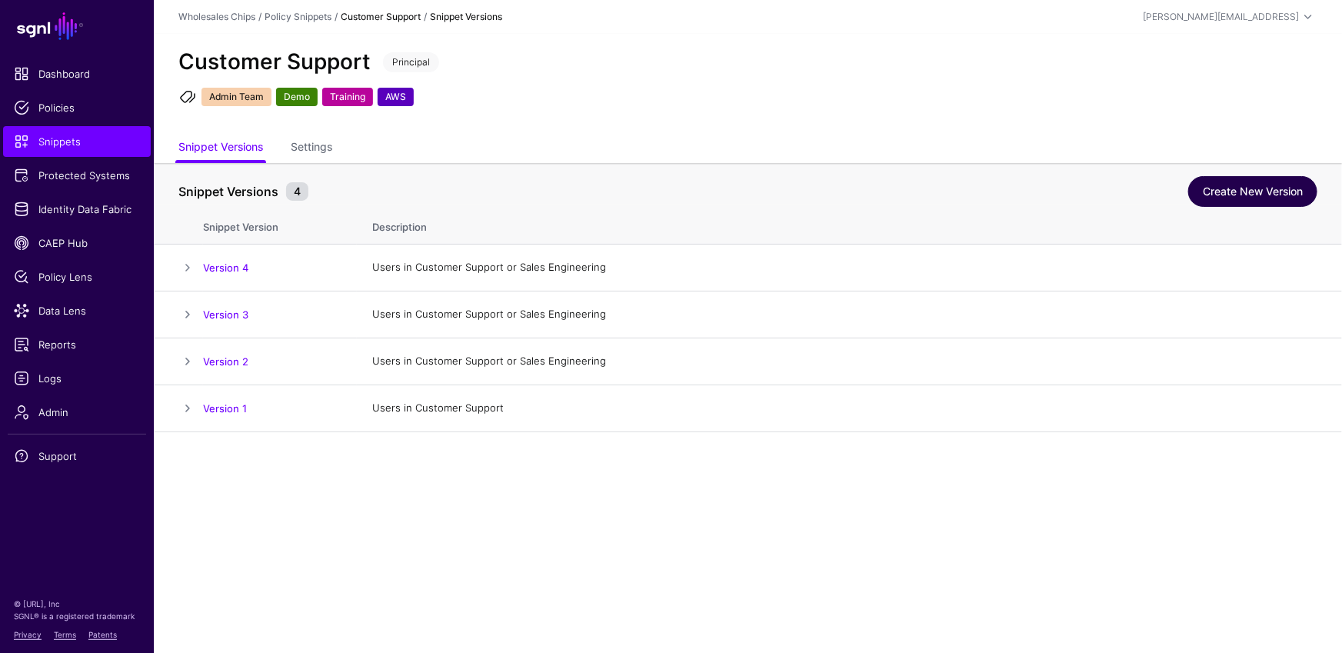
click at [1230, 189] on link "Create New Version" at bounding box center [1252, 191] width 129 height 31
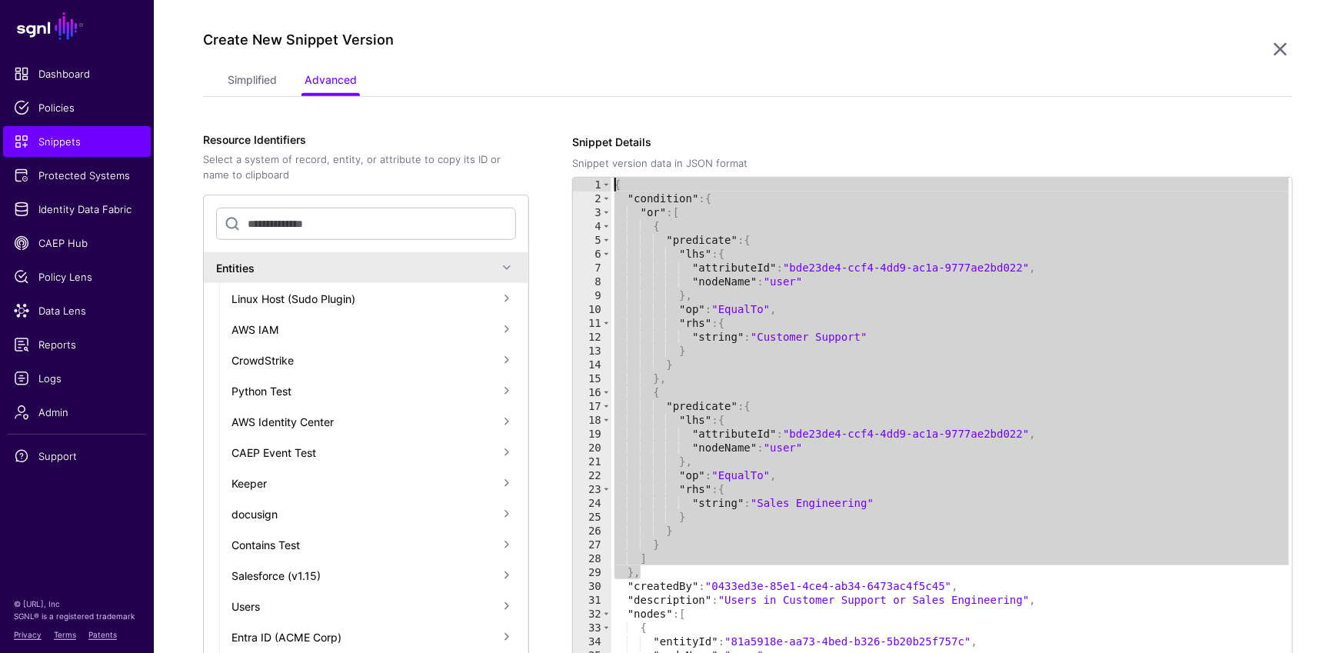
drag, startPoint x: 729, startPoint y: 565, endPoint x: 620, endPoint y: 172, distance: 407.8
click at [620, 172] on div "Snippet Details Snippet version data in JSON format ** 1 2 3 4 5 6 7 8 9 10 11 …" at bounding box center [932, 414] width 720 height 560
type textarea "**********"
click at [917, 126] on app-snippets-item-versions-form "**********" at bounding box center [748, 433] width 1090 height 732
click at [967, 96] on app-snippets-item-versions-form "**********" at bounding box center [748, 433] width 1090 height 732
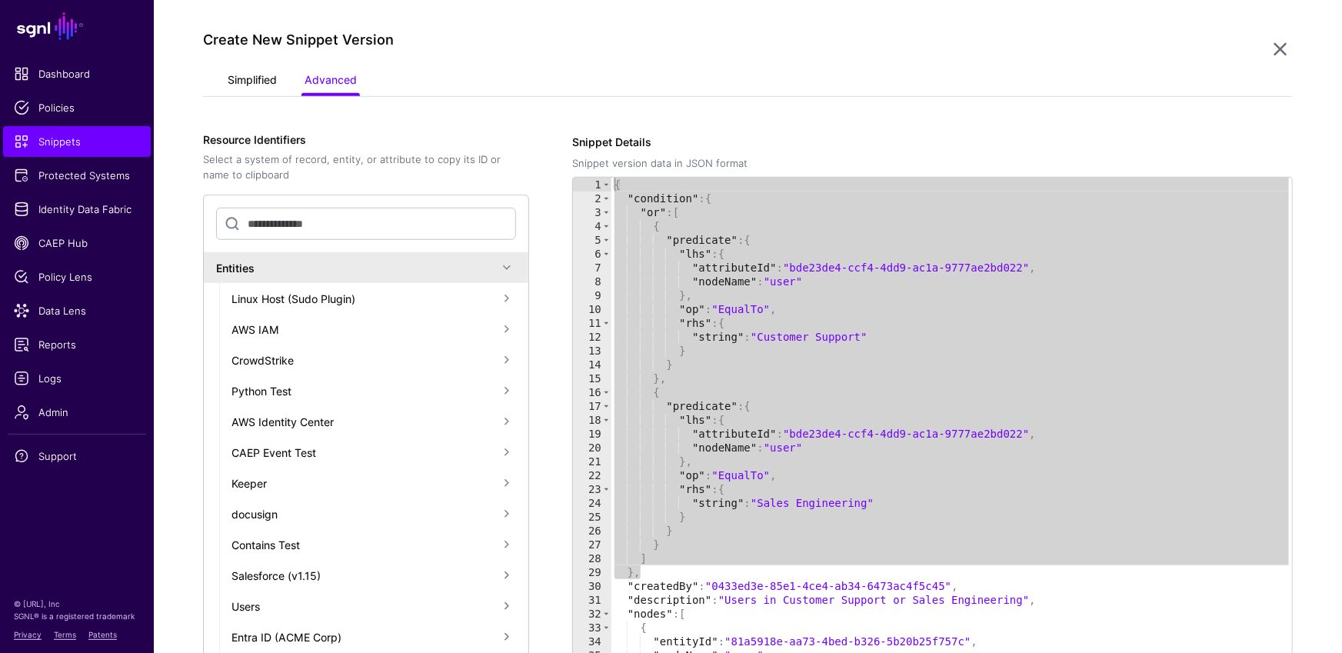
click at [255, 70] on link "Simplified" at bounding box center [252, 81] width 49 height 29
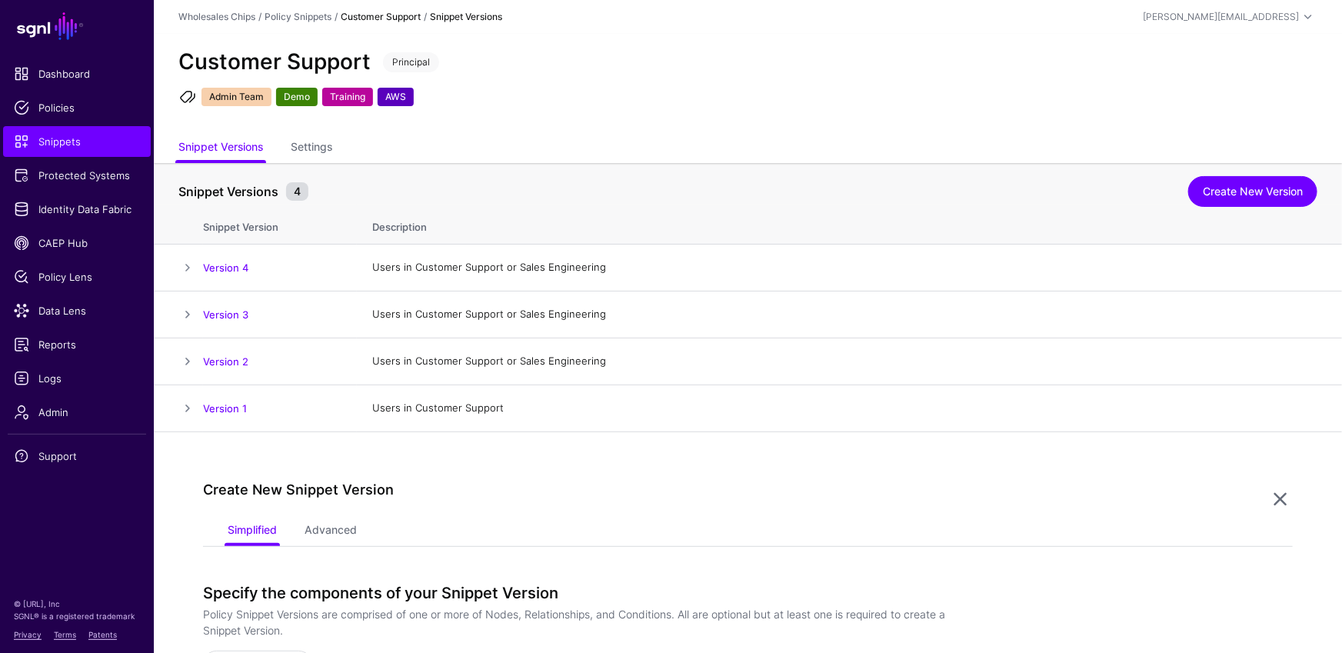
click at [324, 62] on h2 "Customer Support" at bounding box center [274, 62] width 192 height 26
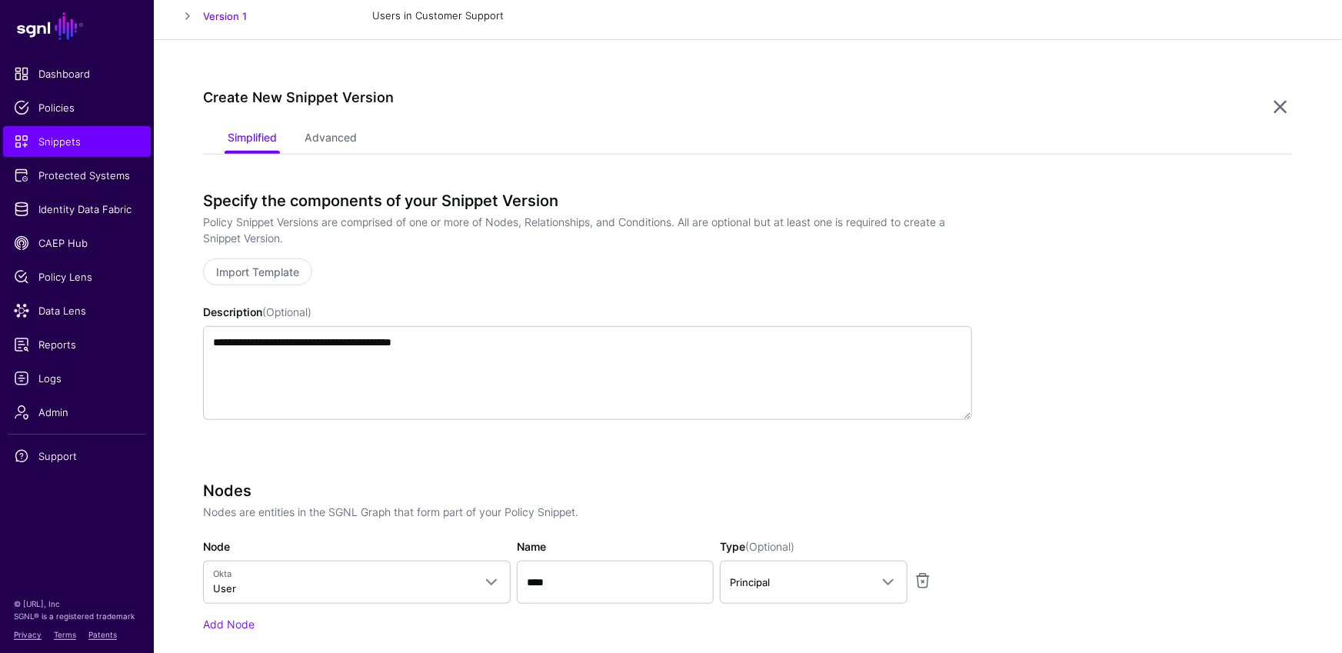
scroll to position [665, 0]
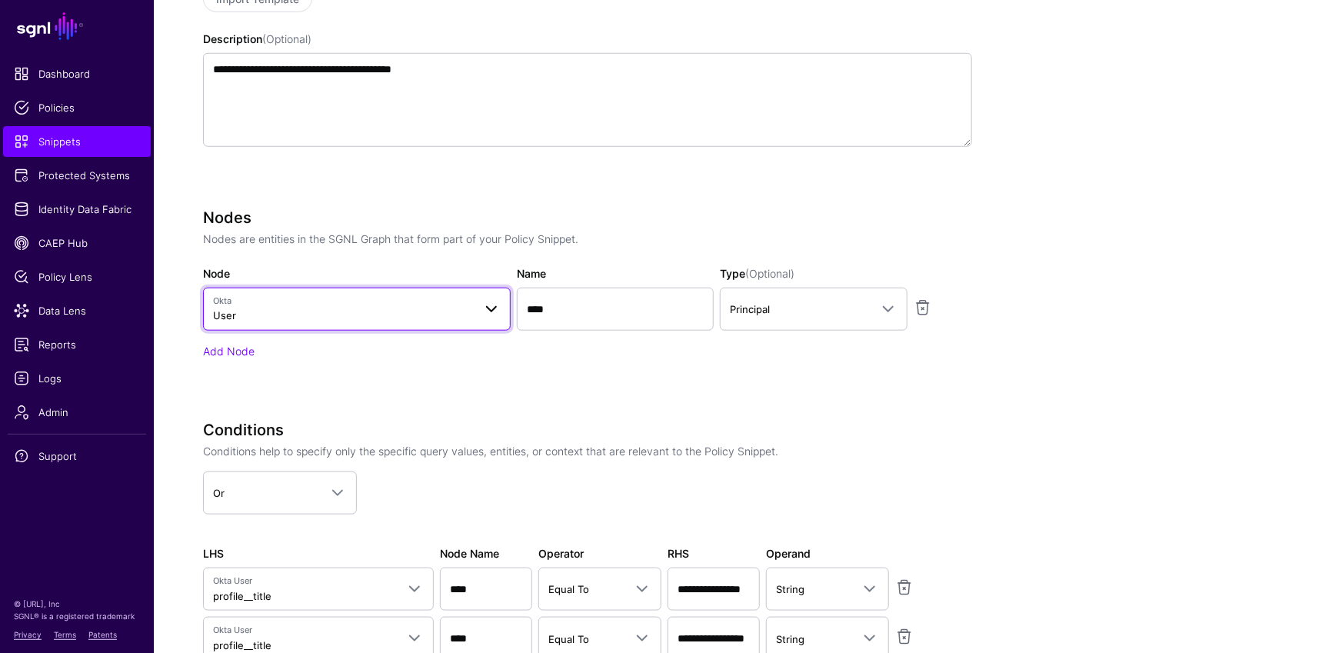
click at [428, 288] on link "Okta User" at bounding box center [357, 309] width 308 height 43
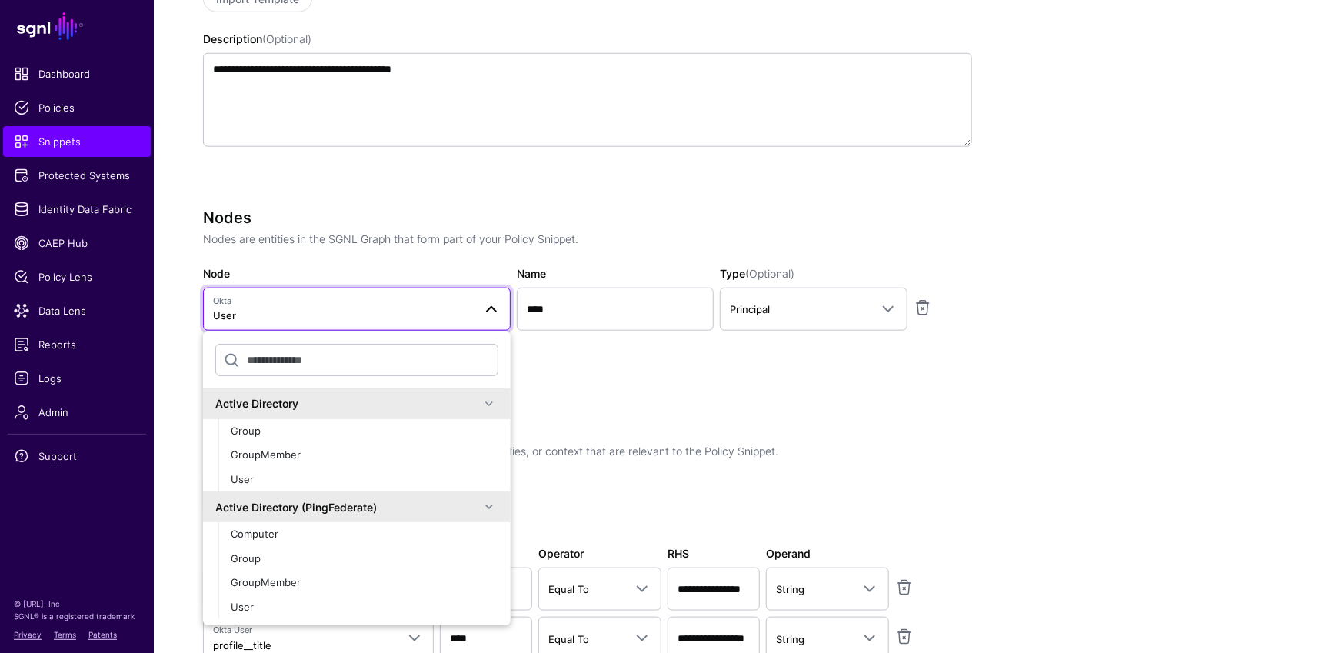
click at [738, 368] on div "Nodes Nodes are entities in the SGNL Graph that form part of your Policy Snippe…" at bounding box center [587, 305] width 769 height 194
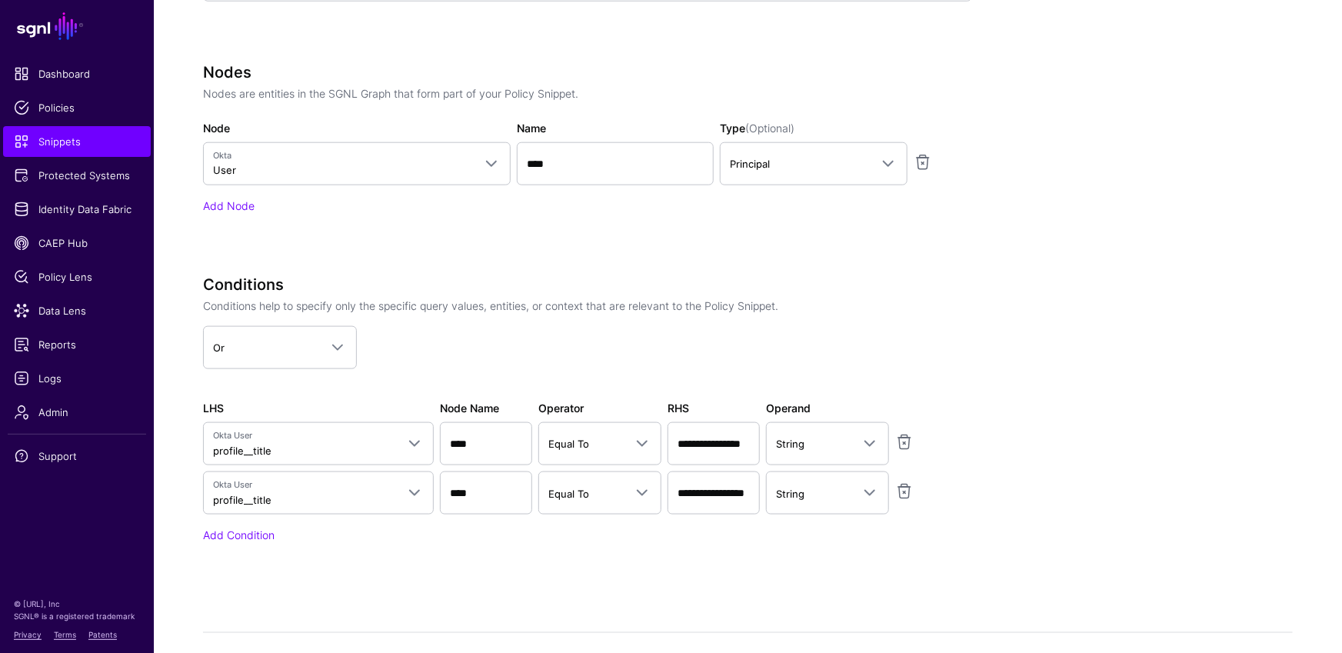
scroll to position [837, 0]
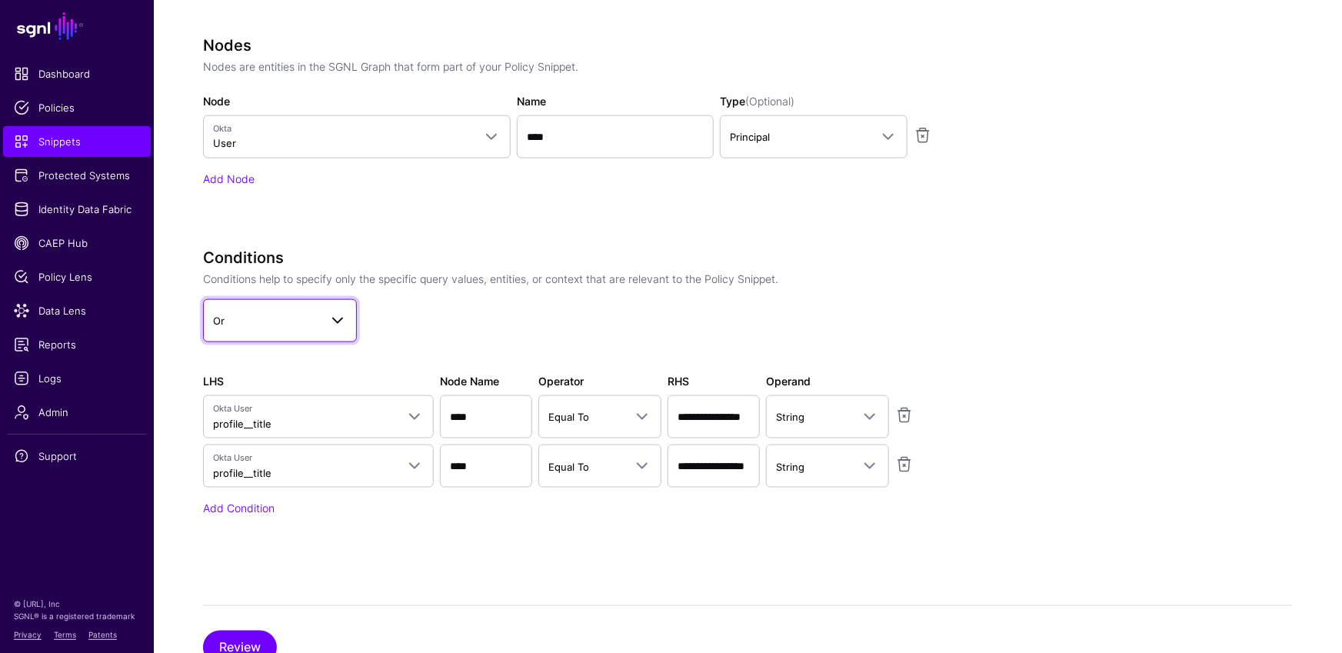
click at [355, 321] on link "Or" at bounding box center [280, 320] width 154 height 43
click at [657, 326] on app-dropdown "Or And Or Not" at bounding box center [587, 320] width 769 height 43
click at [744, 413] on input "**********" at bounding box center [713, 416] width 92 height 43
click at [727, 438] on input "**********" at bounding box center [713, 416] width 92 height 43
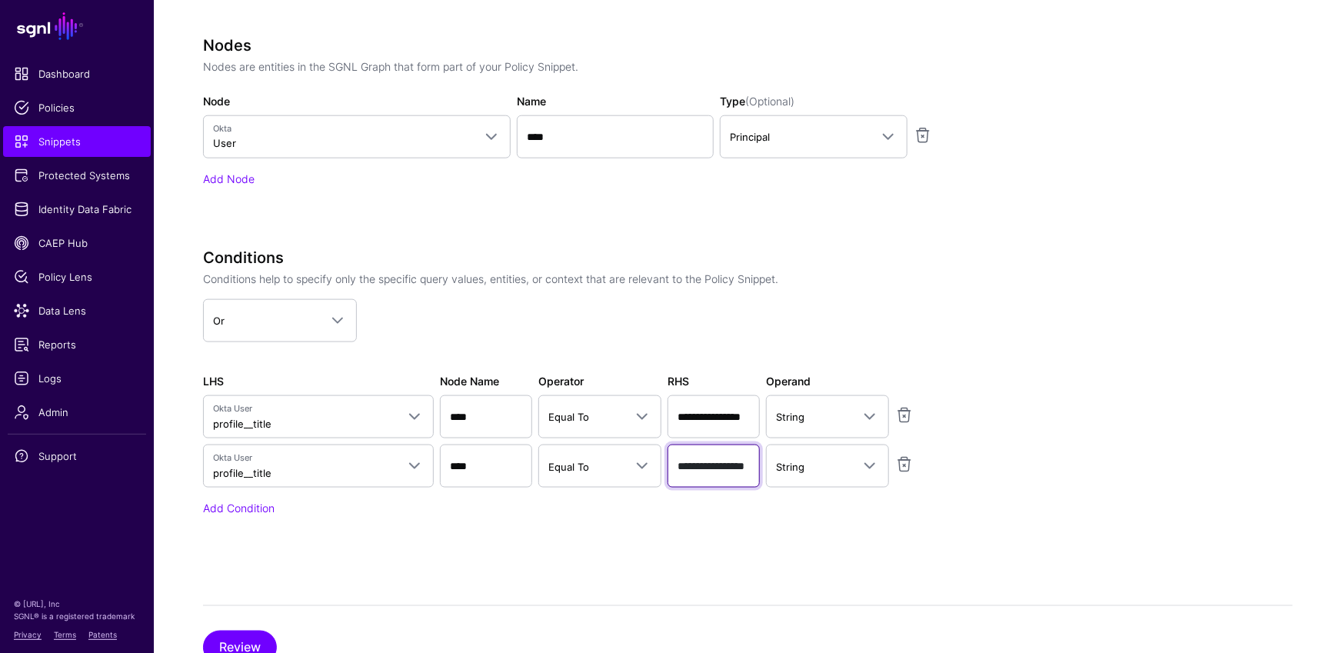
click at [727, 466] on input "**********" at bounding box center [713, 465] width 92 height 43
click at [787, 563] on div "**********" at bounding box center [748, 205] width 1090 height 919
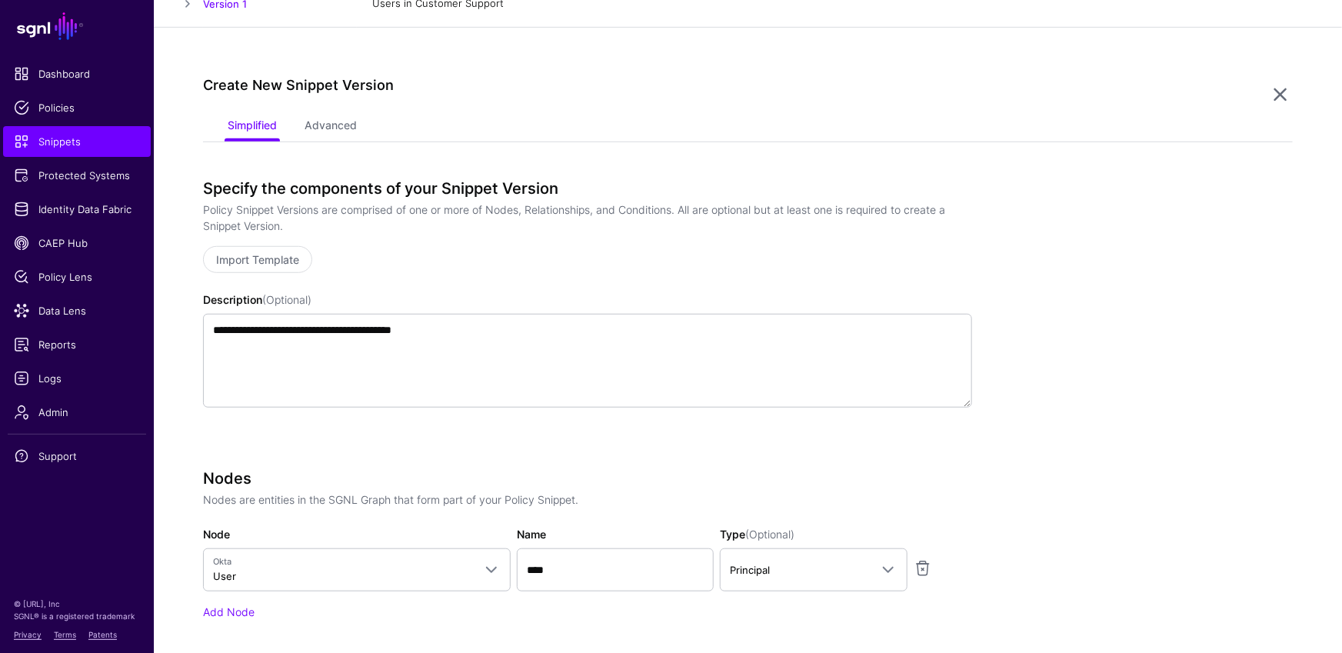
scroll to position [674, 0]
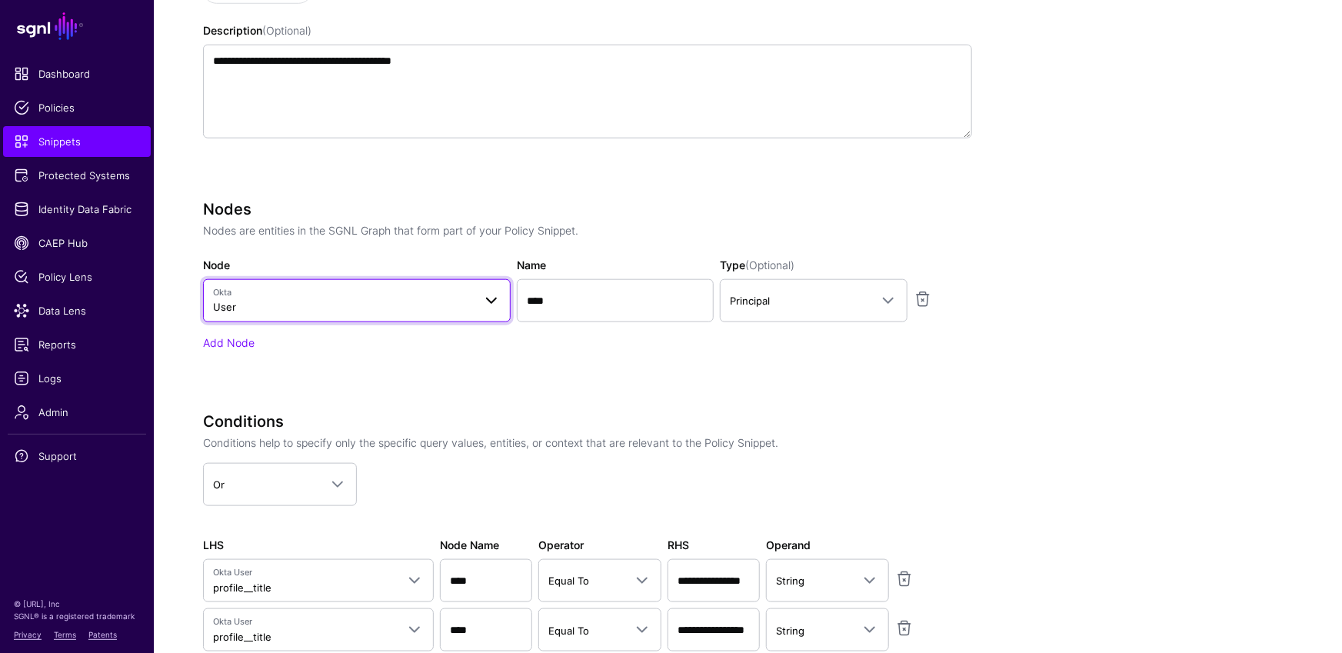
click at [497, 288] on span "Okta User" at bounding box center [357, 300] width 288 height 29
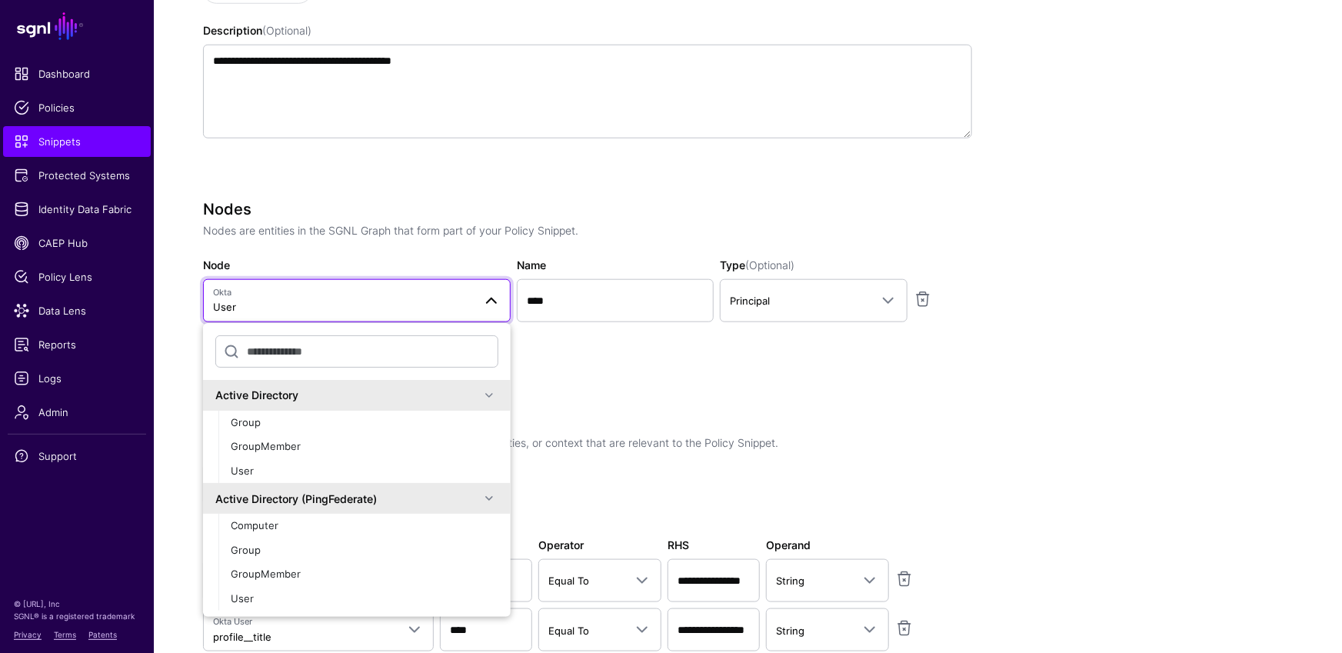
click at [781, 344] on div "Add Node" at bounding box center [587, 342] width 769 height 16
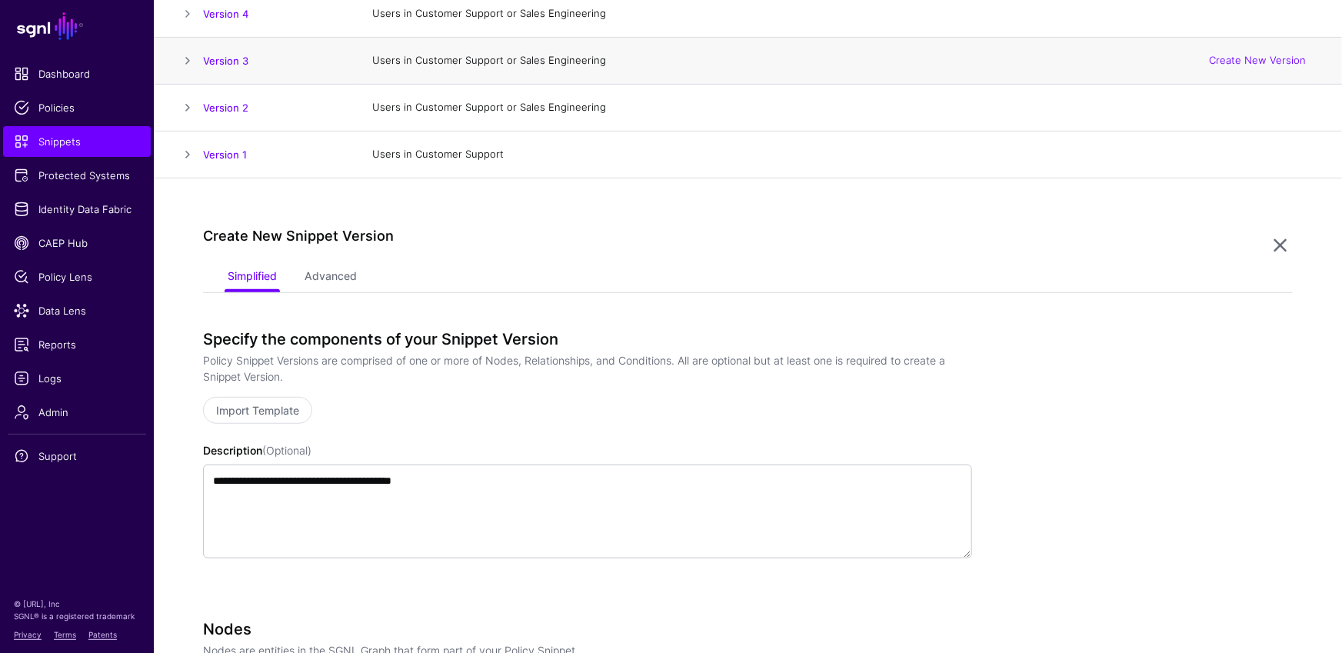
scroll to position [46, 0]
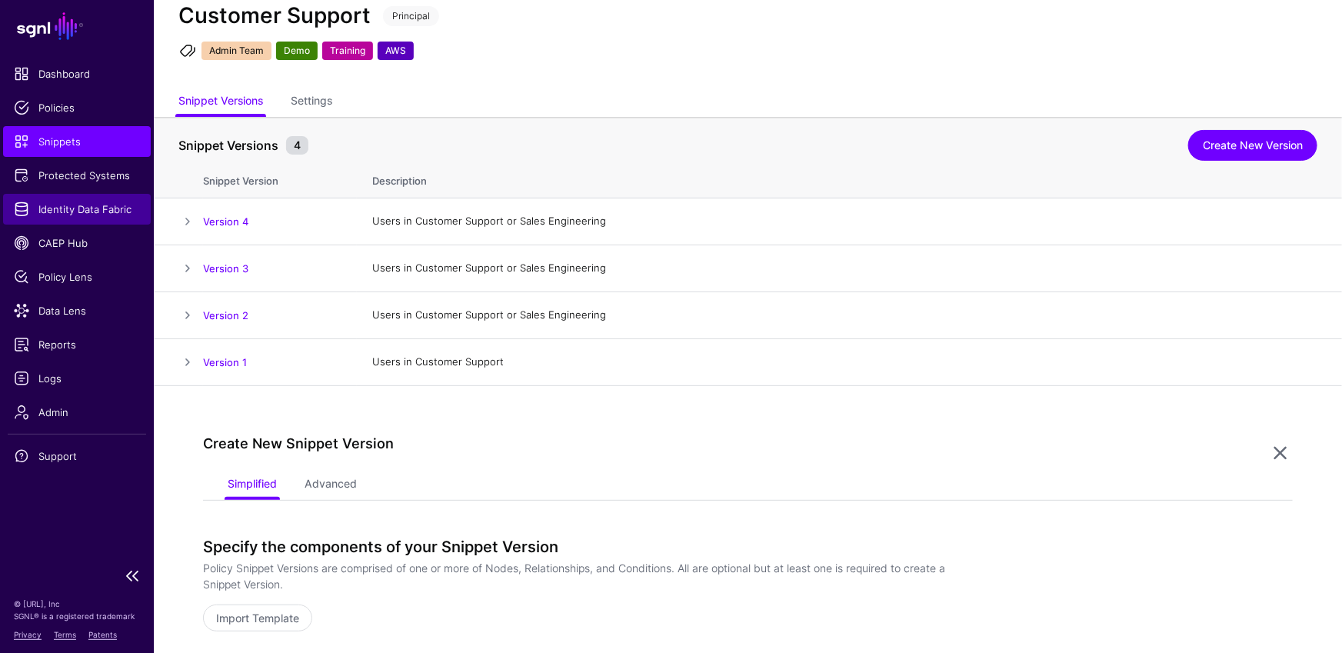
click at [65, 212] on span "Identity Data Fabric" at bounding box center [77, 208] width 126 height 15
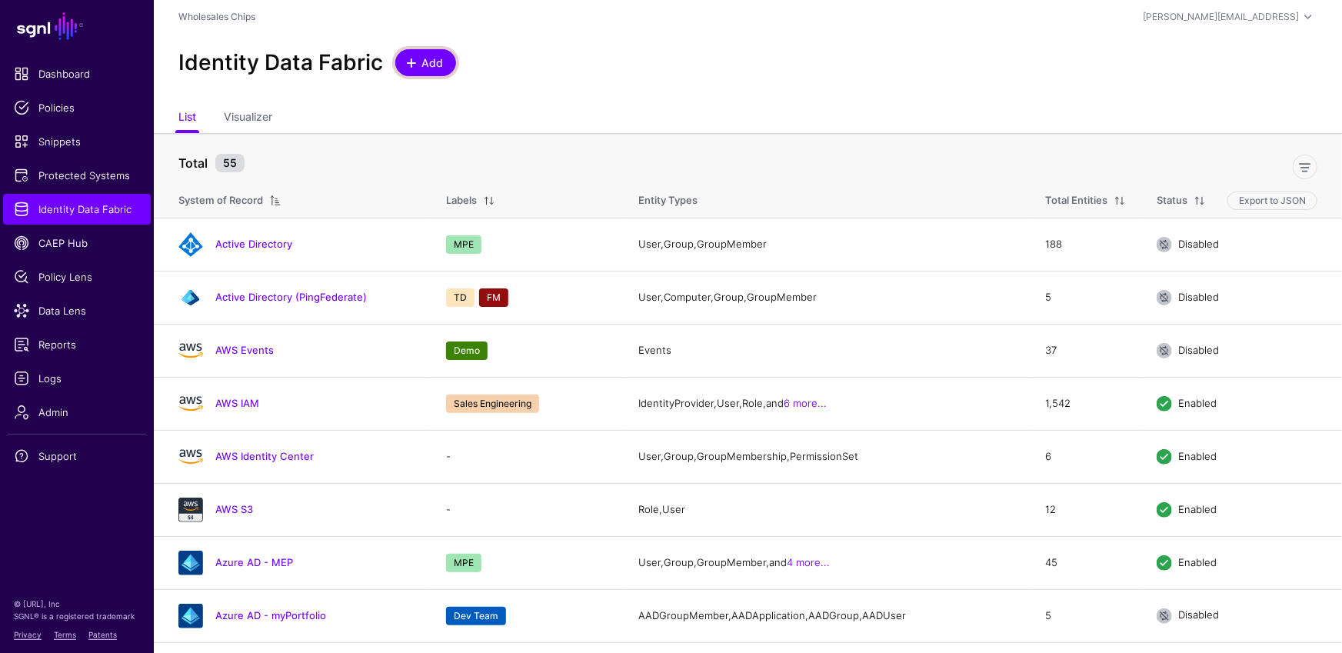
click at [434, 69] on span "Add" at bounding box center [432, 63] width 25 height 16
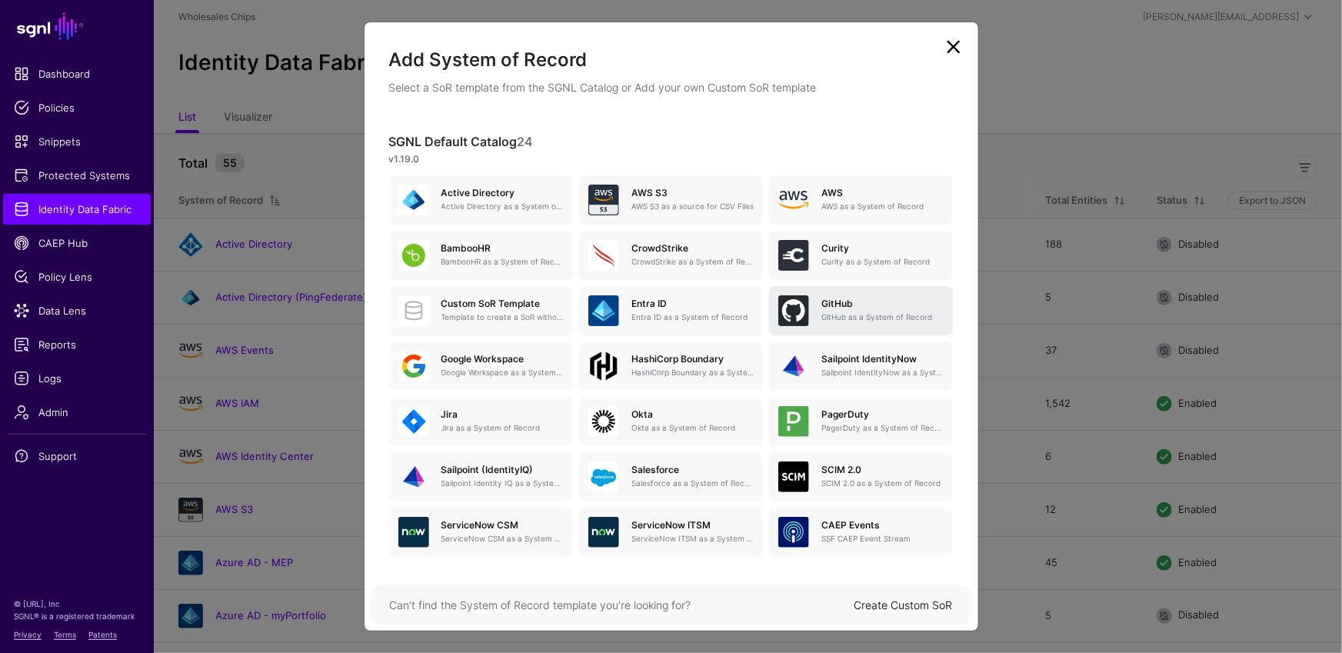
scroll to position [38, 0]
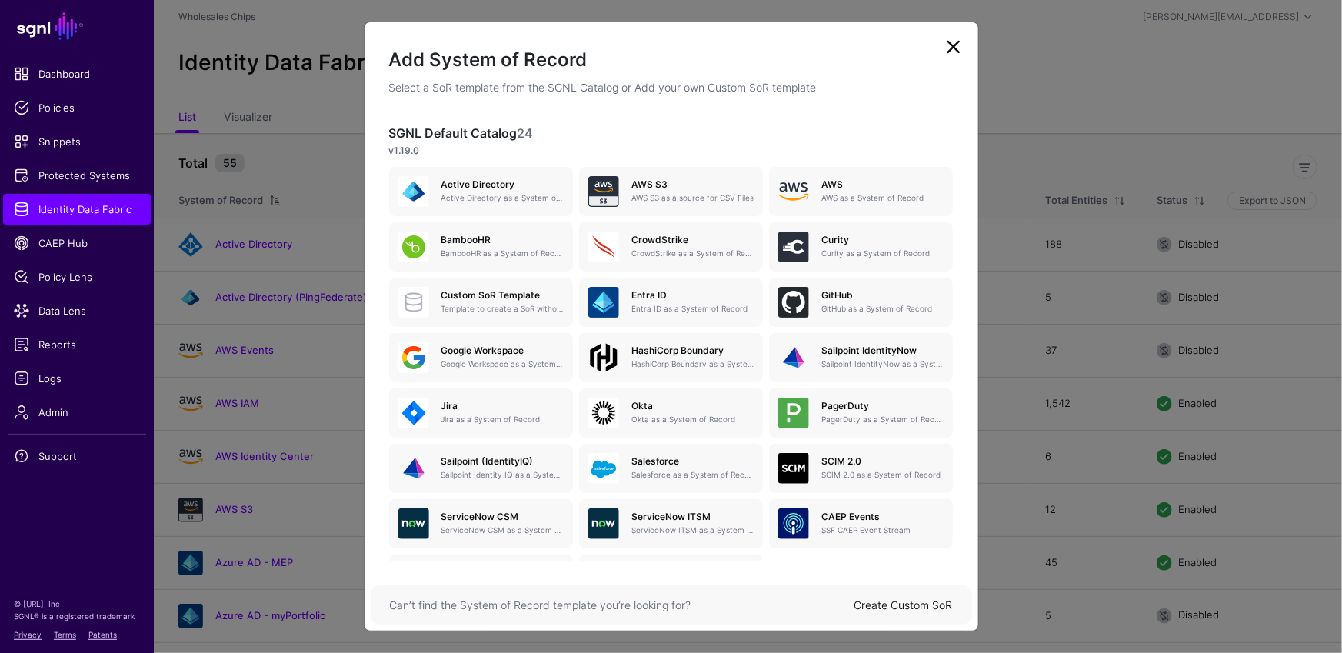
click at [965, 38] on link at bounding box center [953, 47] width 25 height 25
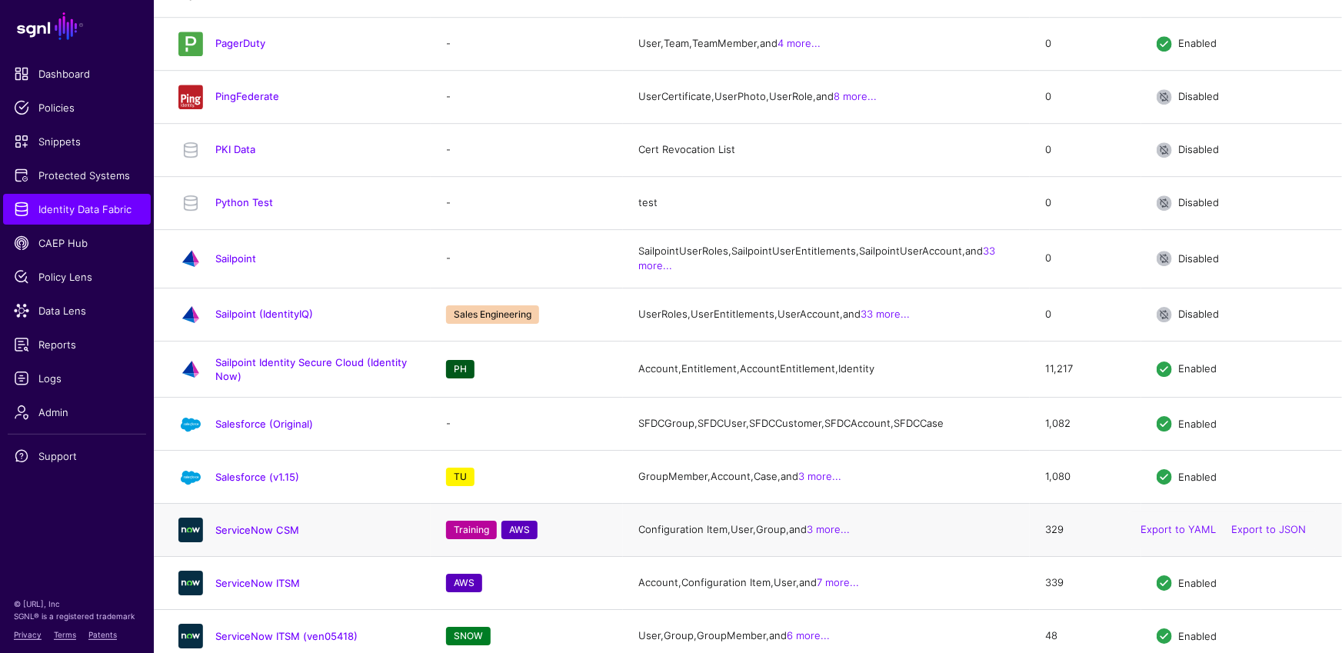
scroll to position [2661, 0]
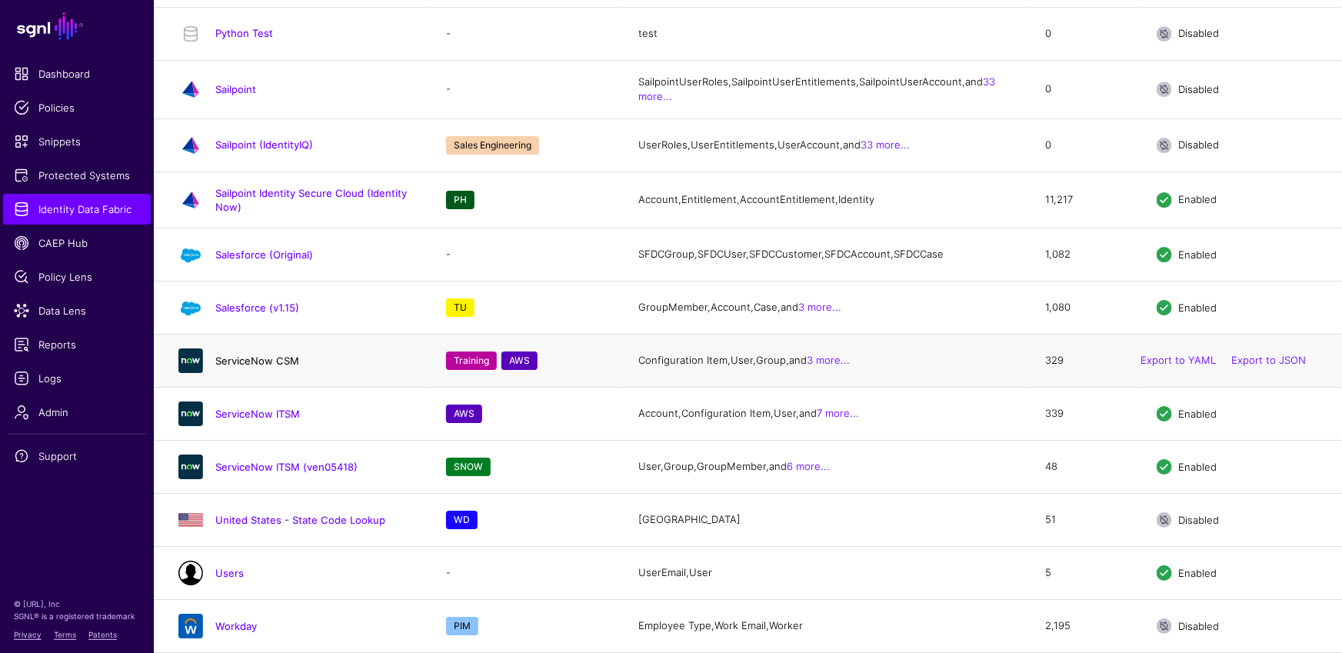
click at [258, 354] on link "ServiceNow CSM" at bounding box center [257, 360] width 84 height 12
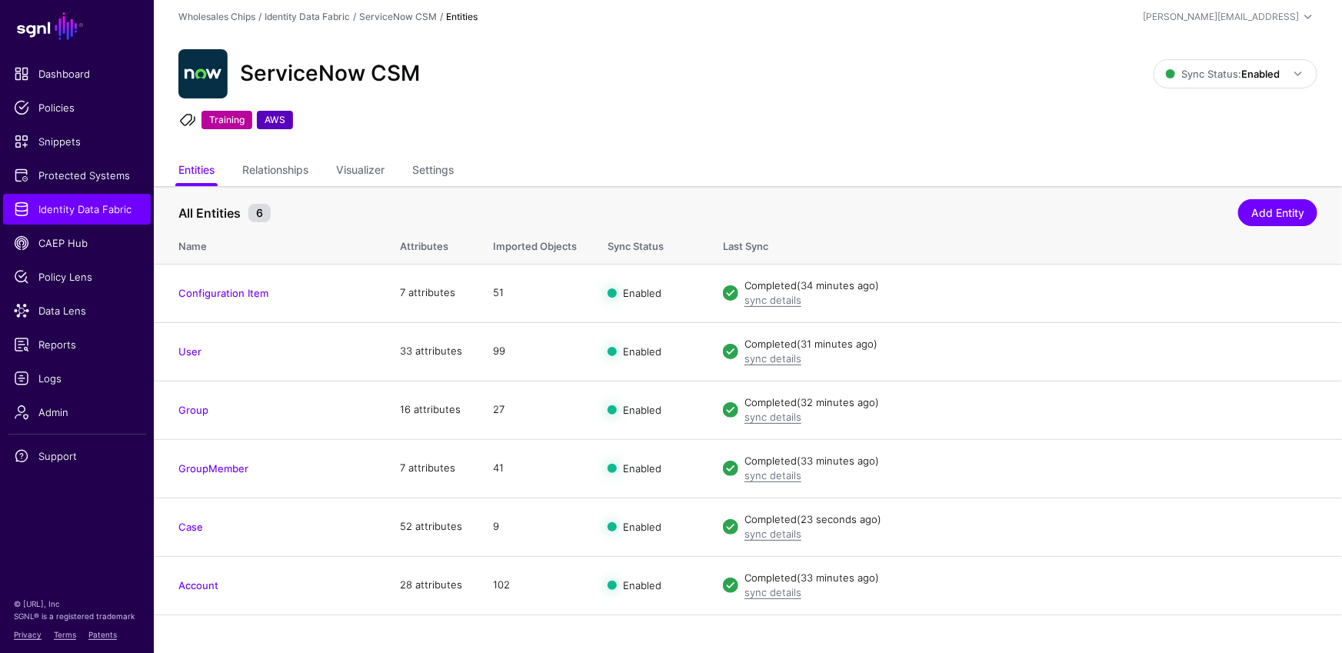
drag, startPoint x: 186, startPoint y: 348, endPoint x: 218, endPoint y: 354, distance: 32.7
click at [186, 348] on link "User" at bounding box center [189, 351] width 23 height 12
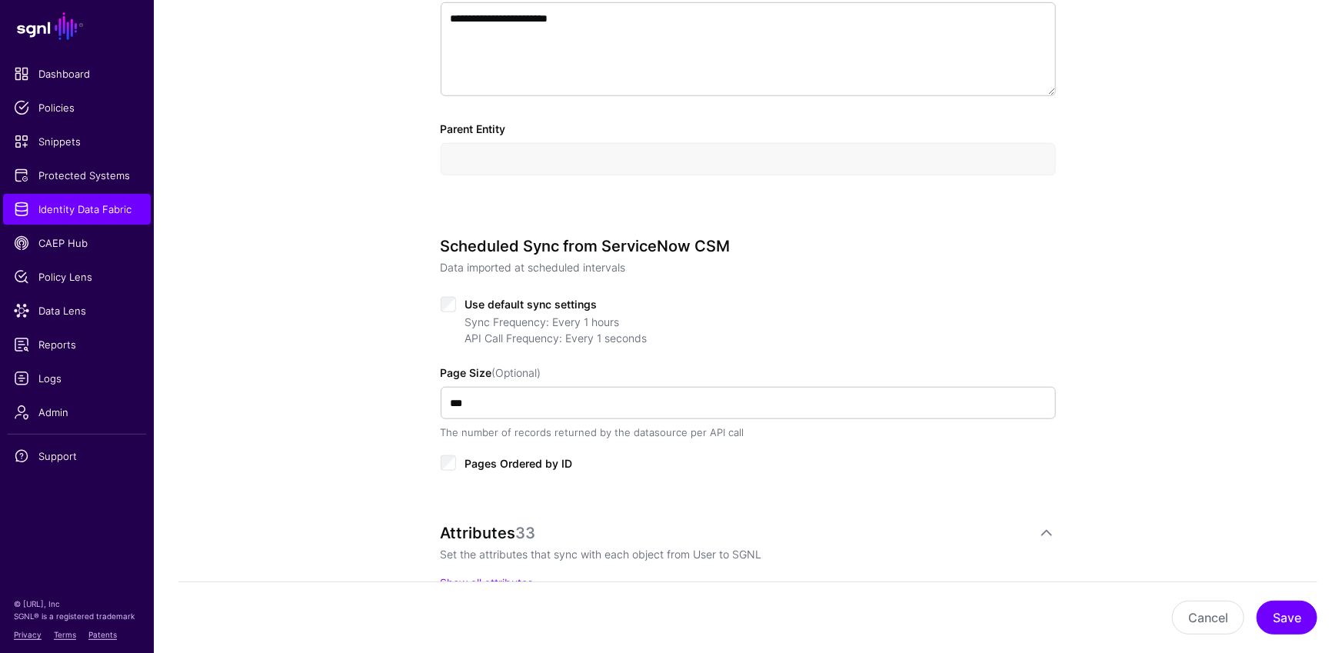
scroll to position [693, 0]
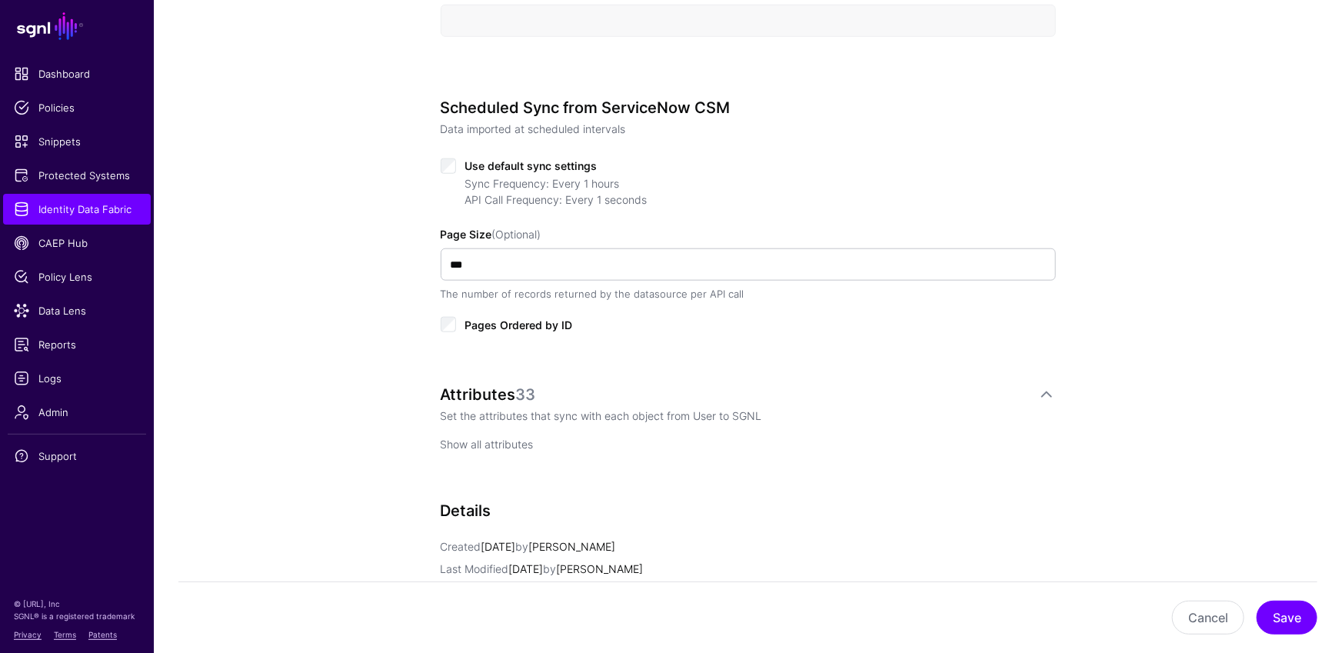
click at [521, 447] on link "Show all attributes" at bounding box center [487, 444] width 93 height 13
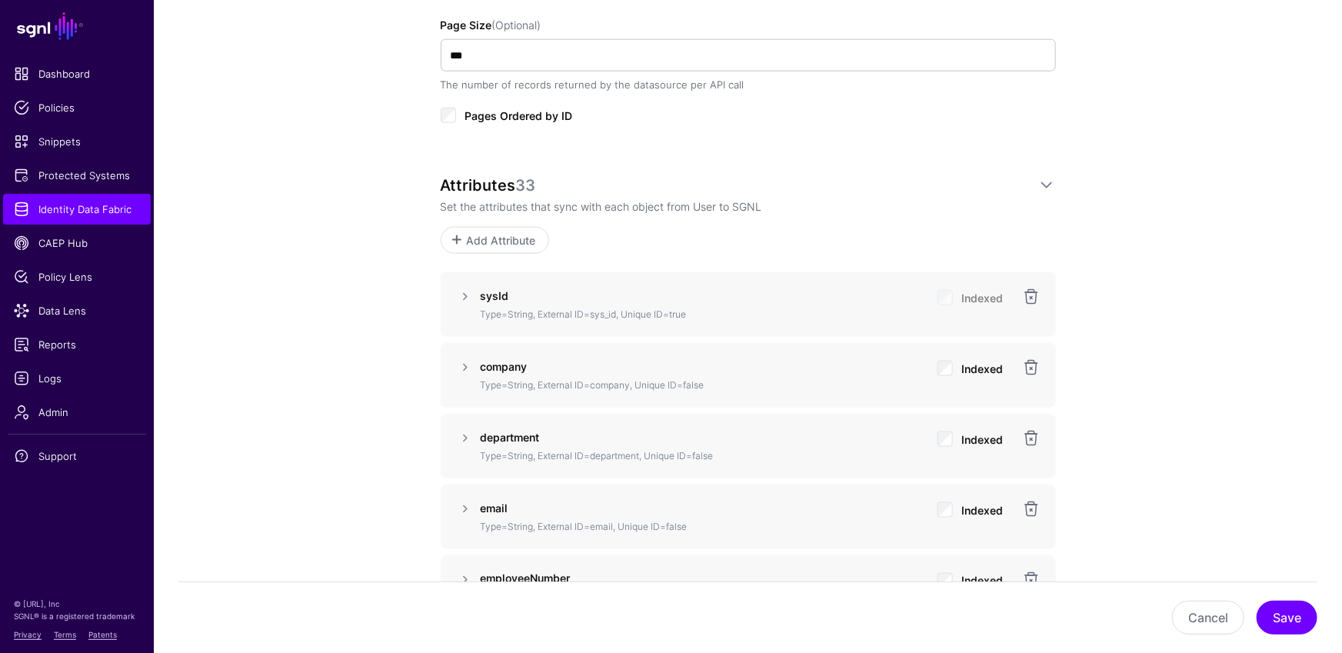
scroll to position [920, 0]
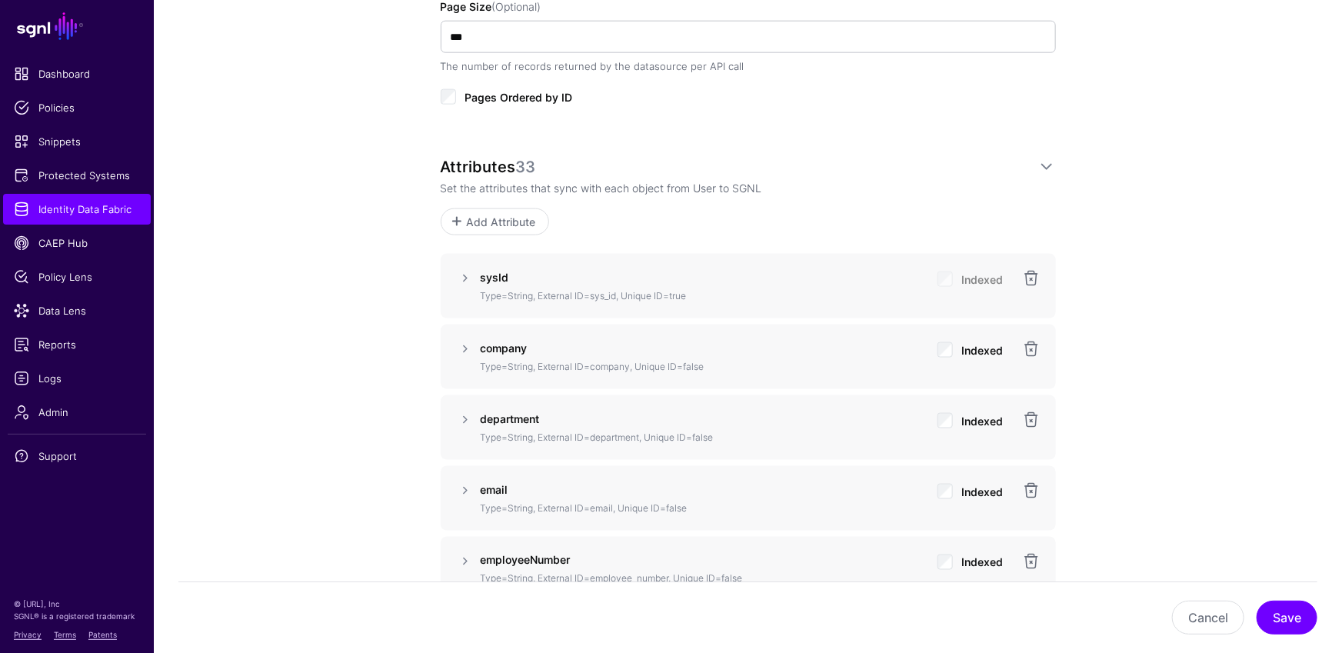
click at [491, 494] on strong "email" at bounding box center [495, 489] width 28 height 13
click at [494, 487] on strong "email" at bounding box center [495, 489] width 28 height 13
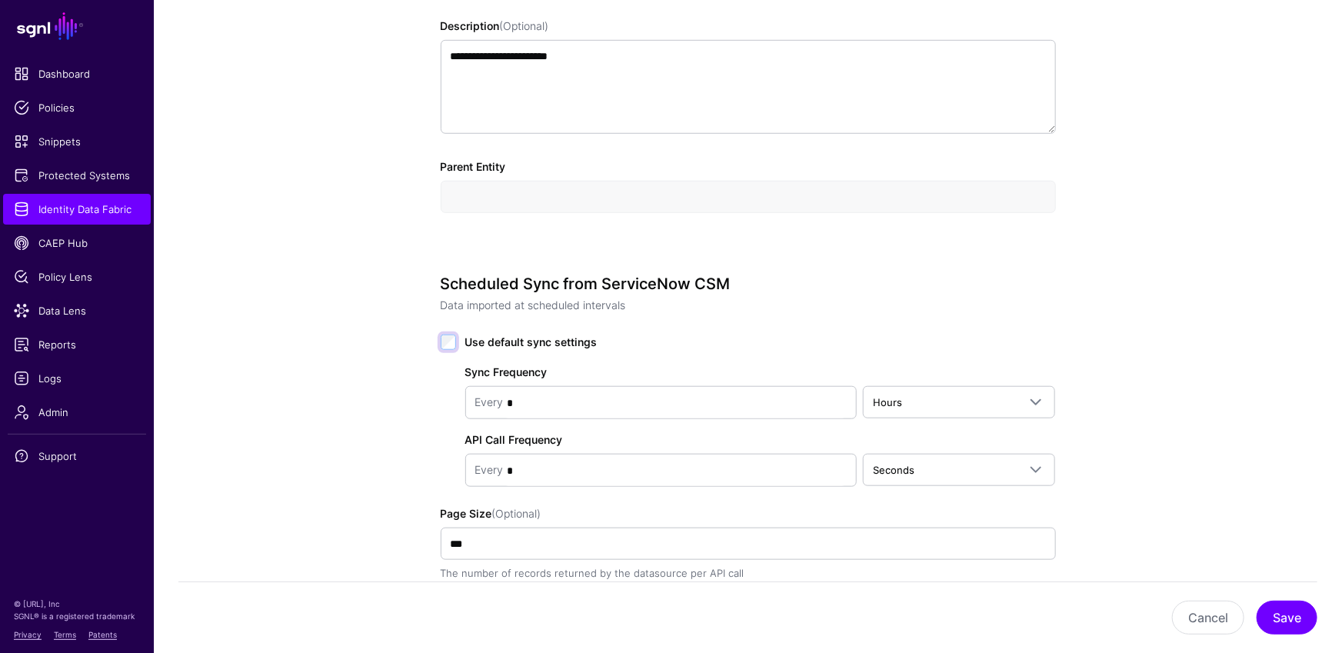
scroll to position [564, 0]
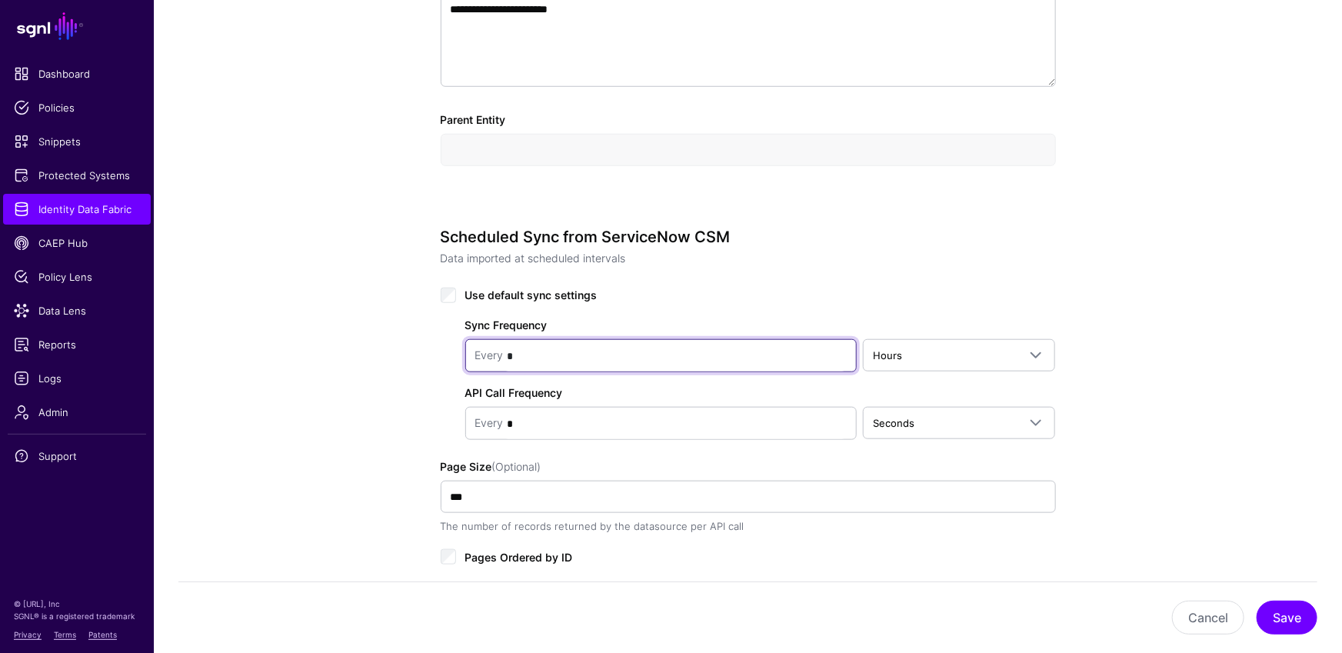
click at [607, 347] on input "*" at bounding box center [675, 356] width 343 height 31
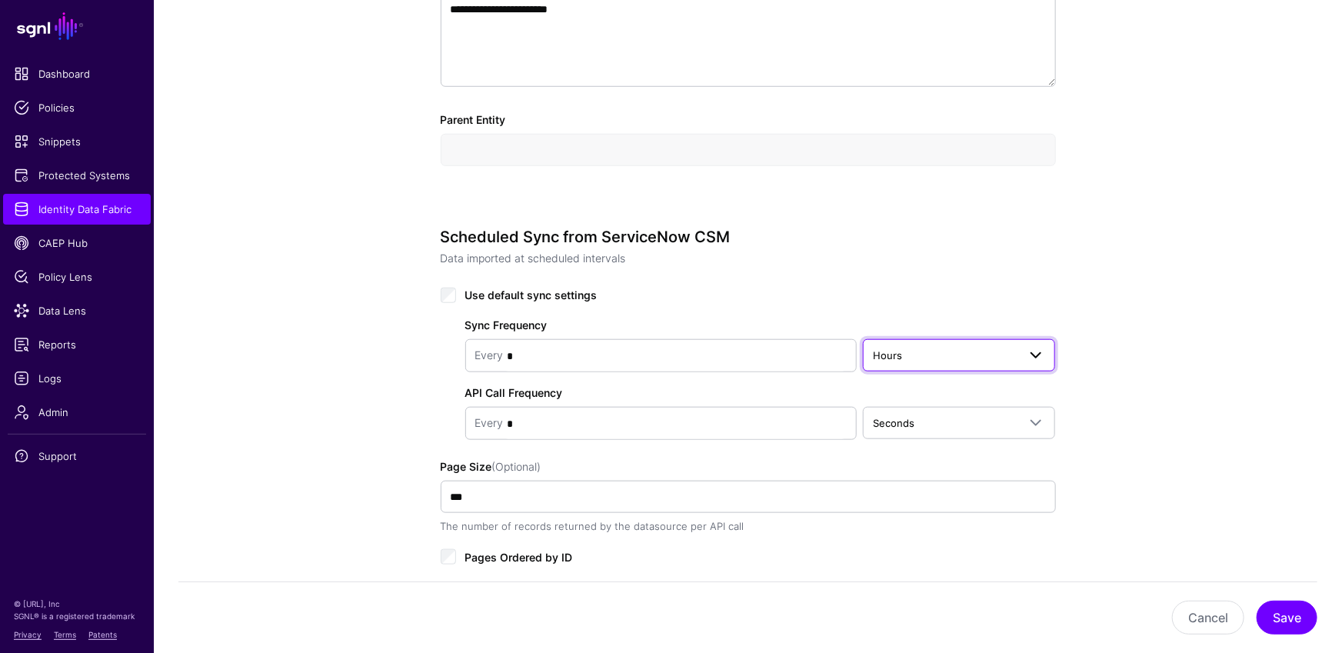
click at [998, 355] on span "Hours" at bounding box center [945, 355] width 145 height 17
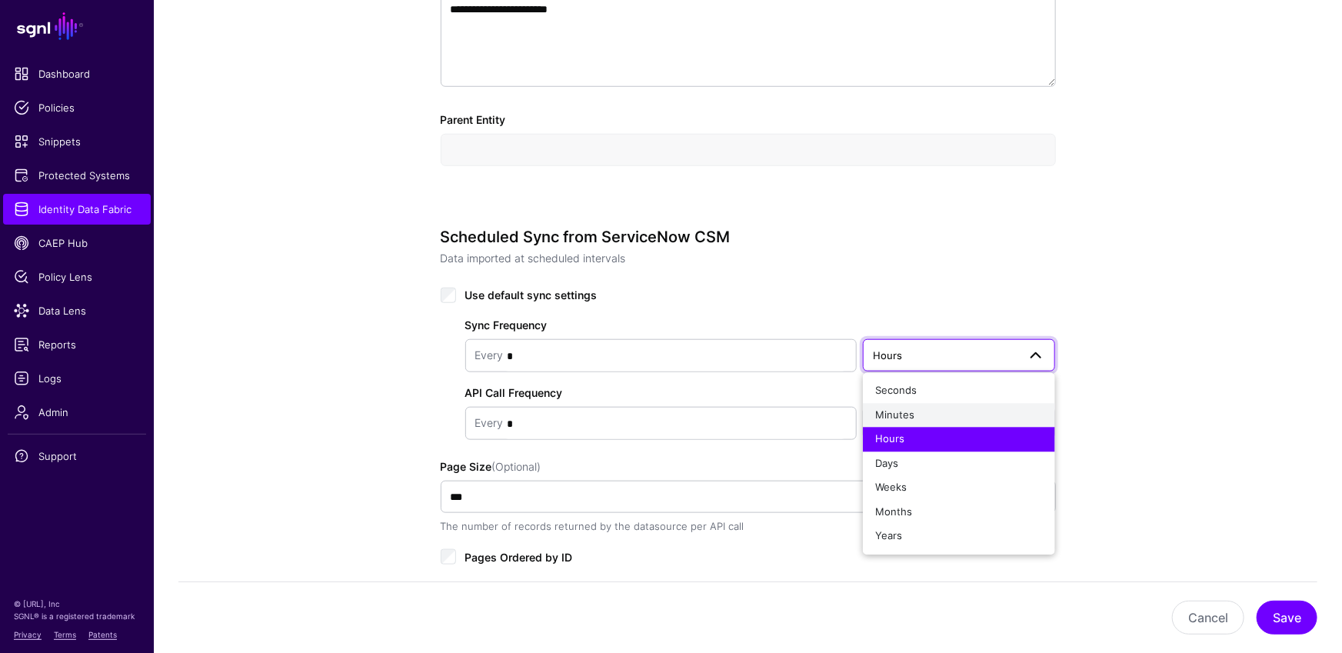
click at [922, 403] on button "Minutes" at bounding box center [959, 415] width 193 height 25
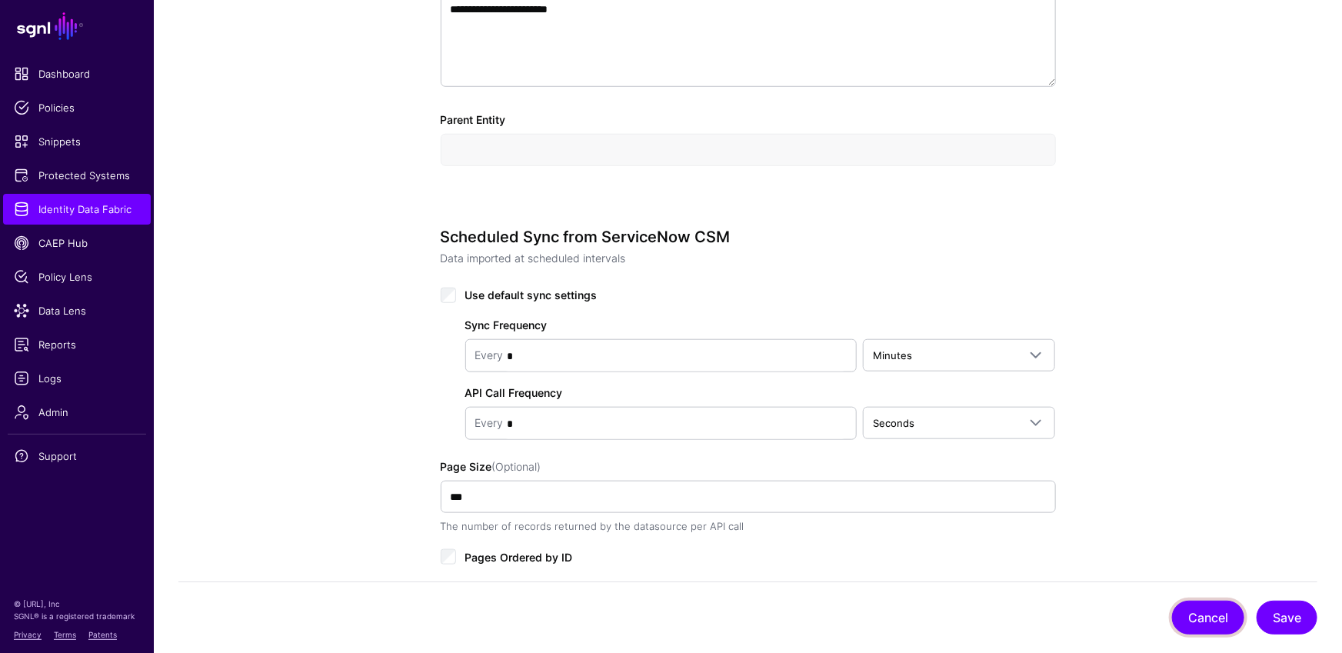
click at [1201, 617] on button "Cancel" at bounding box center [1208, 618] width 72 height 34
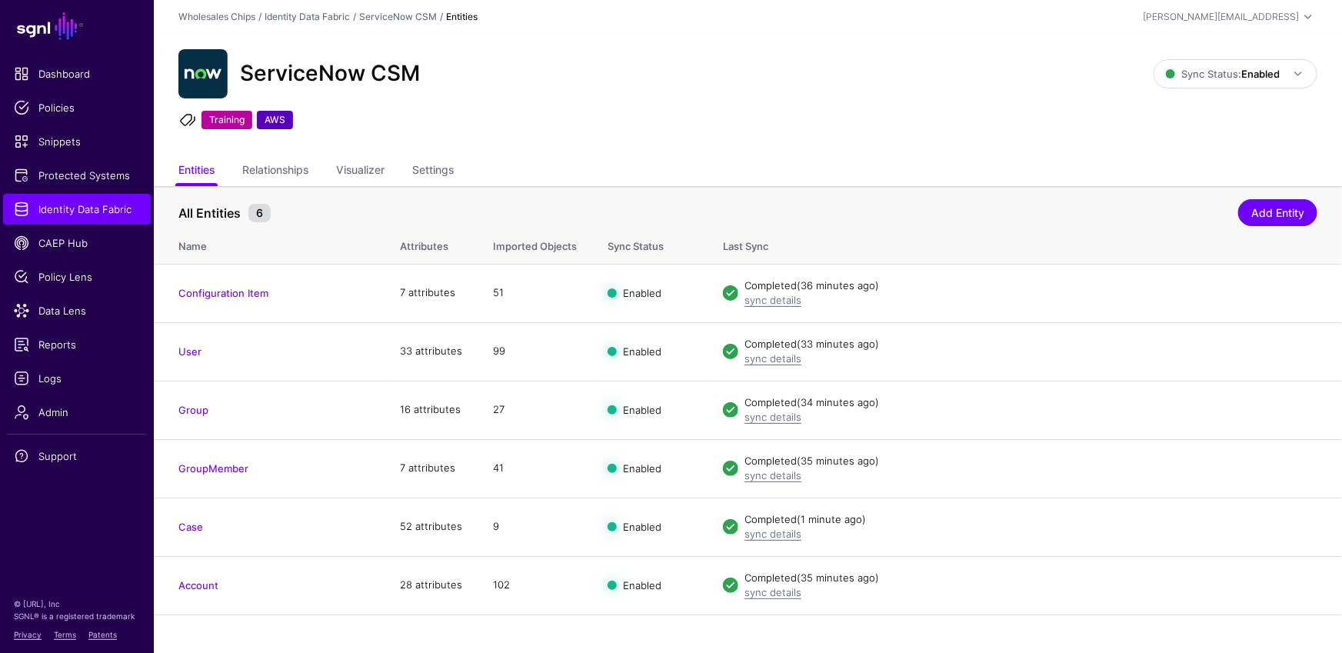
click at [580, 148] on div "ServiceNow CSM Sync Status: Enabled Enabled Syncing active for all configured e…" at bounding box center [748, 95] width 1188 height 123
click at [601, 155] on div "ServiceNow CSM Sync Status: Enabled Enabled Syncing active for all configured e…" at bounding box center [748, 95] width 1188 height 123
click at [773, 135] on div "ServiceNow CSM Sync Status: Enabled Enabled Syncing active for all configured e…" at bounding box center [748, 95] width 1188 height 123
drag, startPoint x: 433, startPoint y: 175, endPoint x: 441, endPoint y: 183, distance: 12.0
click at [433, 175] on link "Settings" at bounding box center [433, 171] width 42 height 29
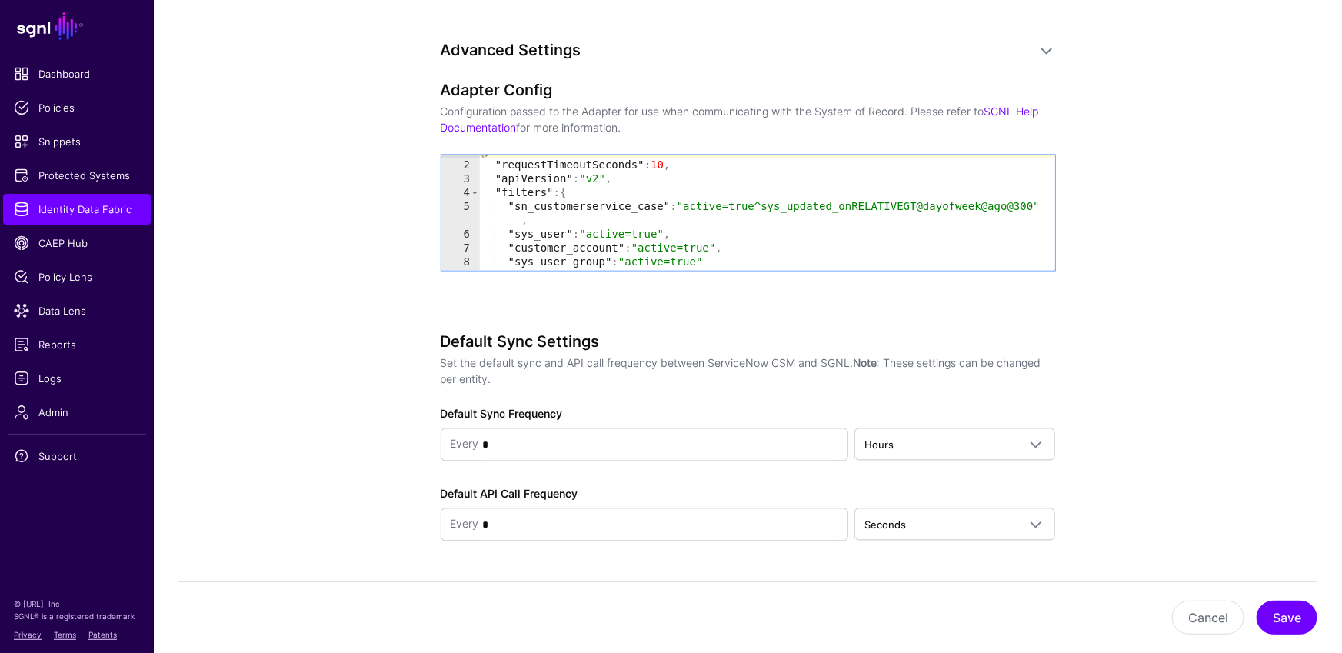
scroll to position [15, 0]
click at [688, 202] on div ""requestTimeoutSeconds" : 10 , "apiVersion" : "v2" , "filters" : { "sn_customer…" at bounding box center [766, 224] width 575 height 143
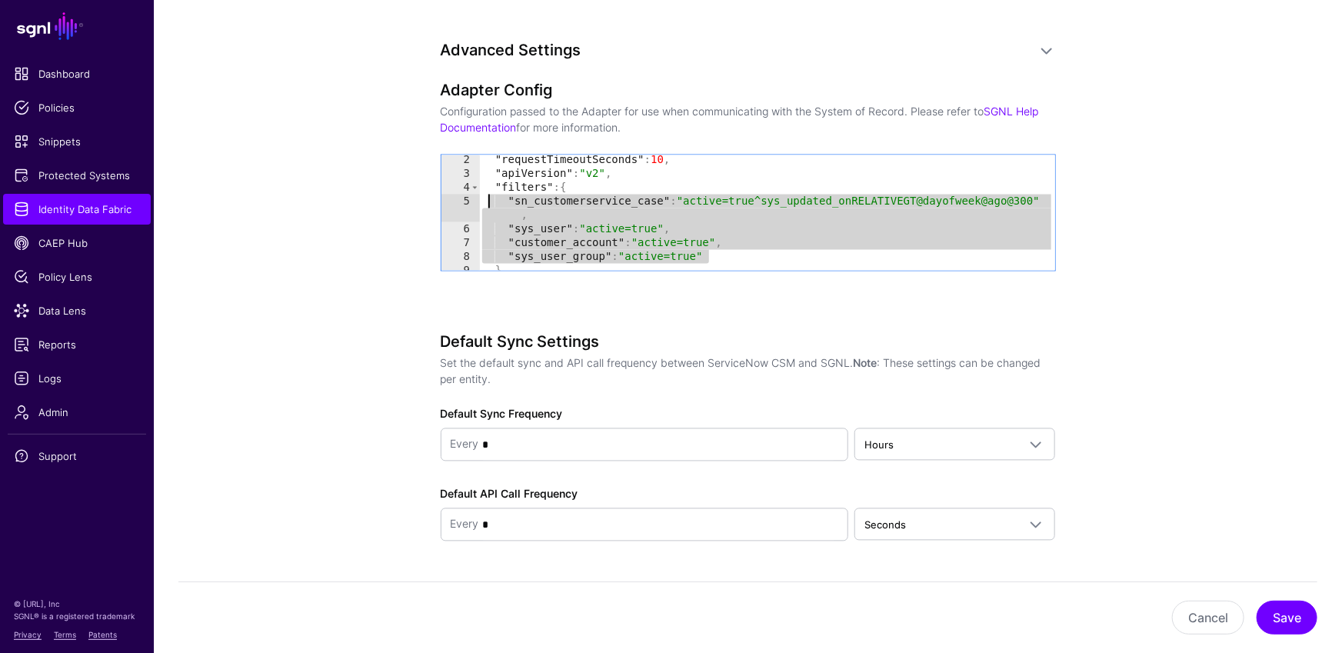
drag, startPoint x: 716, startPoint y: 255, endPoint x: 486, endPoint y: 199, distance: 236.5
click at [486, 199] on div ""requestTimeoutSeconds" : 10 , "apiVersion" : "v2" , "filters" : { "sn_customer…" at bounding box center [766, 224] width 575 height 143
click at [775, 226] on div ""requestTimeoutSeconds" : 10 , "apiVersion" : "v2" , "filters" : { "sn_customer…" at bounding box center [766, 224] width 575 height 143
type textarea "**********"
